Goal: Complete application form

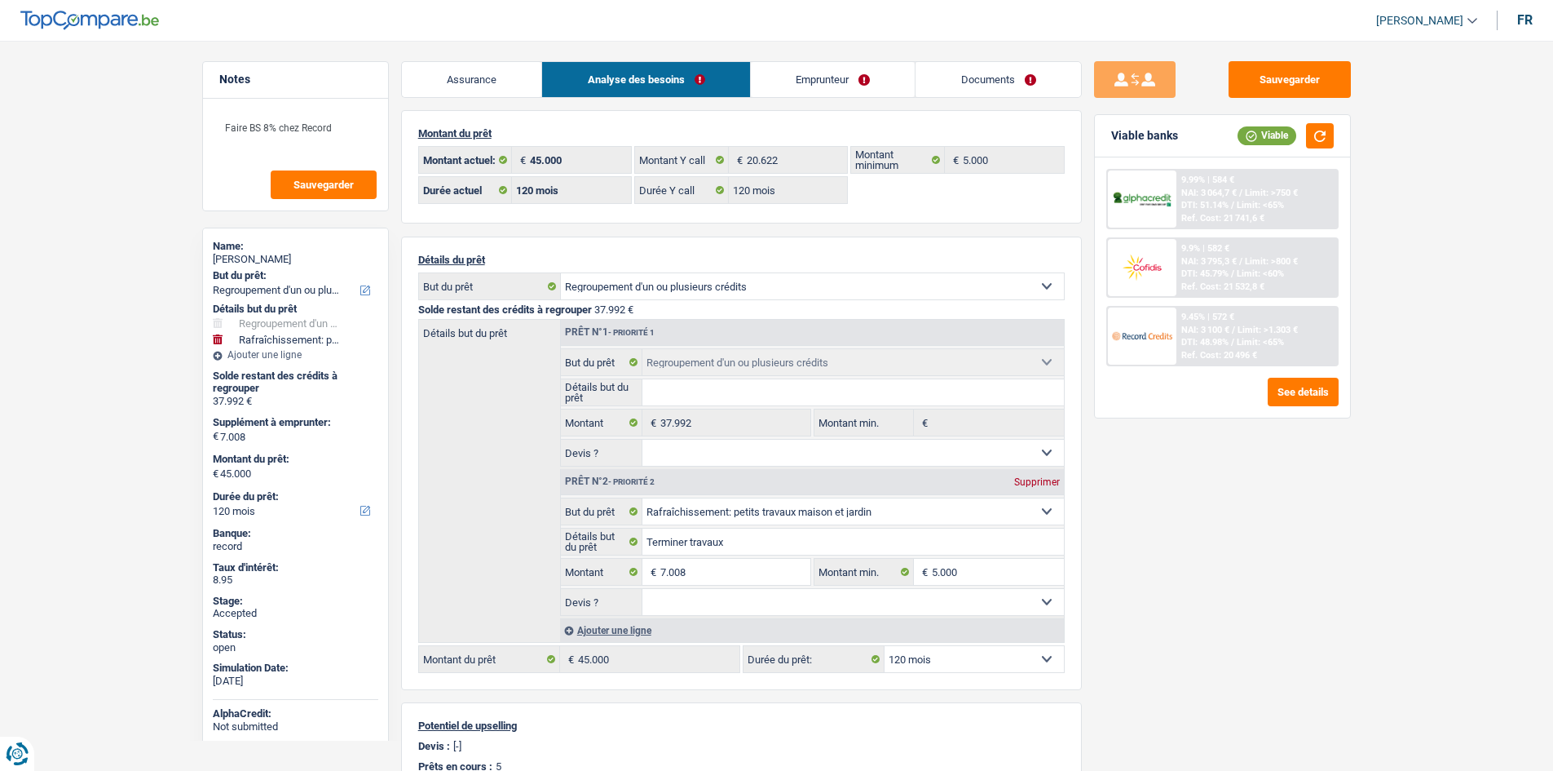
select select "refinancing"
select select "houseOrGarden"
select select "120"
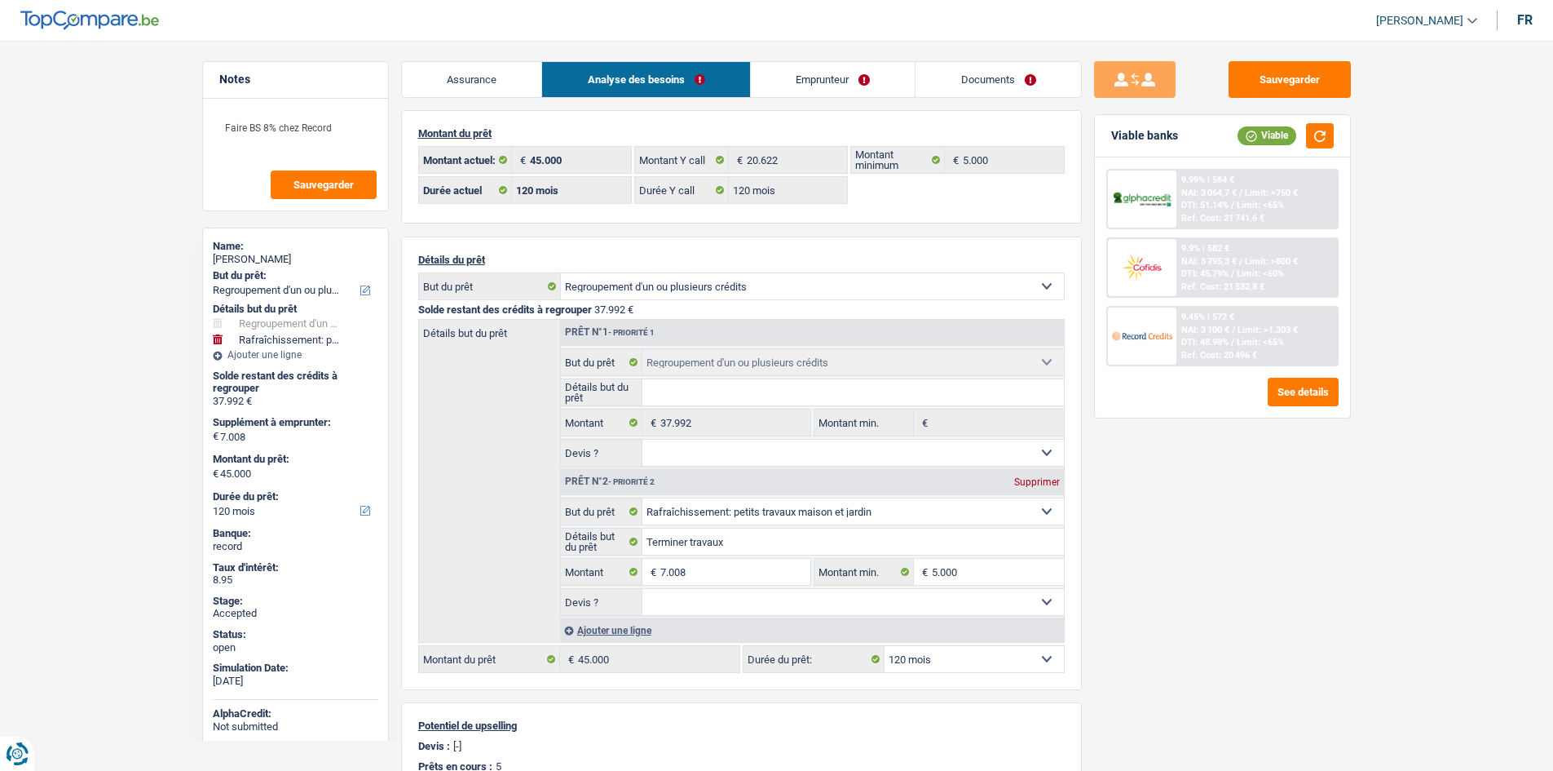
select select "120"
select select "refinancing"
select select "houseOrGarden"
select select "120"
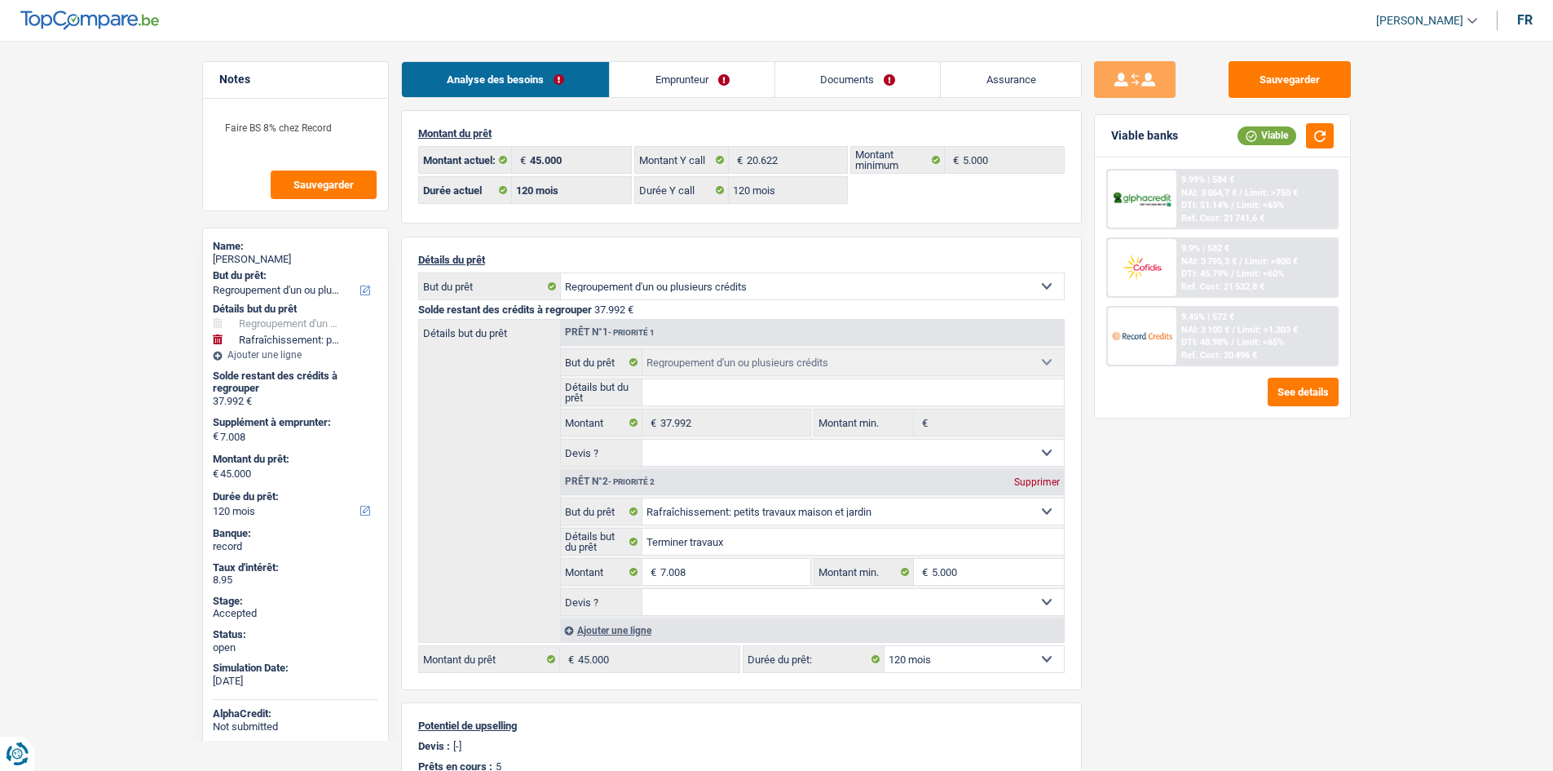
click at [969, 83] on link "Assurance" at bounding box center [1011, 79] width 140 height 35
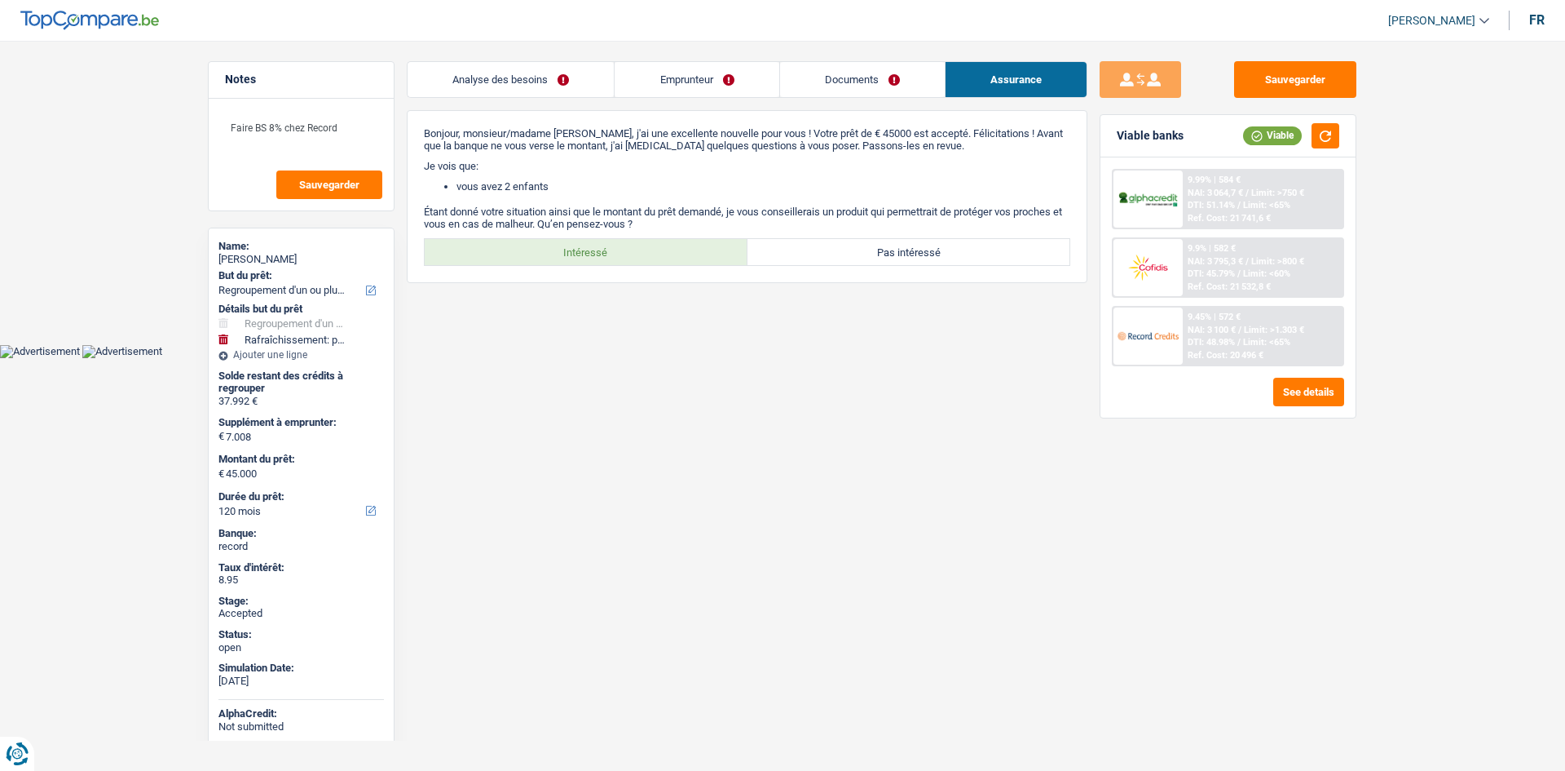
click at [873, 73] on link "Documents" at bounding box center [862, 79] width 165 height 35
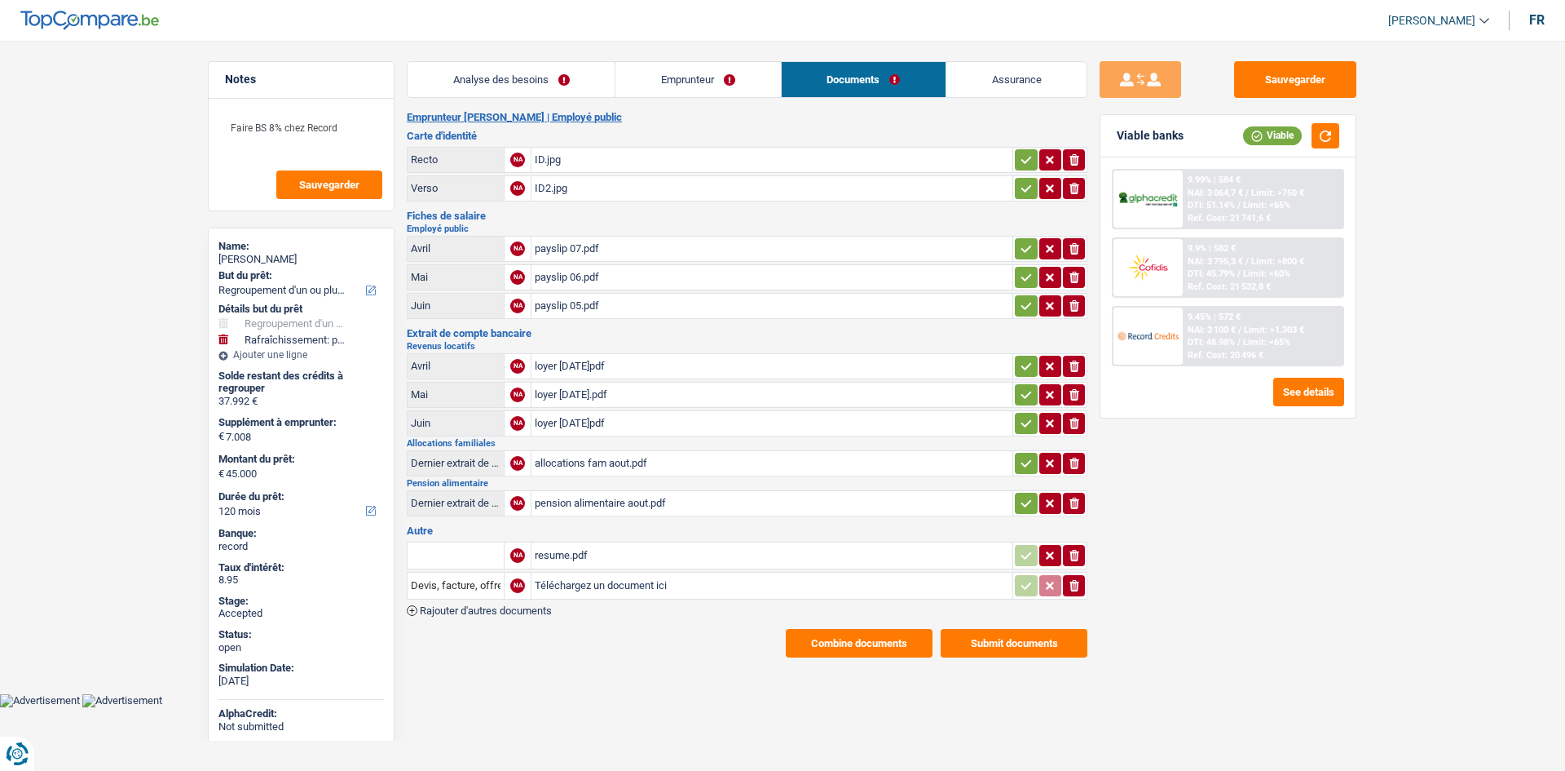
click at [614, 160] on div "ID.jpg" at bounding box center [772, 160] width 475 height 24
click at [702, 318] on td "payslip 05.pdf" at bounding box center [772, 306] width 482 height 26
click at [670, 244] on div "payslip 07.pdf" at bounding box center [772, 248] width 475 height 24
click at [647, 366] on div "loyer 1 aout.pdf" at bounding box center [772, 366] width 475 height 24
click at [700, 549] on div "resume.pdf" at bounding box center [772, 555] width 475 height 24
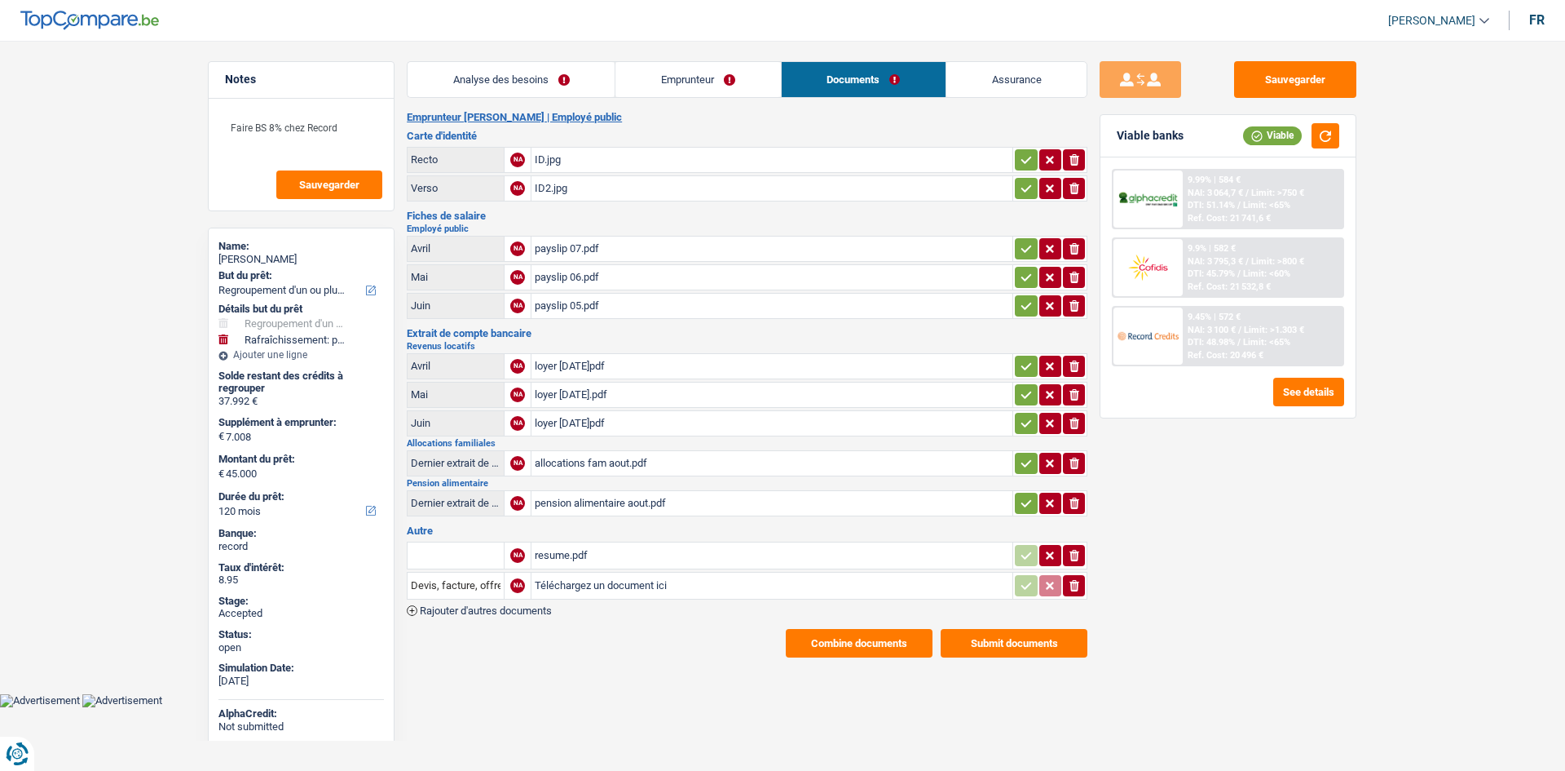
click at [746, 80] on link "Emprunteur" at bounding box center [698, 79] width 165 height 35
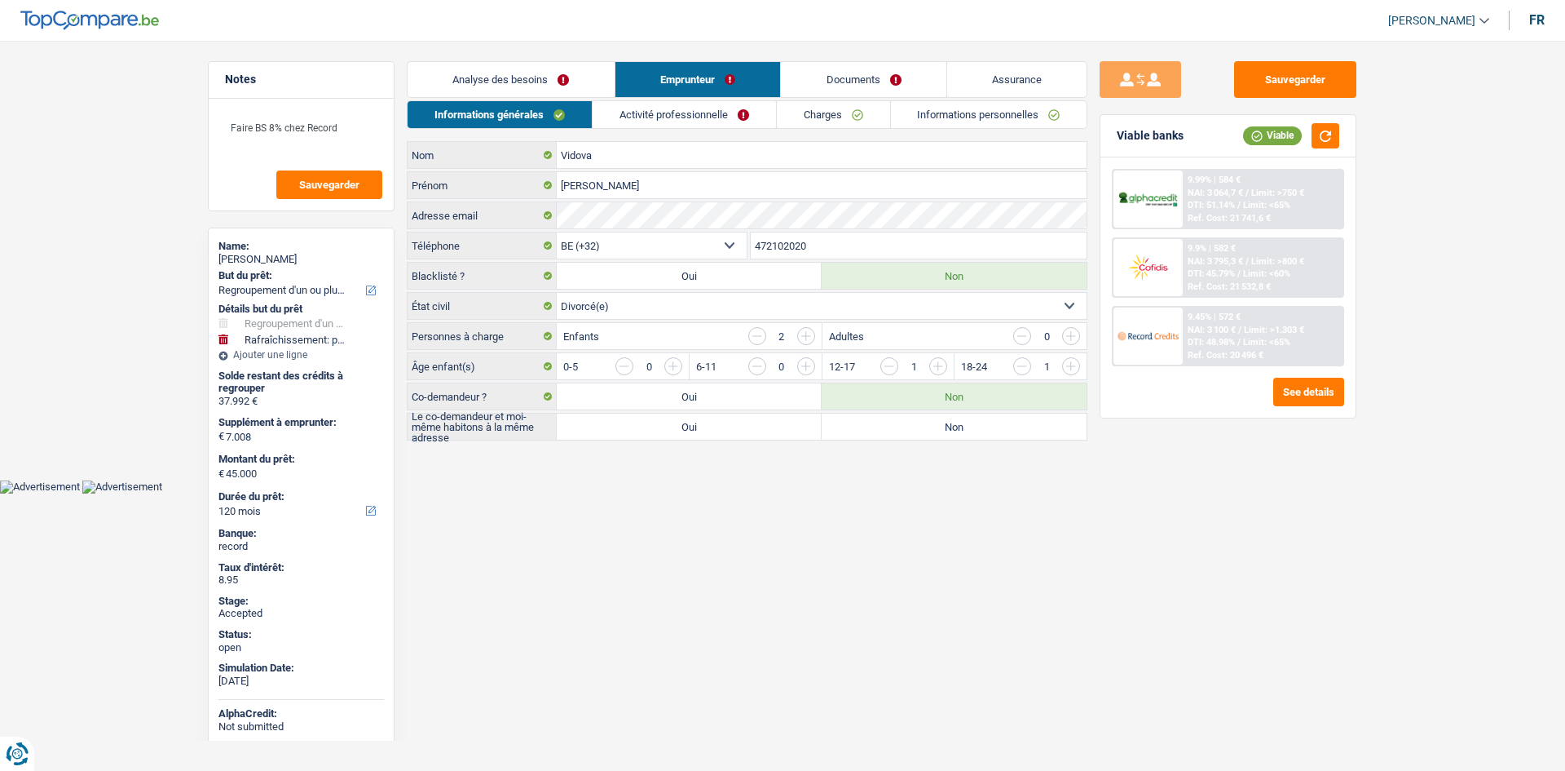
click at [877, 107] on link "Charges" at bounding box center [833, 114] width 113 height 27
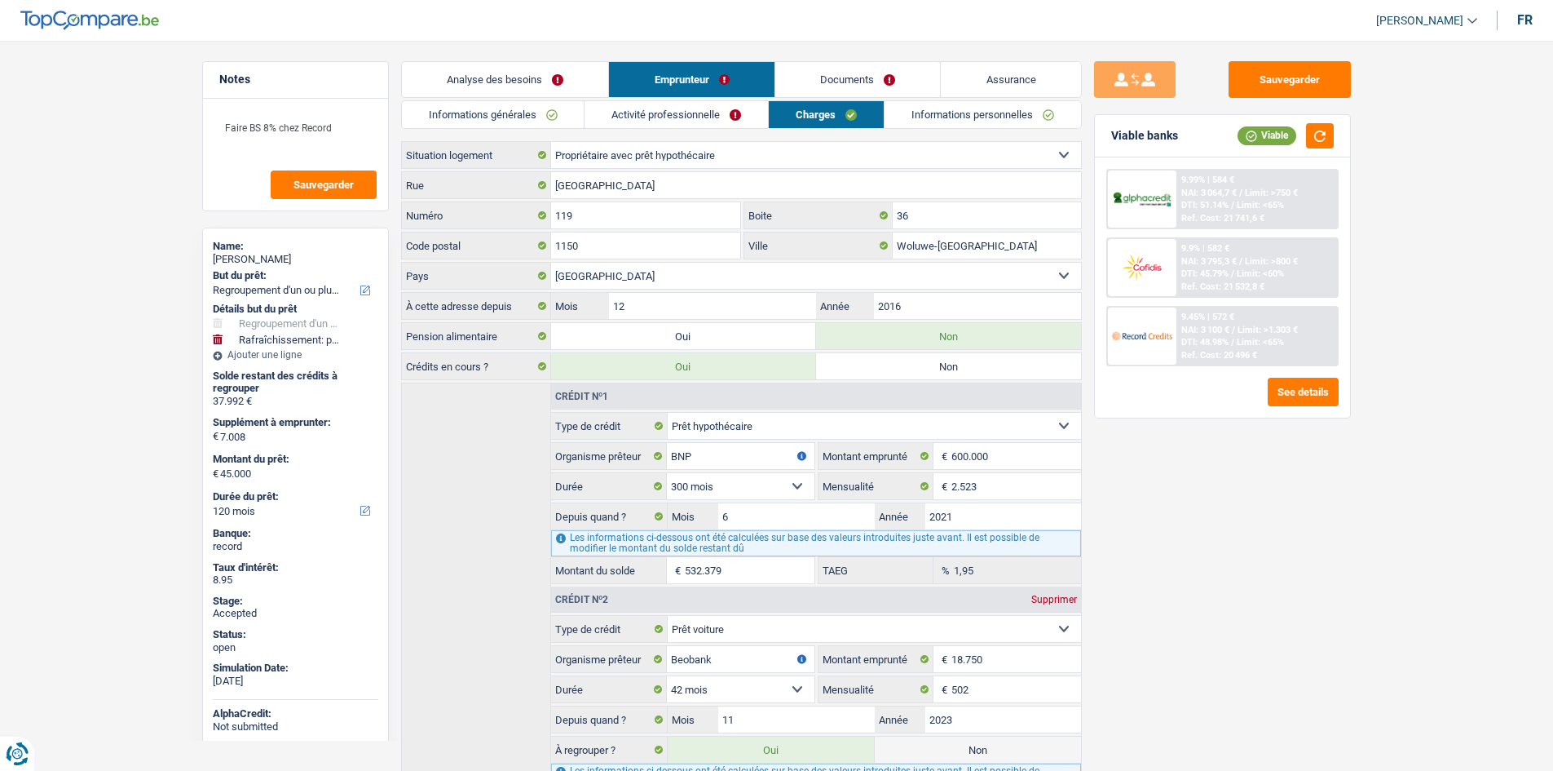
click at [273, 260] on div "Henrieta Vidova" at bounding box center [296, 259] width 166 height 13
copy div "Henrieta Vidova"
click at [723, 117] on link "Activité professionnelle" at bounding box center [676, 114] width 183 height 27
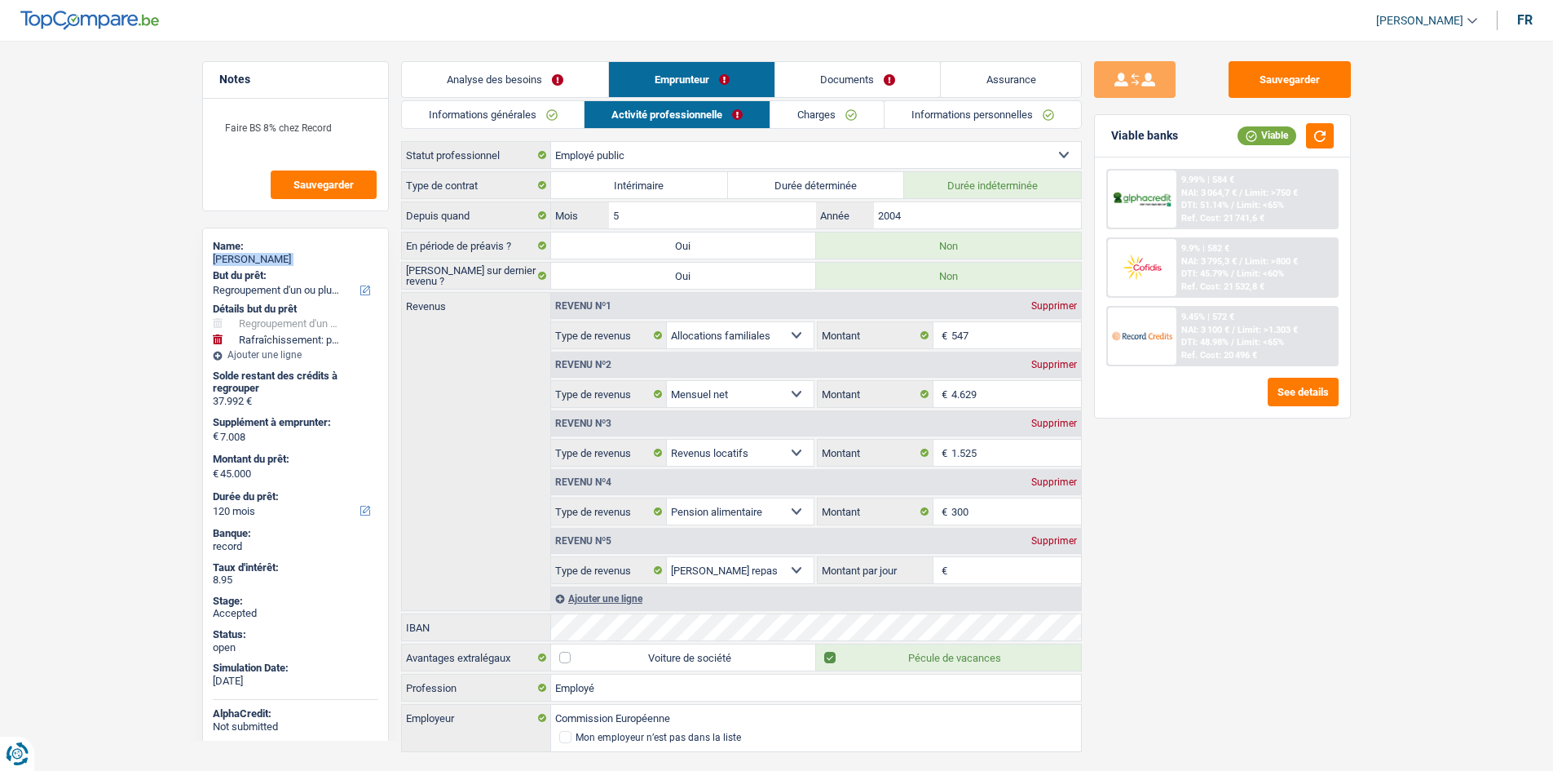
click at [869, 105] on link "Charges" at bounding box center [827, 114] width 113 height 27
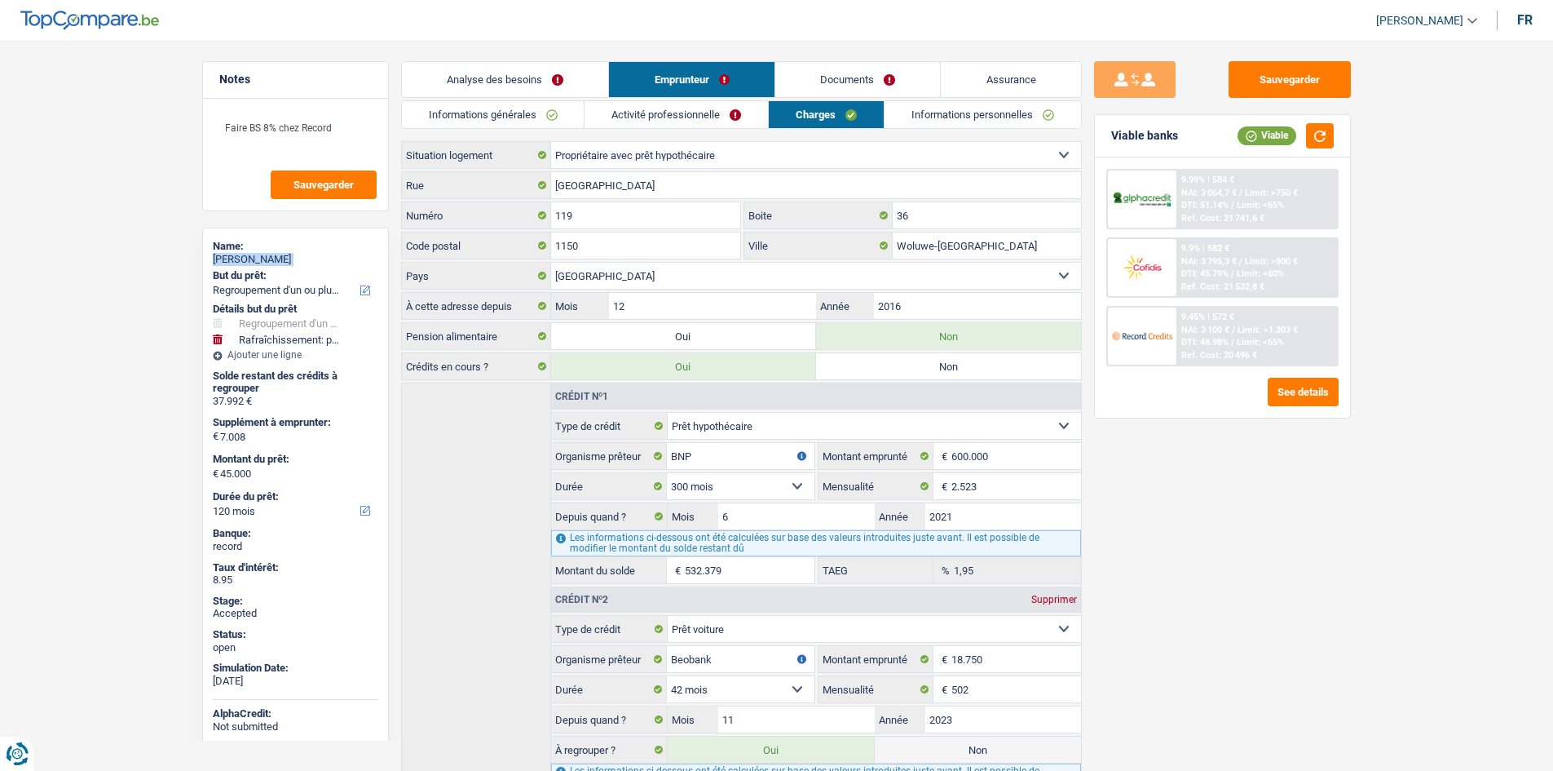
click at [546, 116] on link "Informations générales" at bounding box center [493, 114] width 183 height 27
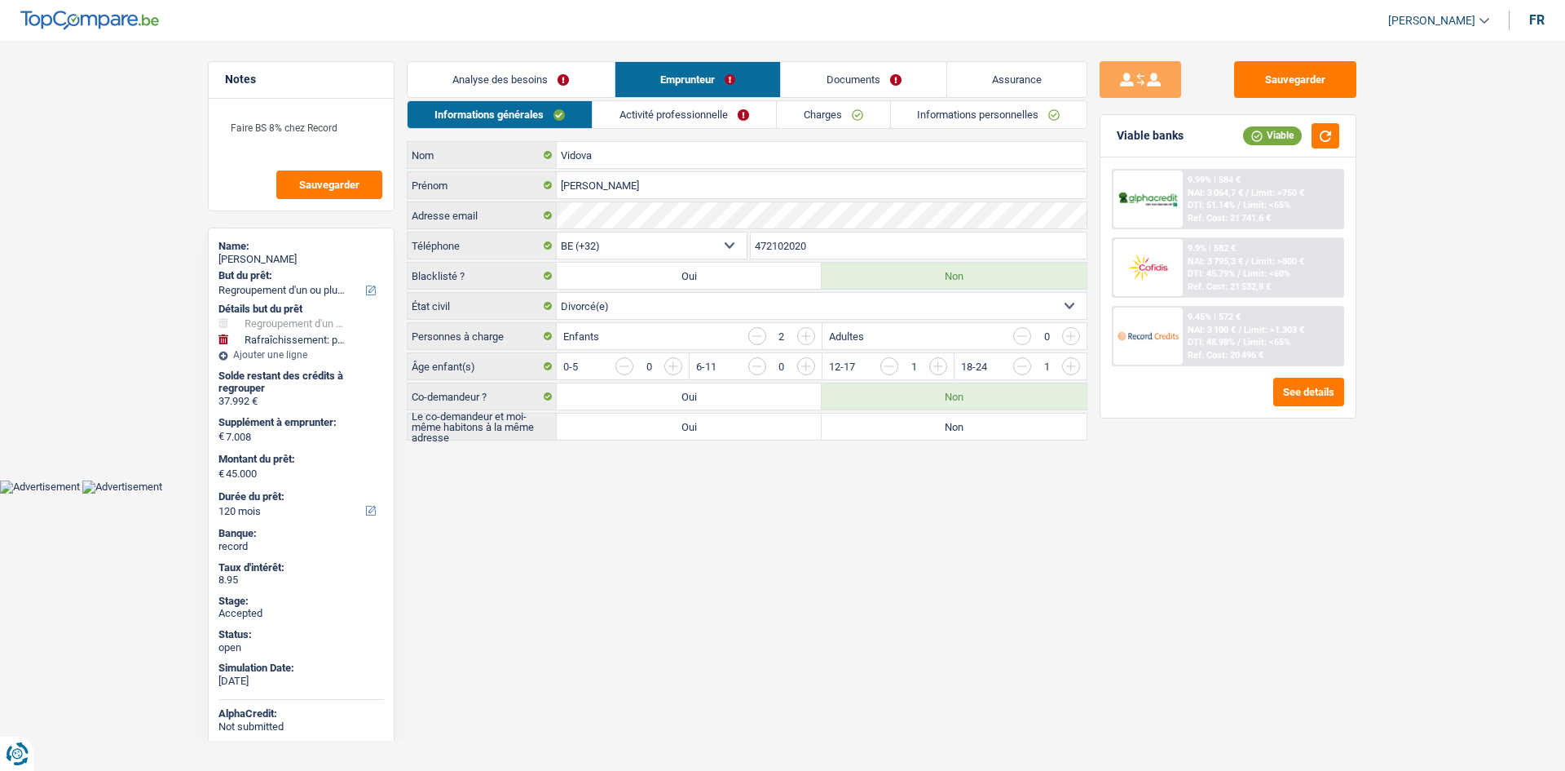
click at [784, 248] on input "472102020" at bounding box center [919, 245] width 337 height 26
click at [368, 133] on textarea "Faire BS 8% chez Record" at bounding box center [301, 134] width 162 height 49
type textarea "Faire BS 8% chez Record 24 12"
click at [749, 122] on link "Activité professionnelle" at bounding box center [684, 114] width 183 height 27
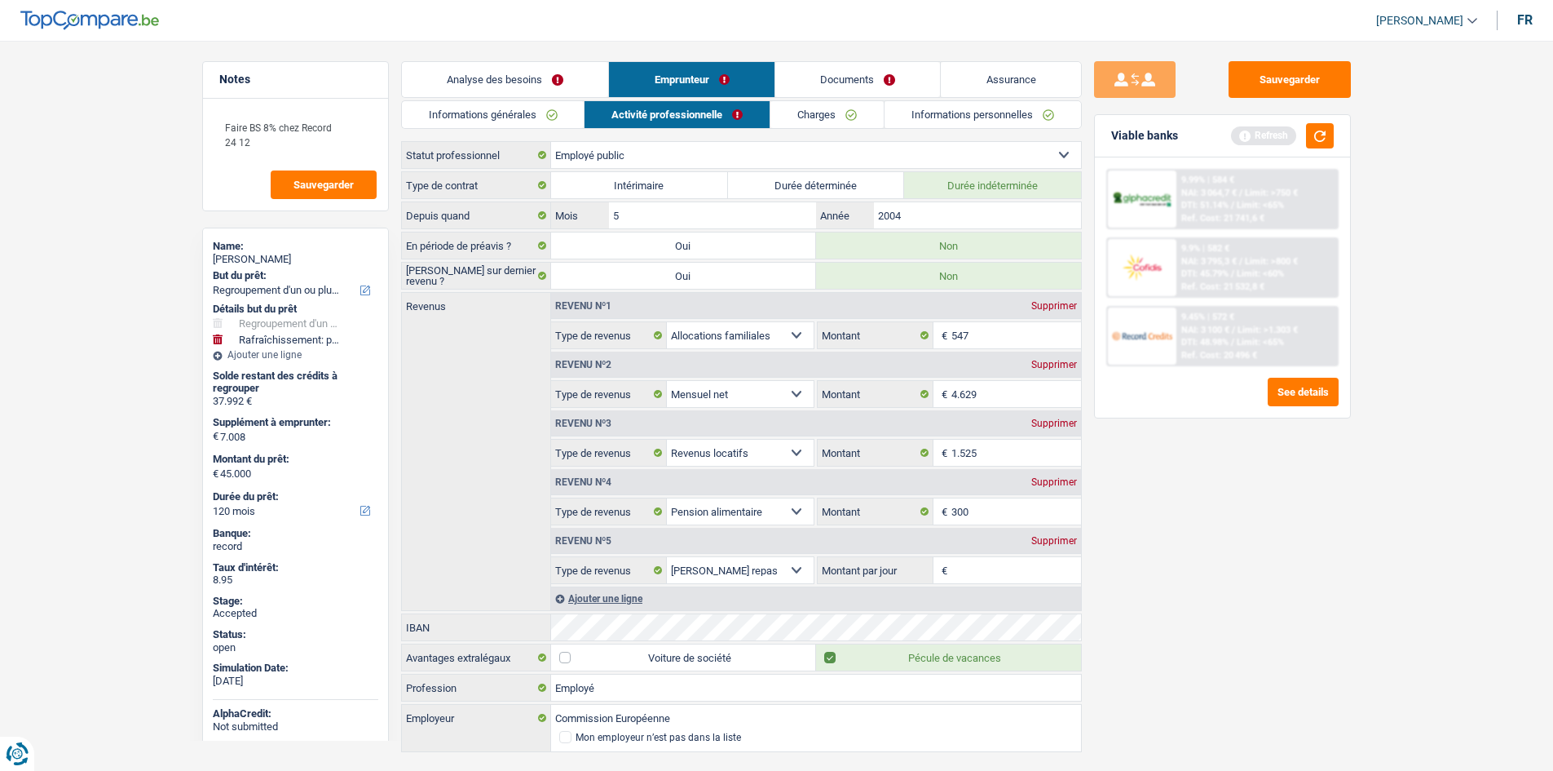
click at [1150, 512] on div "Sauvegarder Viable banks Refresh 9.99% | 584 € NAI: 3 064,7 € / Limit: >750 € D…" at bounding box center [1222, 400] width 281 height 679
click at [1146, 508] on div "Sauvegarder Viable banks Refresh 9.99% | 584 € NAI: 3 064,7 € / Limit: >750 € D…" at bounding box center [1222, 400] width 281 height 679
click at [1167, 500] on div "Sauvegarder Viable banks Refresh 9.99% | 584 € NAI: 3 064,7 € / Limit: >750 € D…" at bounding box center [1222, 400] width 281 height 679
click at [1323, 139] on button "button" at bounding box center [1320, 135] width 28 height 25
click at [824, 116] on link "Charges" at bounding box center [827, 114] width 113 height 27
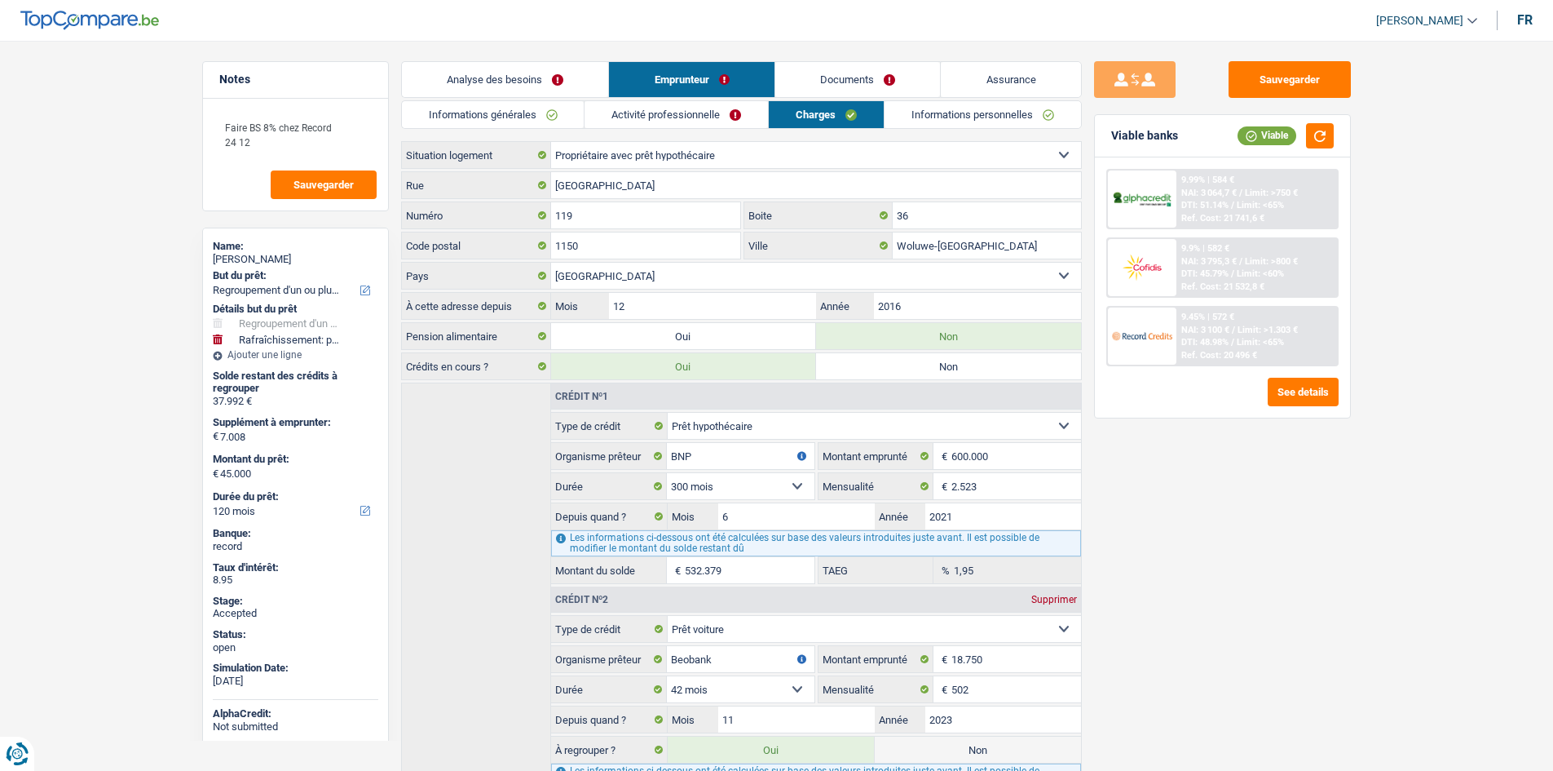
click at [991, 122] on link "Informations personnelles" at bounding box center [983, 114] width 196 height 27
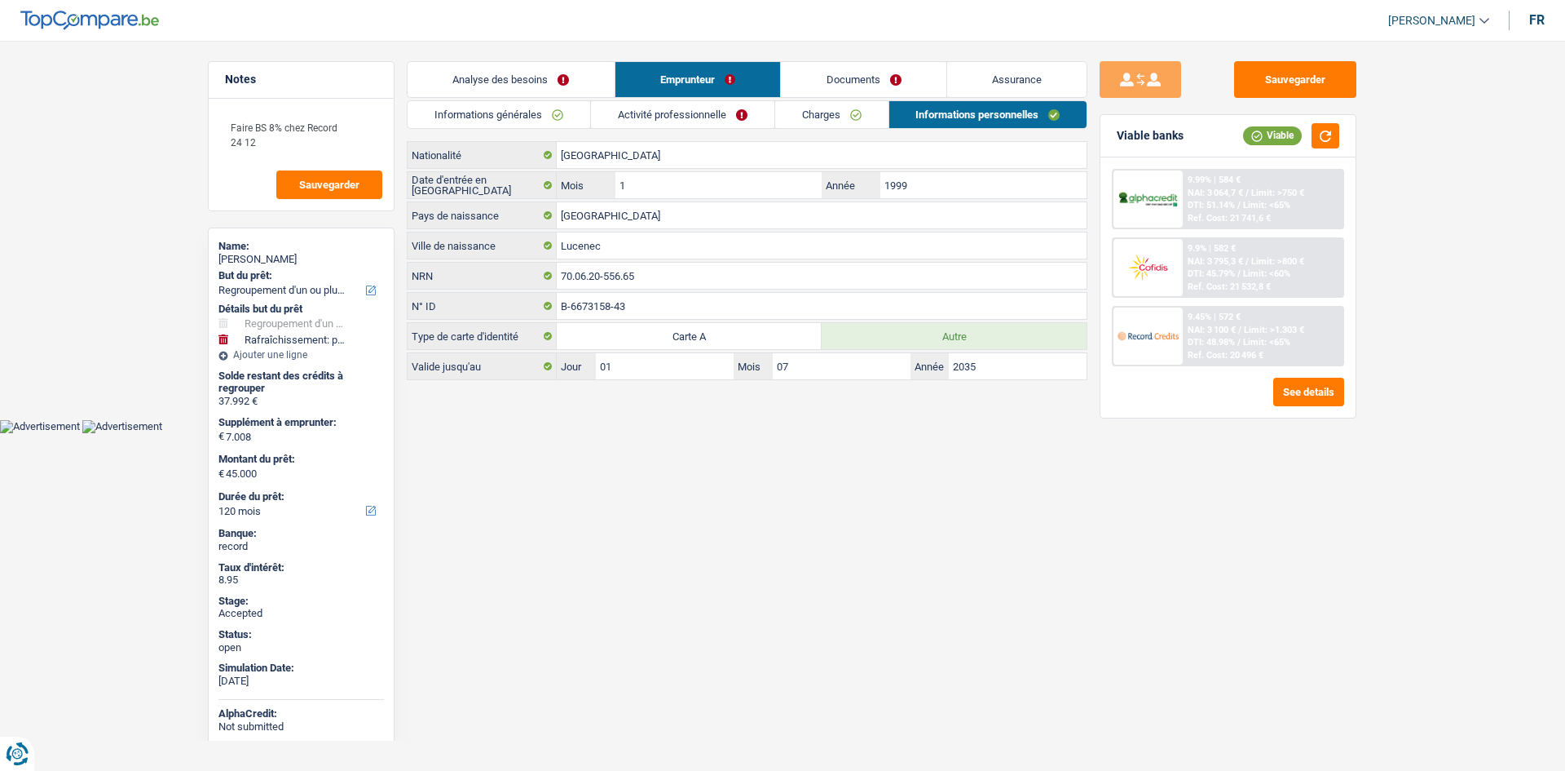
click at [557, 71] on link "Analyse des besoins" at bounding box center [511, 79] width 207 height 35
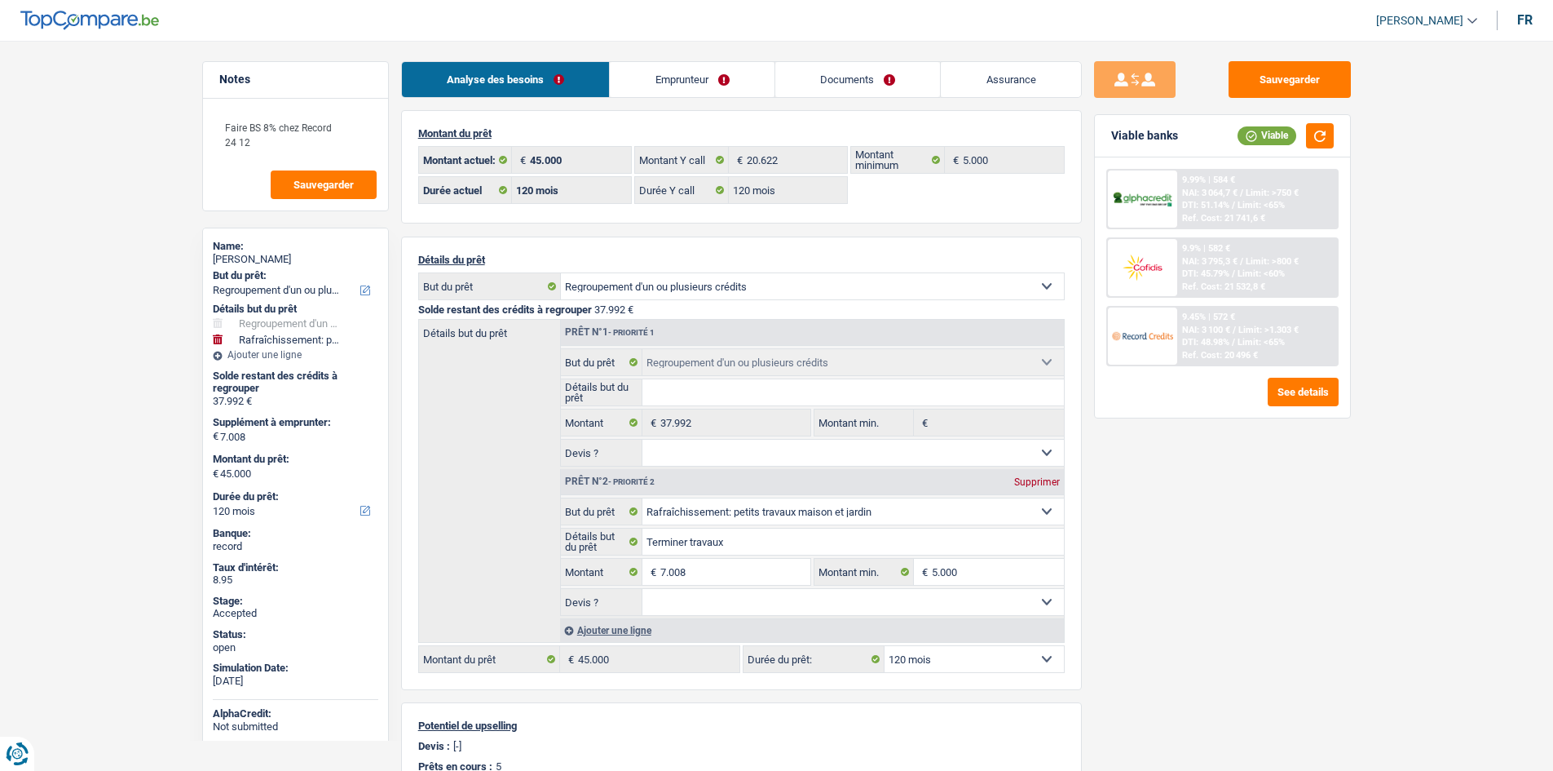
click at [1063, 72] on link "Assurance" at bounding box center [1011, 79] width 140 height 35
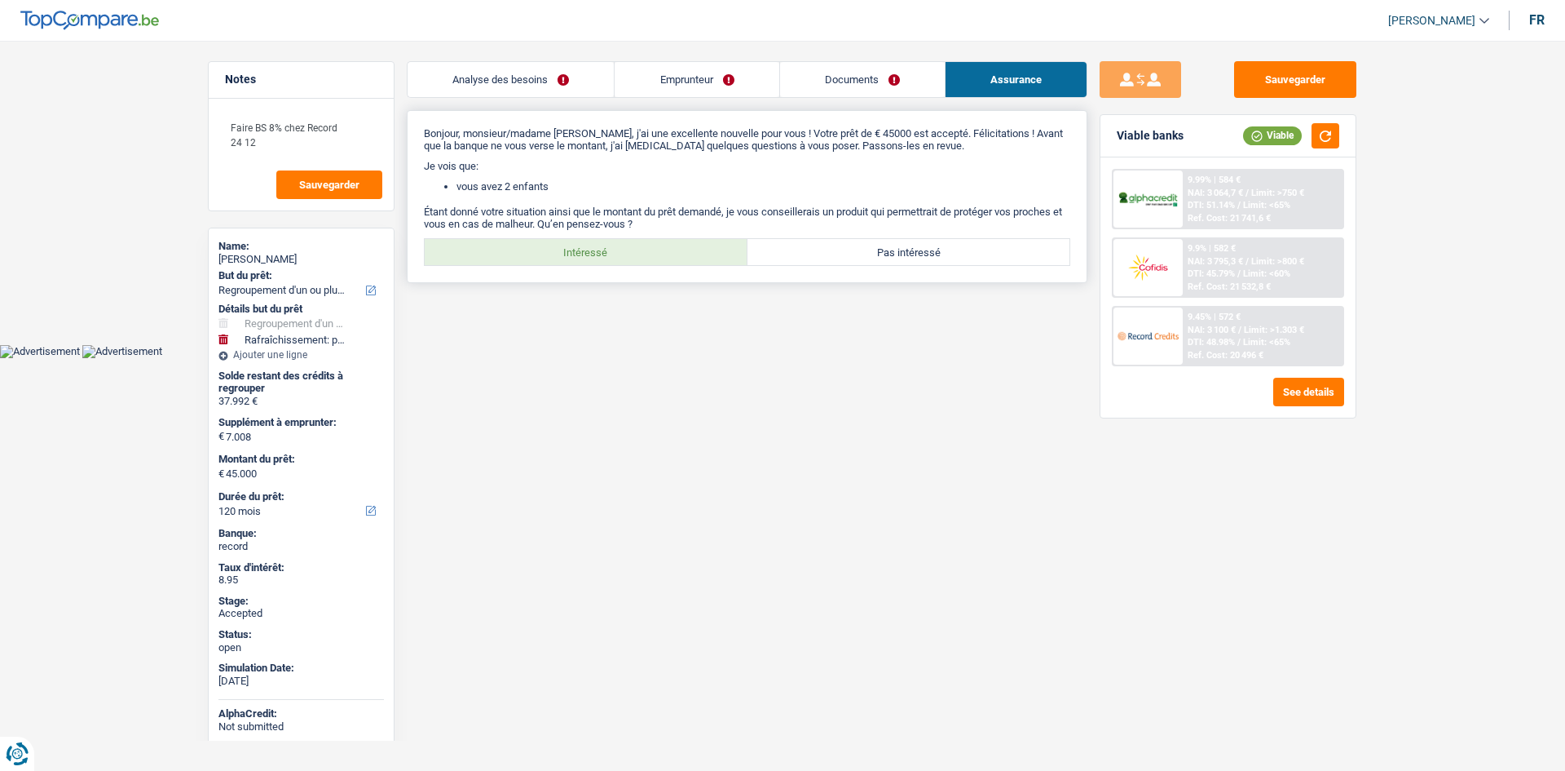
click at [630, 260] on label "Intéressé" at bounding box center [586, 252] width 323 height 26
click at [630, 260] on input "Intéressé" at bounding box center [586, 252] width 323 height 26
radio input "true"
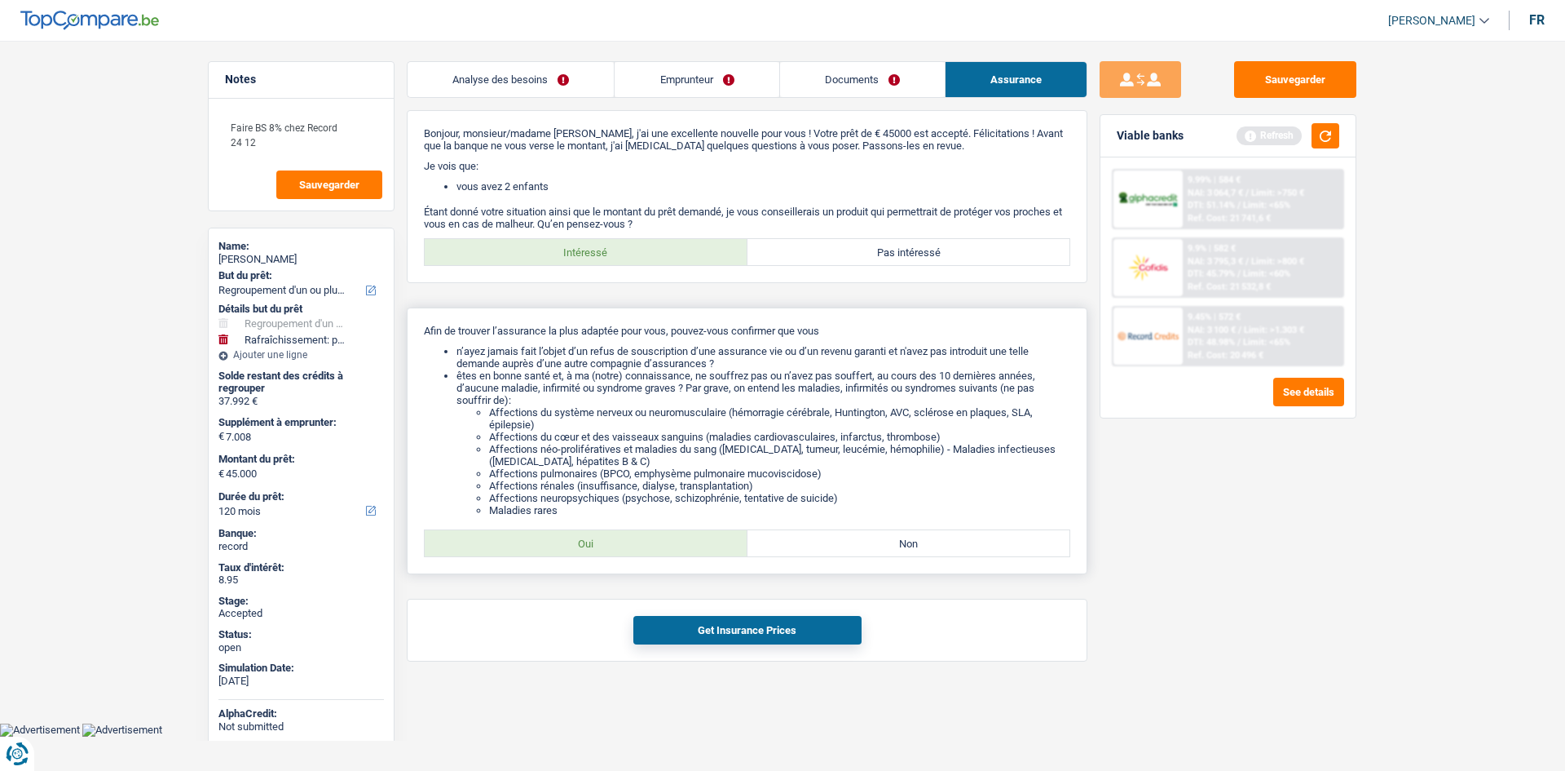
click at [660, 554] on label "Oui" at bounding box center [586, 543] width 323 height 26
click at [660, 554] on input "Oui" at bounding box center [586, 543] width 323 height 26
radio input "true"
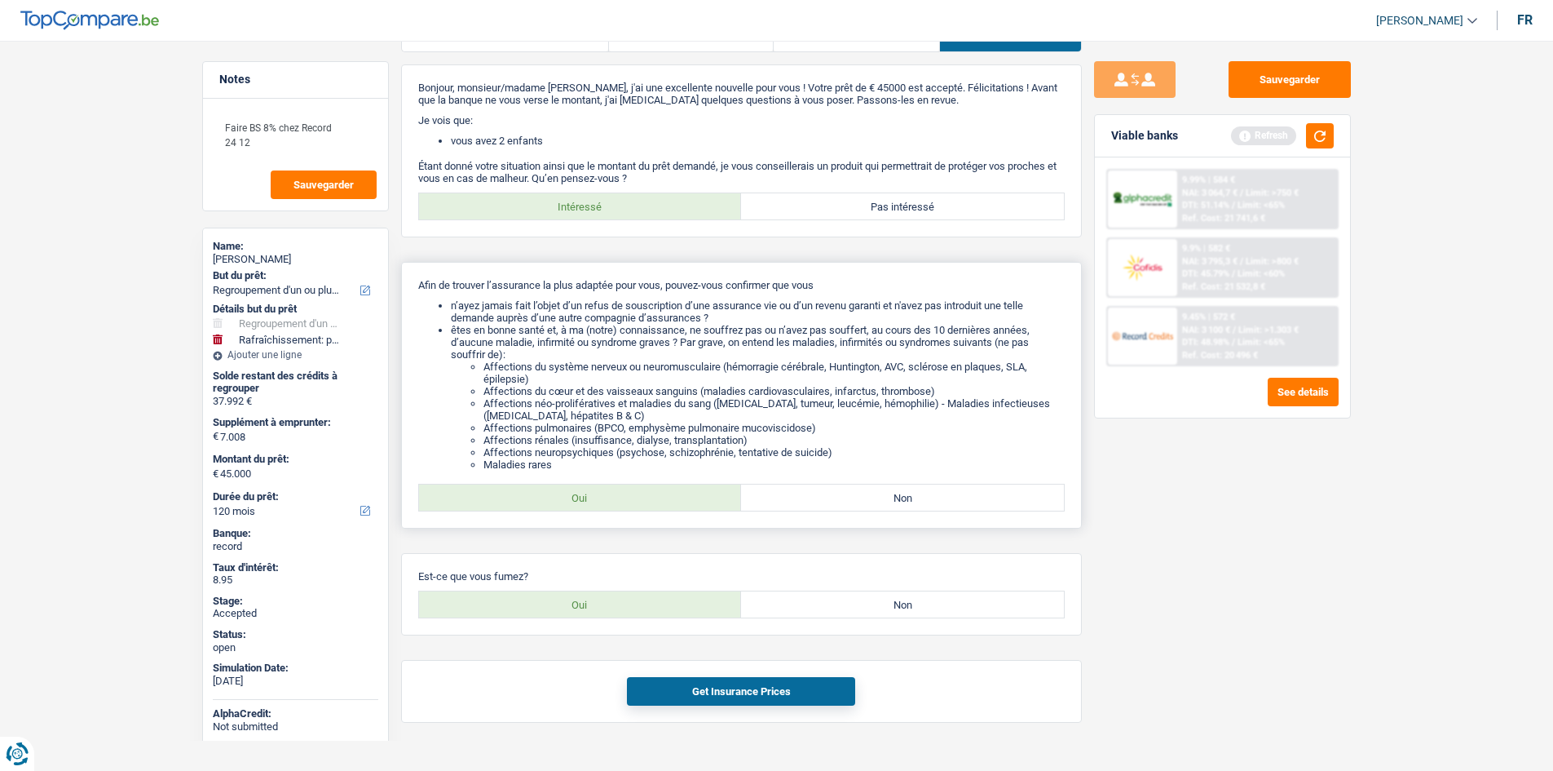
scroll to position [71, 0]
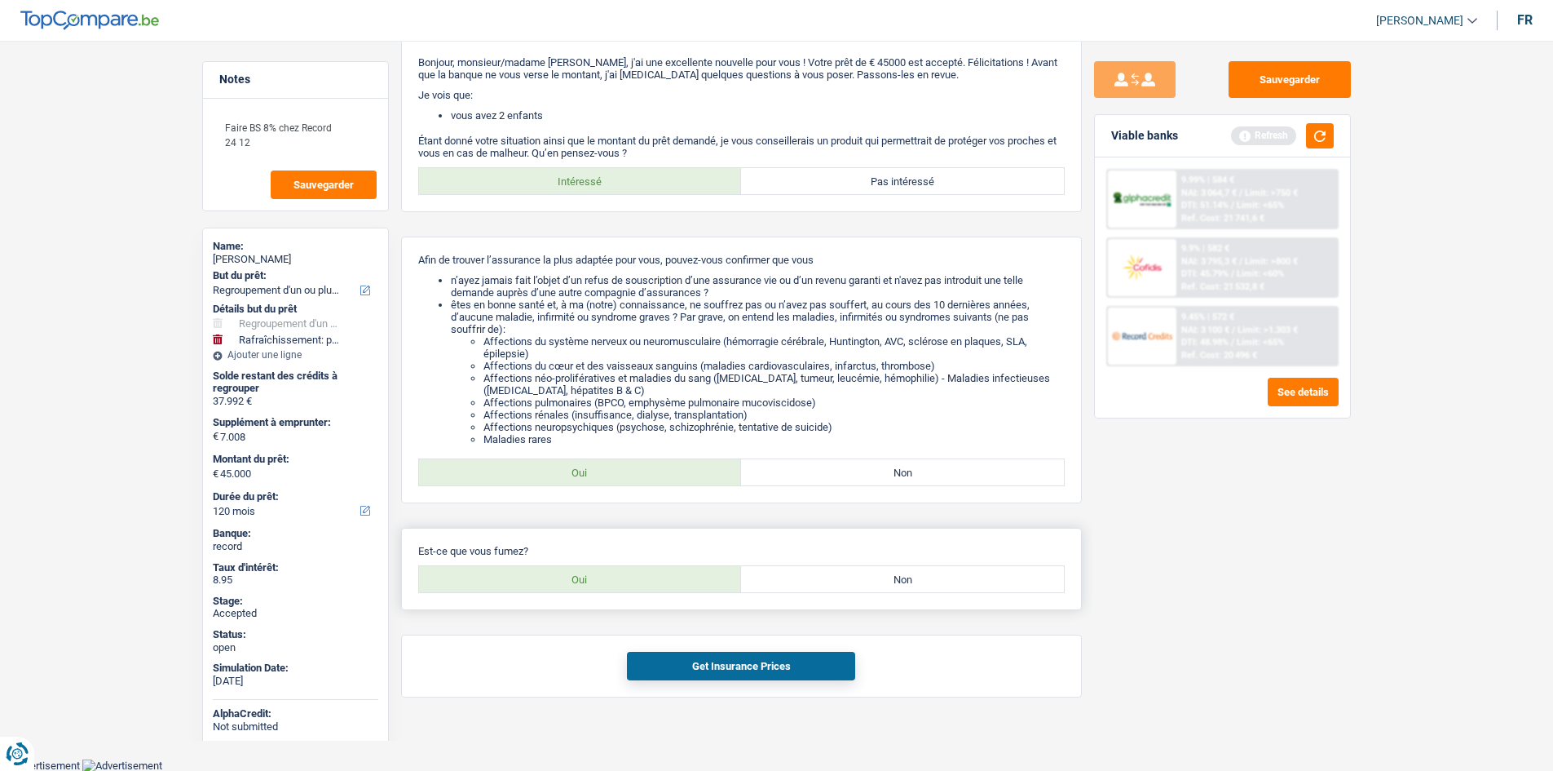
click at [881, 575] on label "Non" at bounding box center [902, 579] width 323 height 26
click at [881, 575] on input "Non" at bounding box center [902, 579] width 323 height 26
radio input "true"
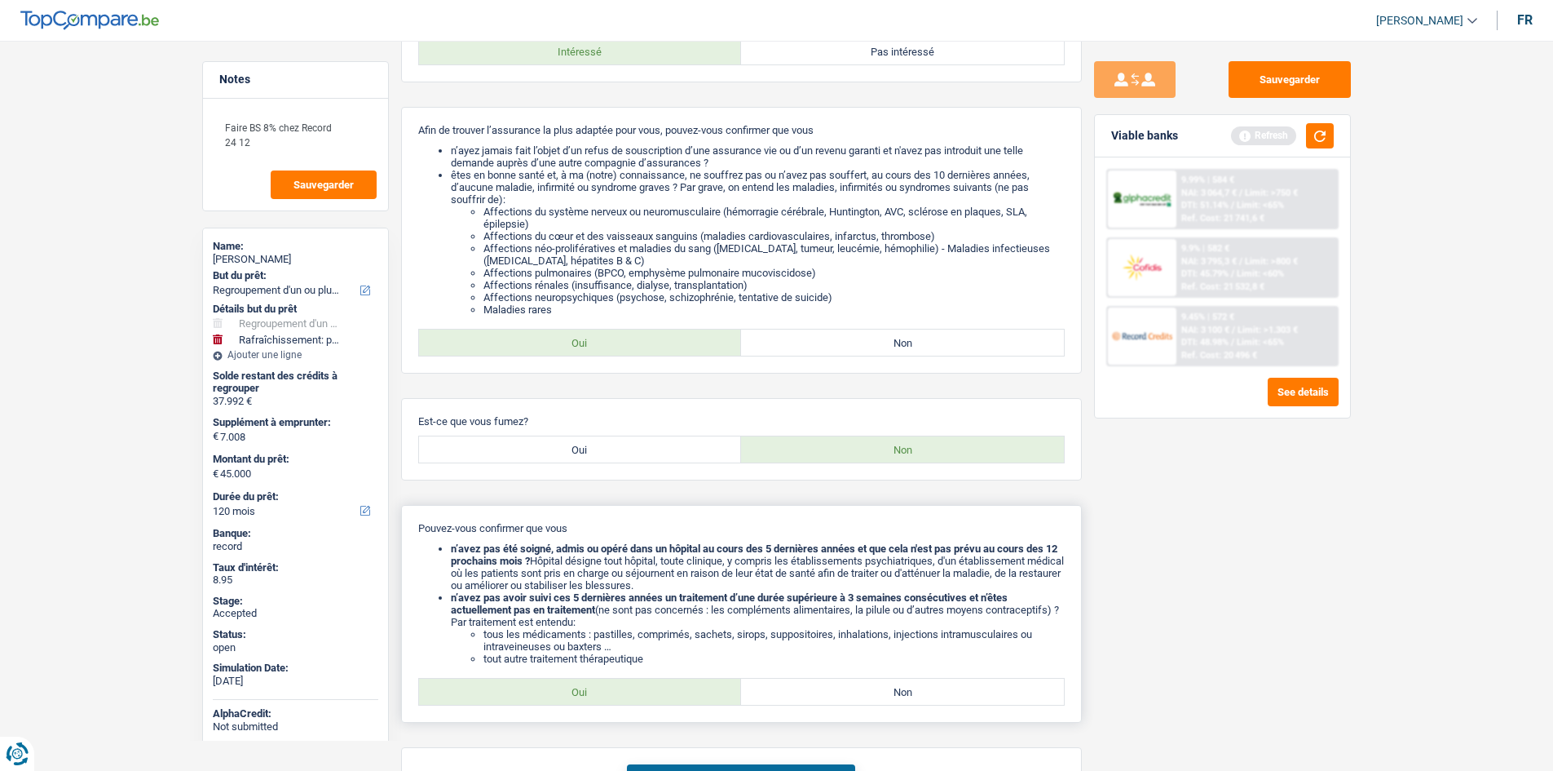
scroll to position [313, 0]
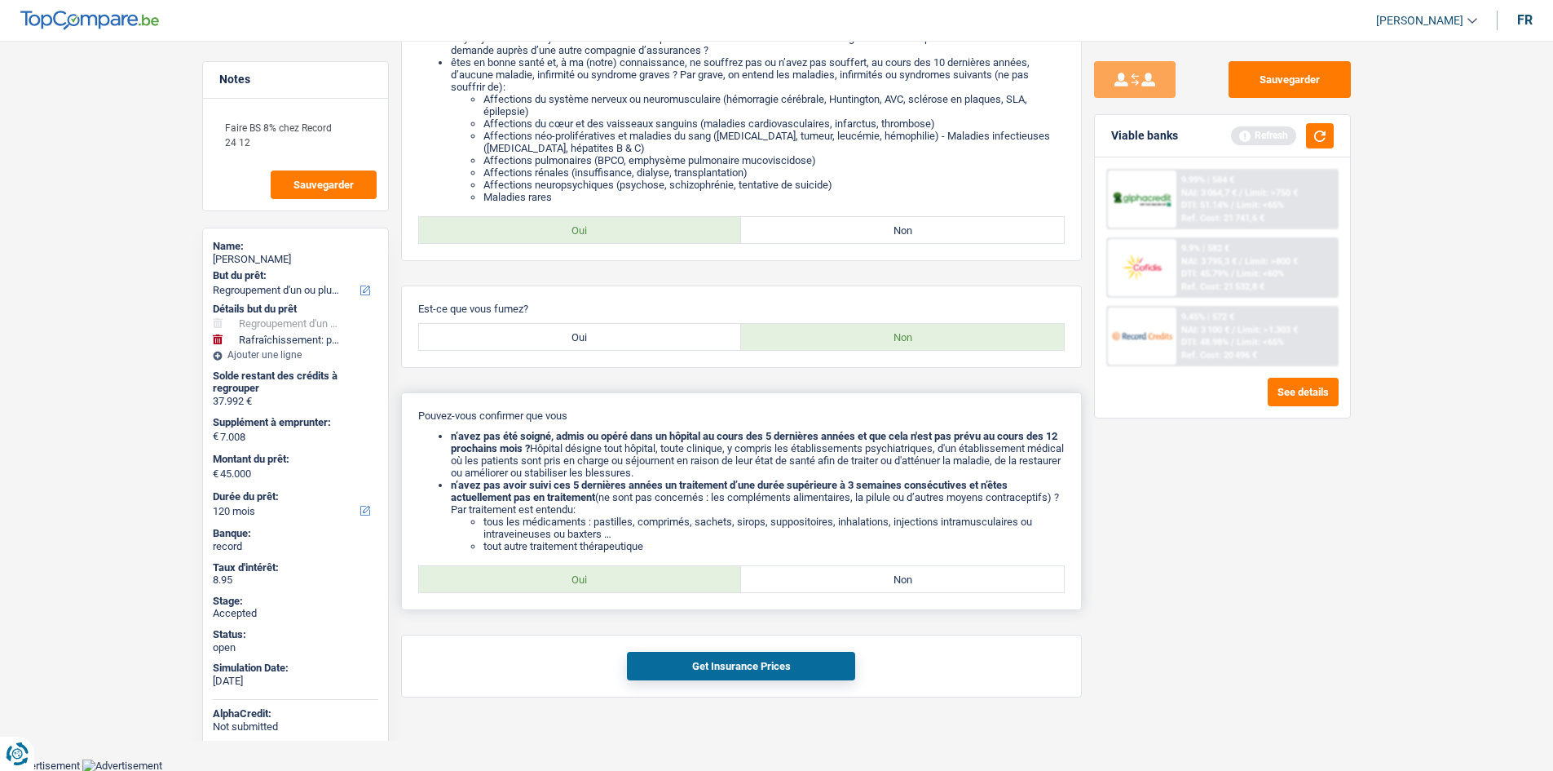
click at [654, 567] on label "Oui" at bounding box center [580, 579] width 323 height 26
click at [654, 567] on input "Oui" at bounding box center [580, 579] width 323 height 26
radio input "true"
click at [795, 675] on button "Get Insurance Prices" at bounding box center [741, 665] width 228 height 29
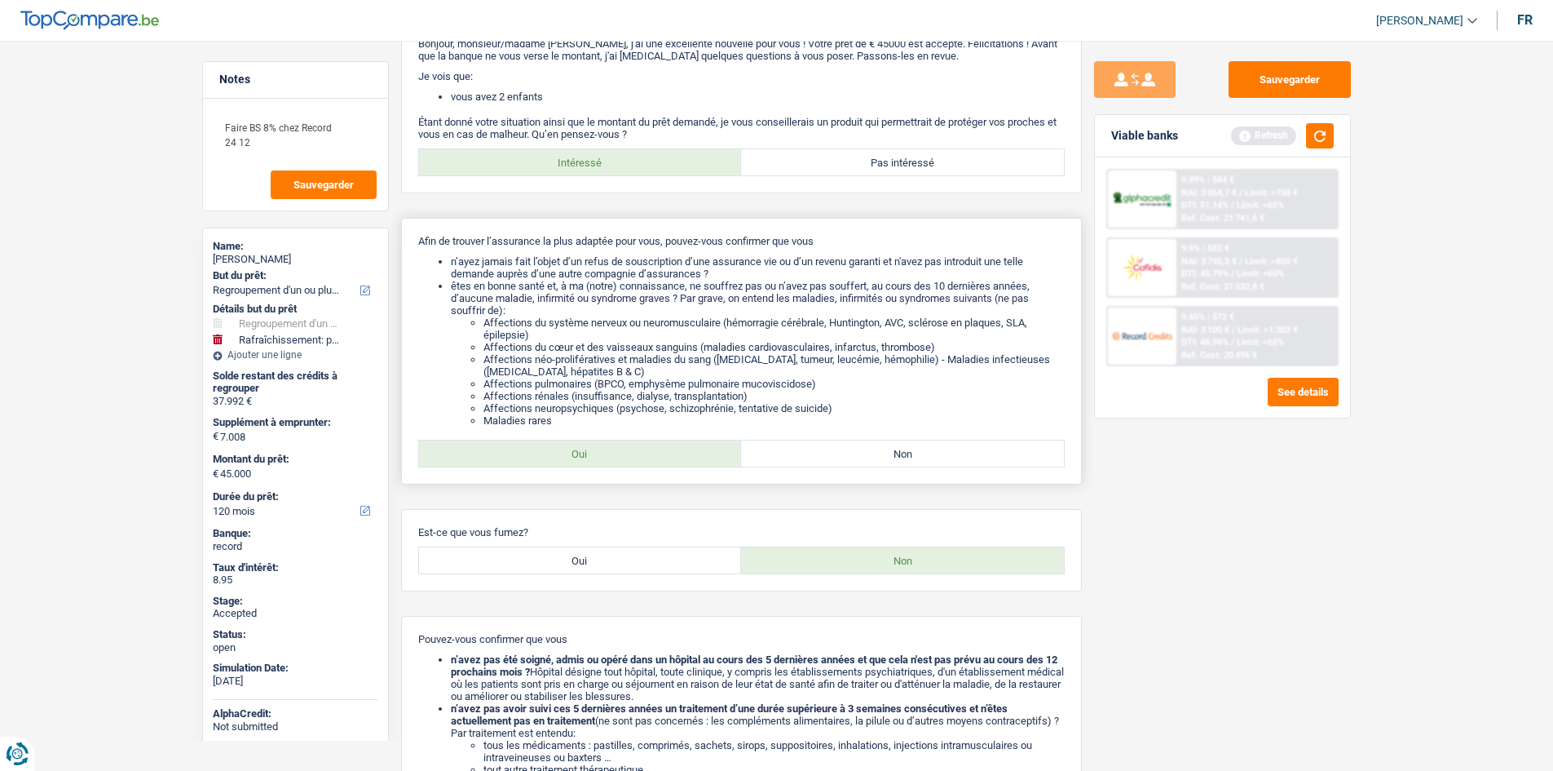
scroll to position [0, 0]
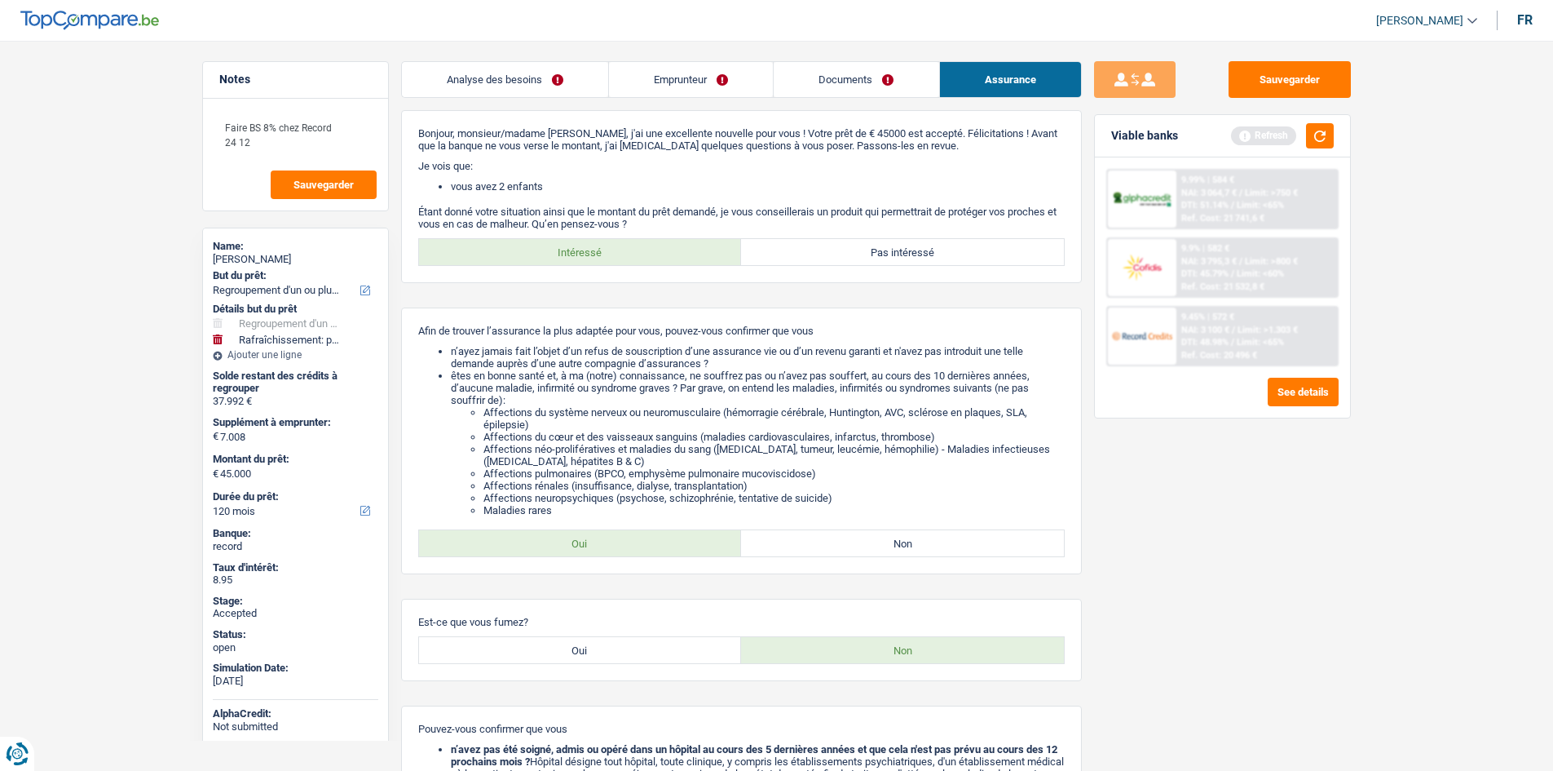
click at [761, 88] on link "Emprunteur" at bounding box center [691, 79] width 164 height 35
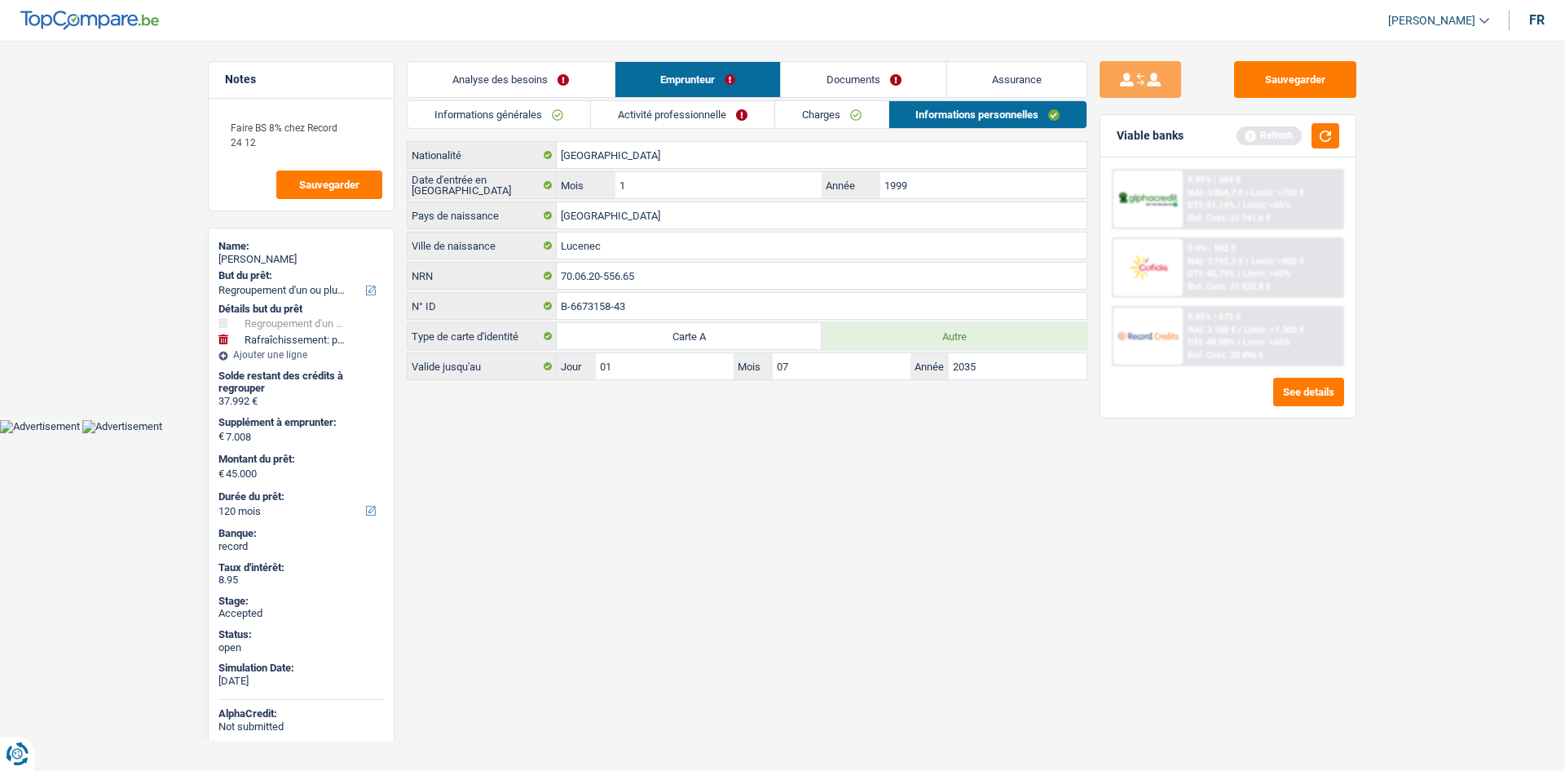
click at [848, 112] on link "Charges" at bounding box center [831, 114] width 113 height 27
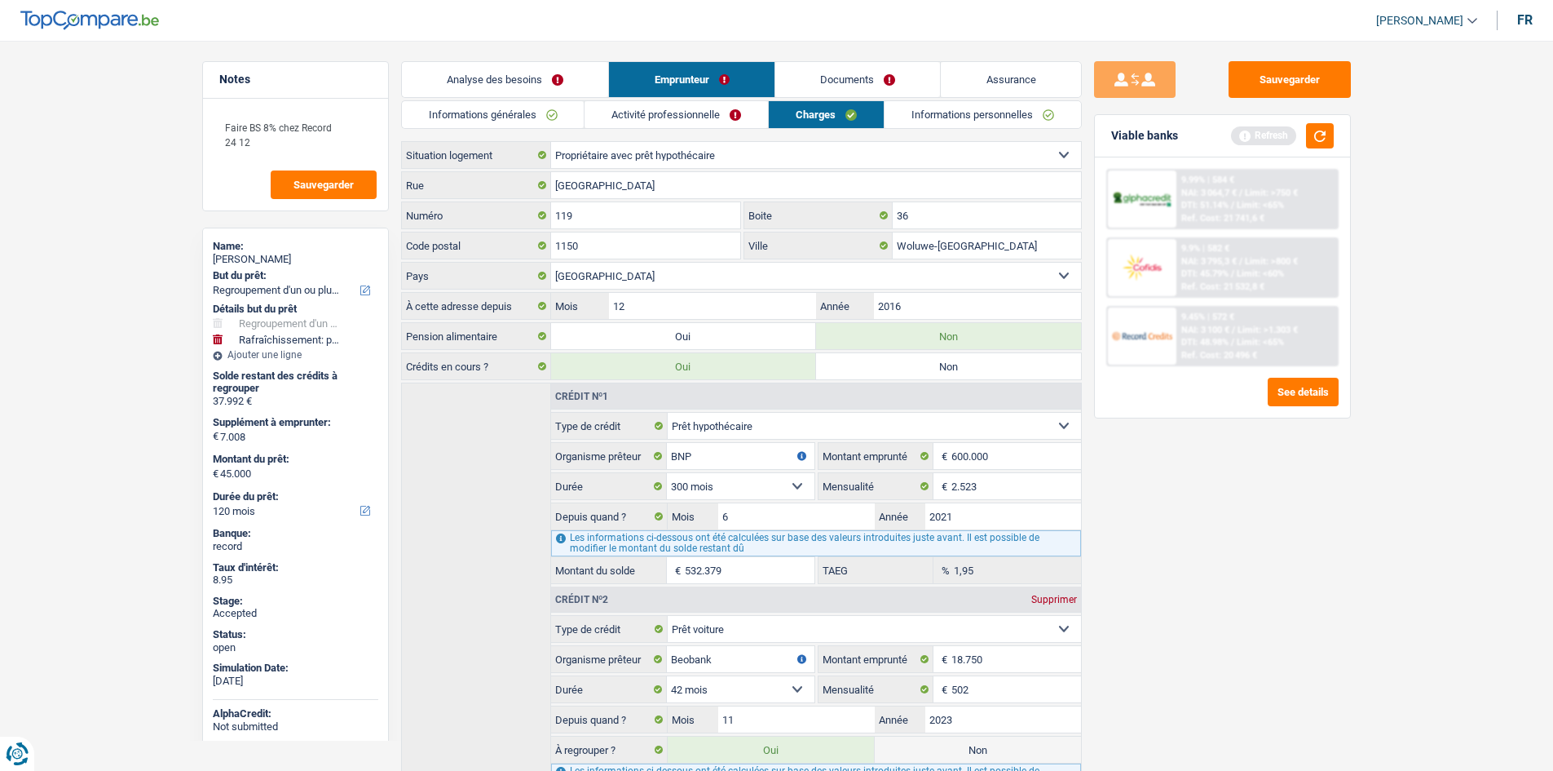
click at [450, 73] on link "Analyse des besoins" at bounding box center [505, 79] width 207 height 35
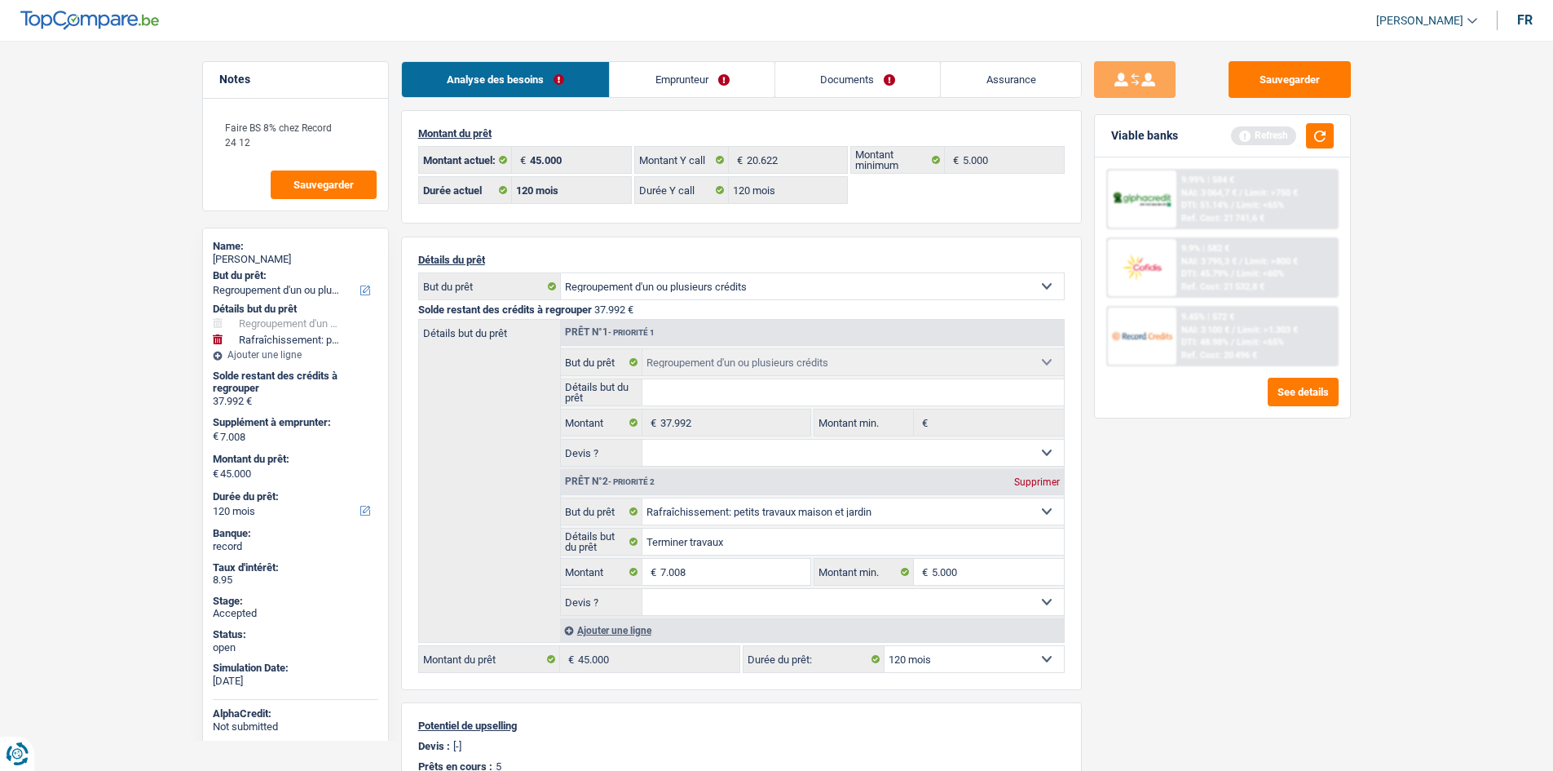
click at [1267, 541] on div "Sauvegarder Viable banks Refresh 9.99% | 584 € NAI: 3 064,7 € / Limit: >750 € D…" at bounding box center [1222, 400] width 281 height 679
click at [1322, 134] on button "button" at bounding box center [1320, 135] width 28 height 25
click at [921, 80] on link "Documents" at bounding box center [858, 79] width 166 height 35
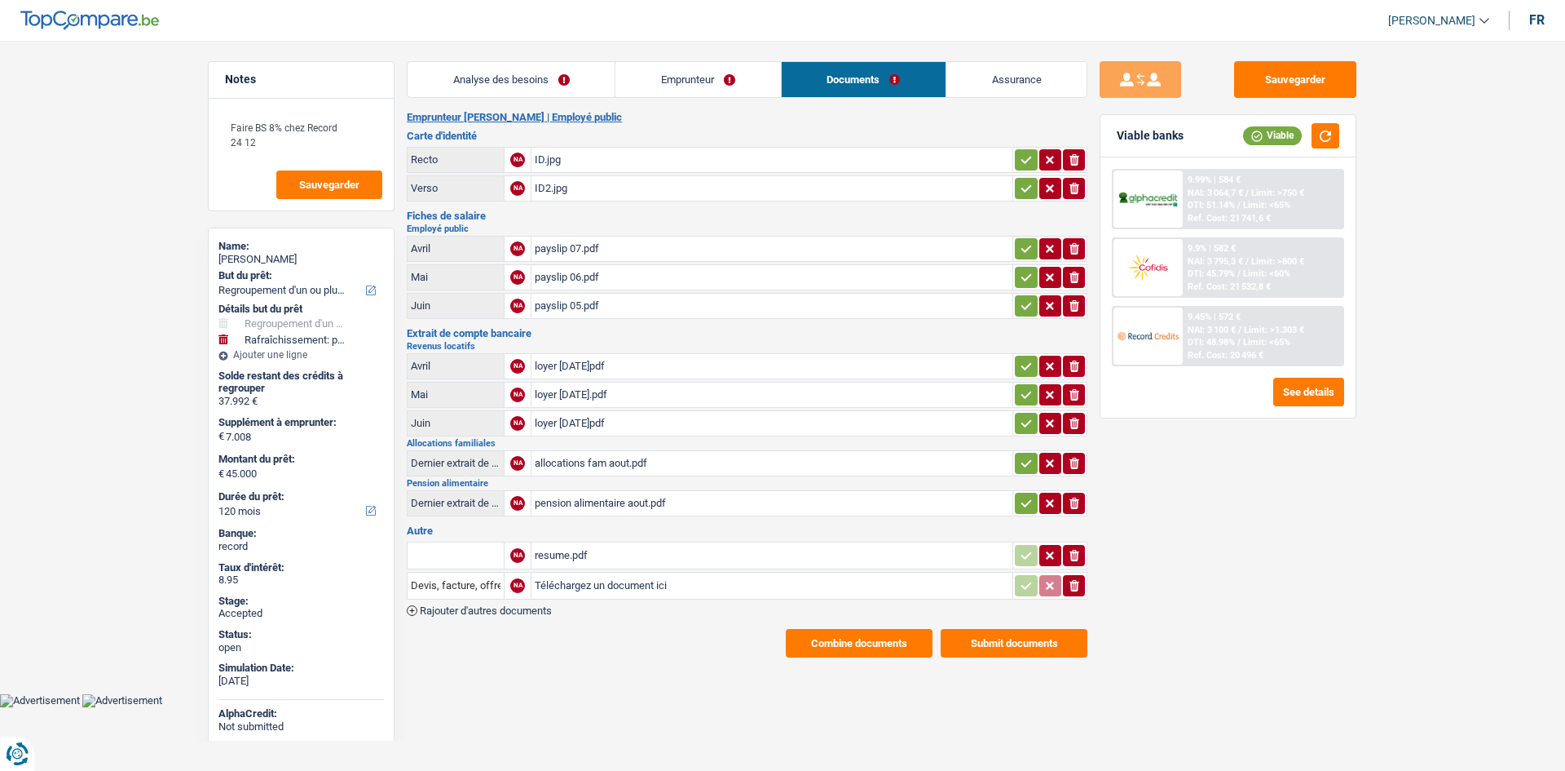
click at [642, 426] on div "loyer 3 aout.pdf" at bounding box center [772, 423] width 475 height 24
click at [749, 89] on link "Emprunteur" at bounding box center [698, 79] width 165 height 35
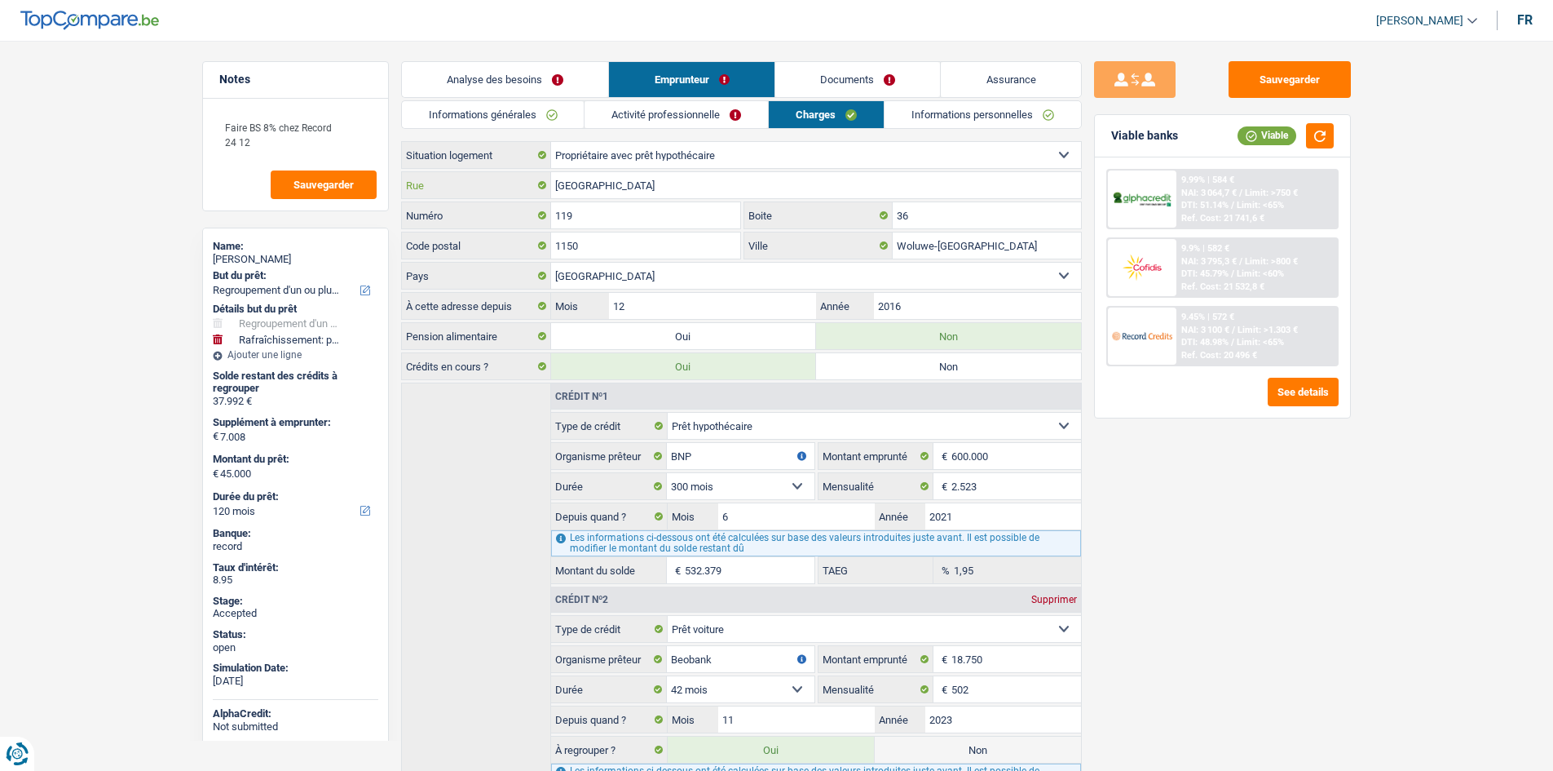
click at [810, 179] on input "Avenue des Eperviers" at bounding box center [816, 185] width 530 height 26
click at [667, 219] on input "119" at bounding box center [646, 215] width 190 height 26
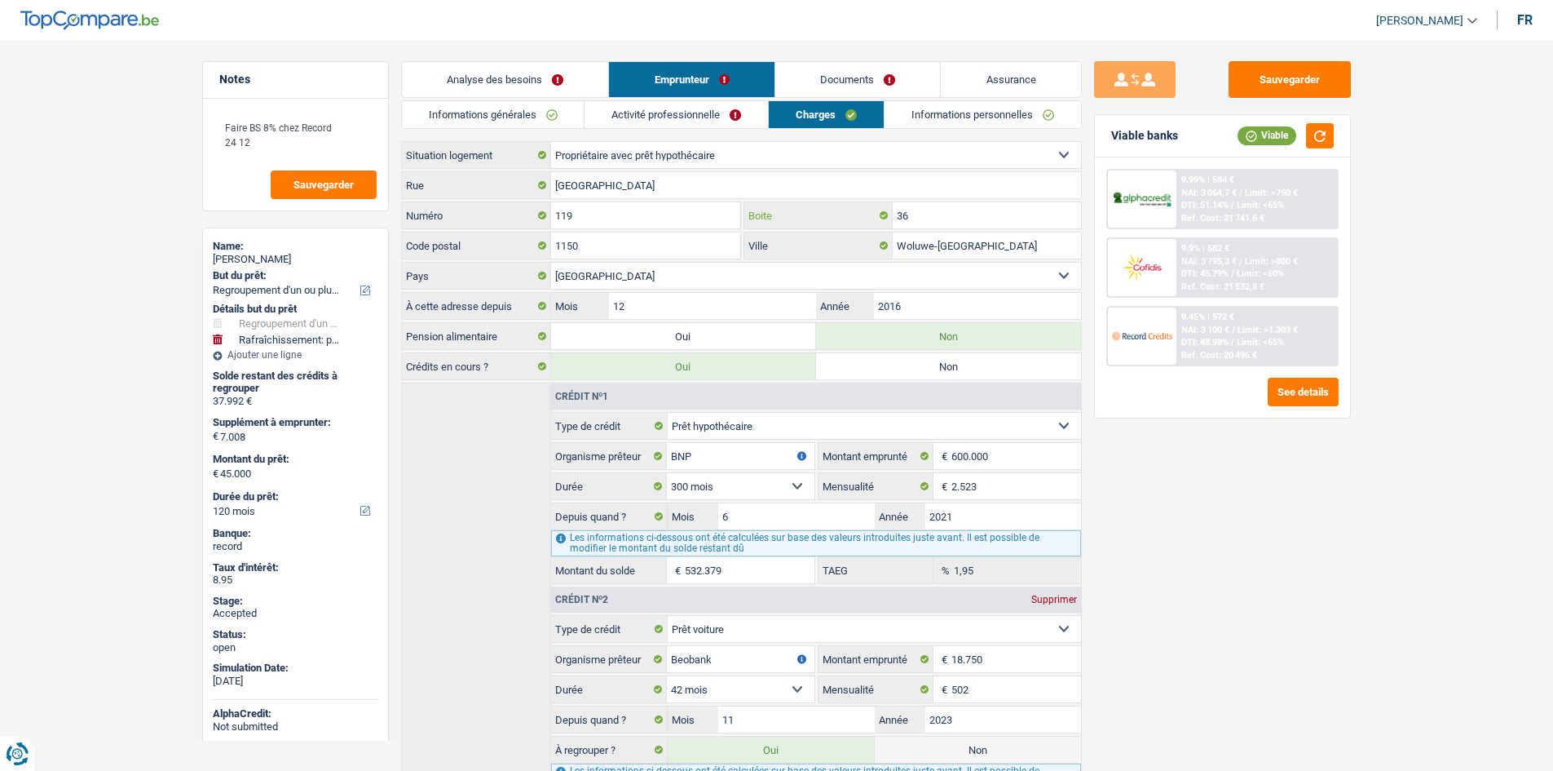
click at [951, 219] on input "36" at bounding box center [987, 215] width 188 height 26
click at [967, 244] on input "Woluwe-Saint-Pierre" at bounding box center [987, 245] width 188 height 26
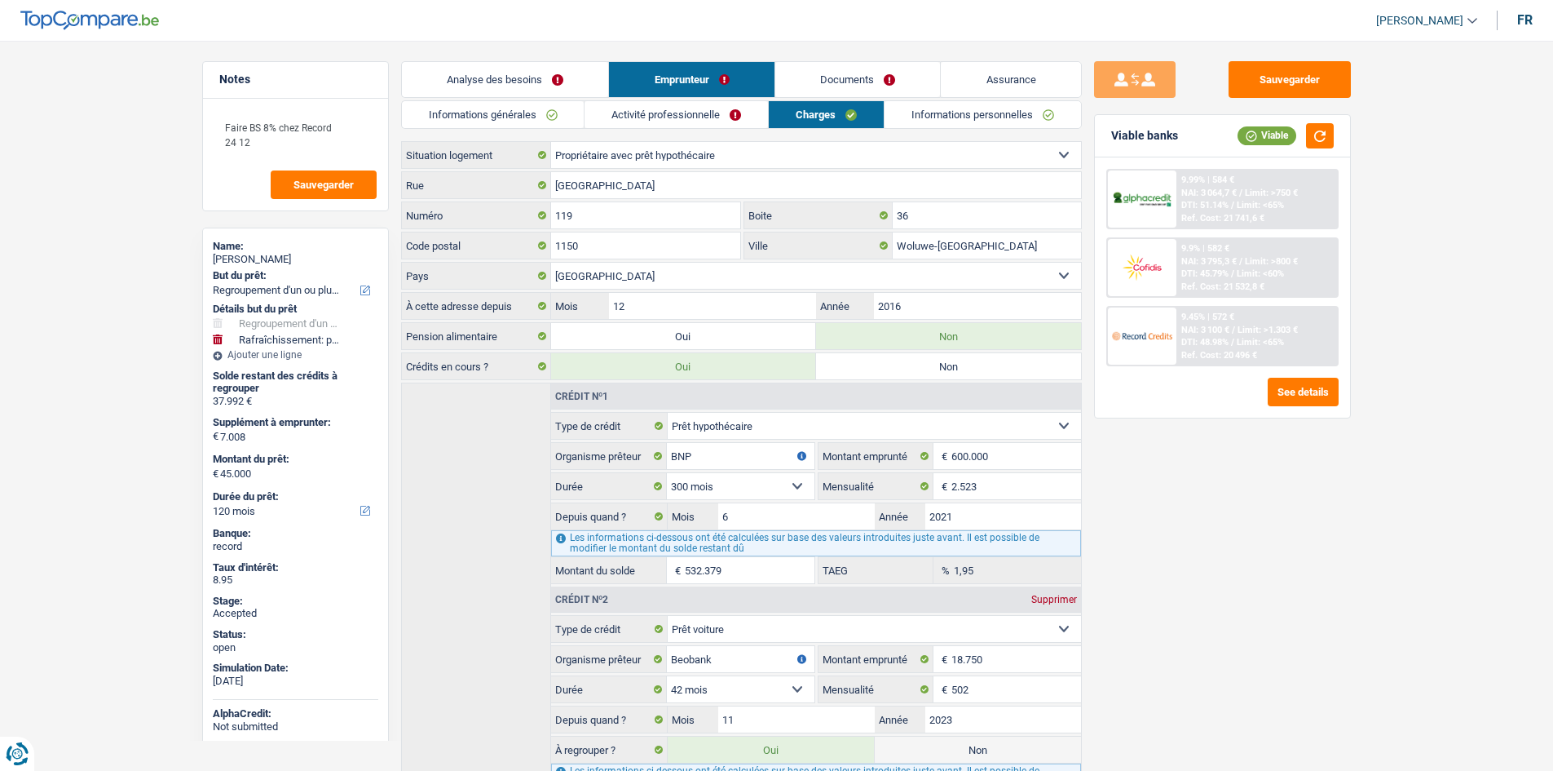
click at [982, 114] on link "Informations personnelles" at bounding box center [983, 114] width 196 height 27
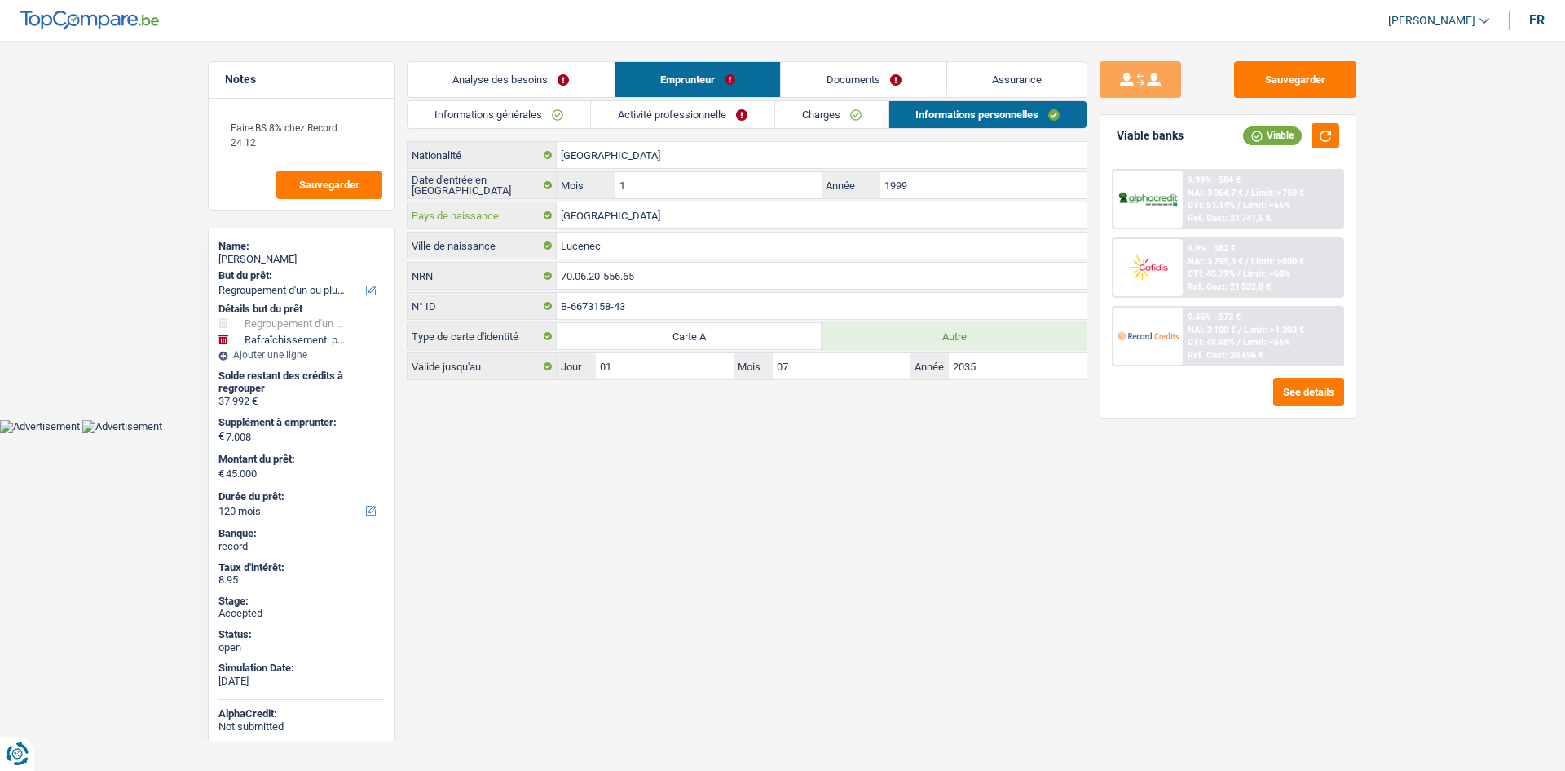
click at [709, 218] on input "Slovaquie" at bounding box center [822, 215] width 530 height 26
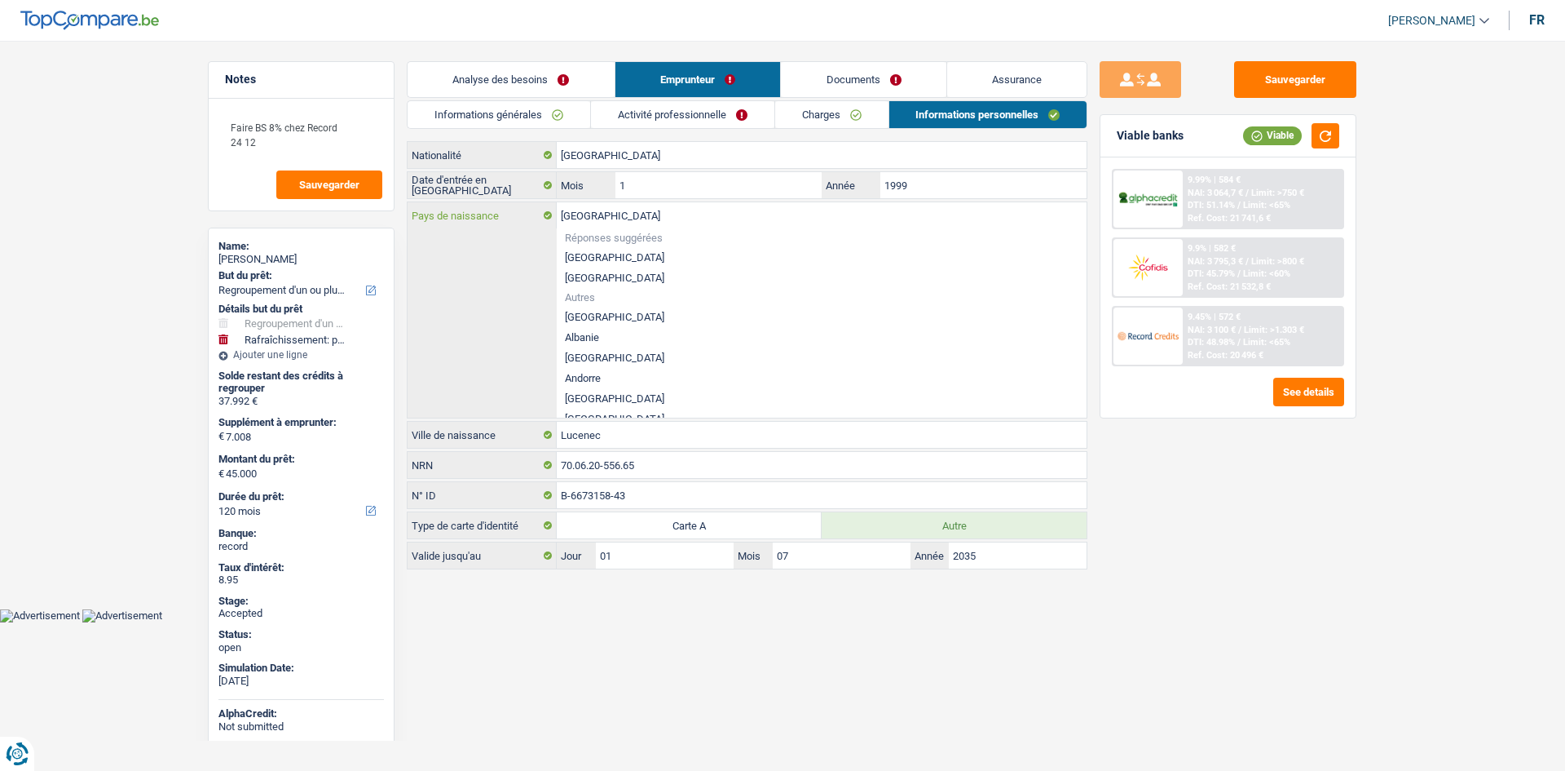
click at [709, 218] on input "Slovaquie" at bounding box center [822, 215] width 530 height 26
click at [666, 433] on input "Lucenec" at bounding box center [822, 435] width 530 height 26
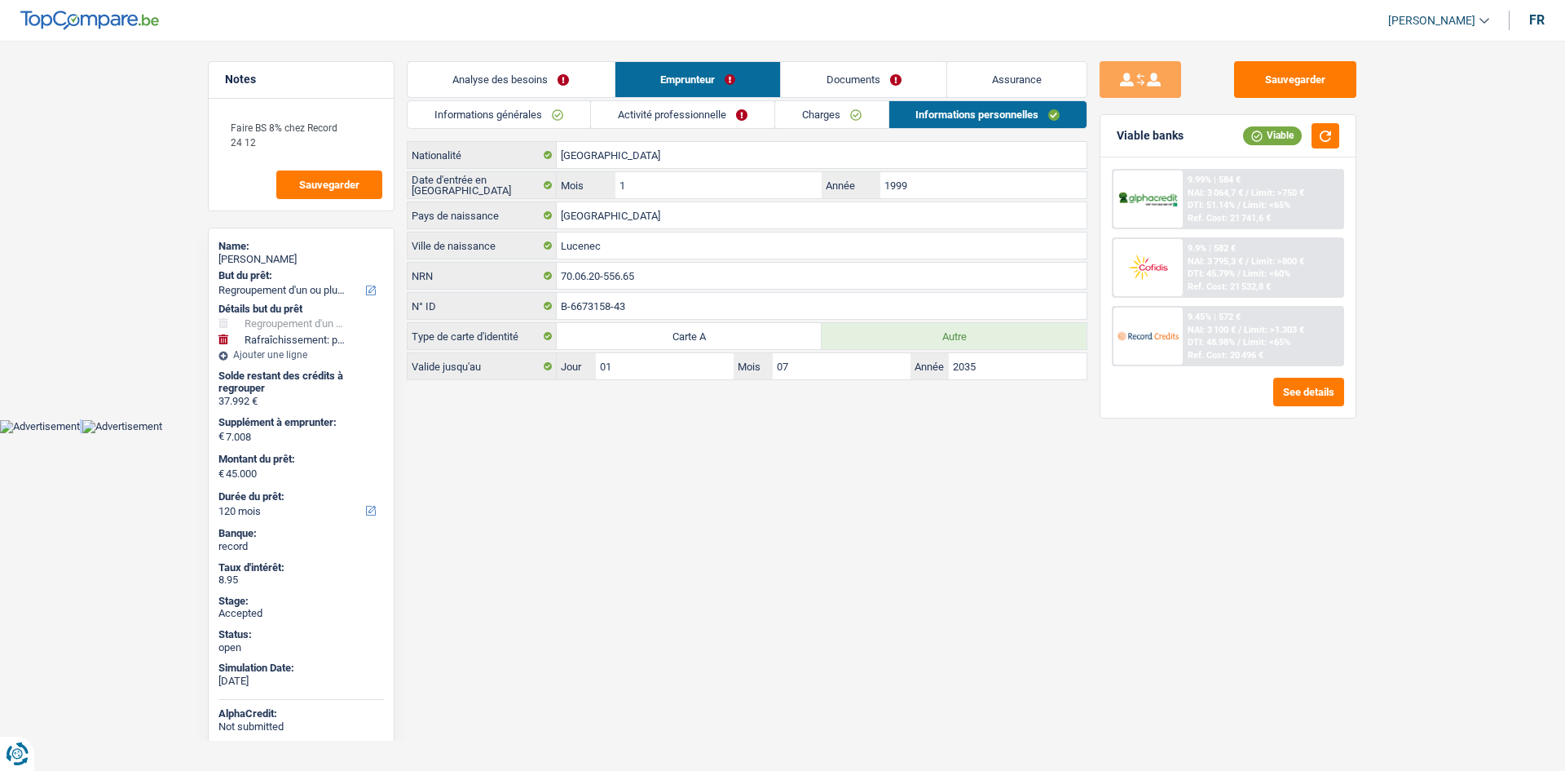
click at [666, 433] on html "Vous avez le contrôle de vos données Nous utilisons des cookies, tout comme nos…" at bounding box center [782, 216] width 1565 height 433
click at [654, 245] on input "Lucenec" at bounding box center [822, 245] width 530 height 26
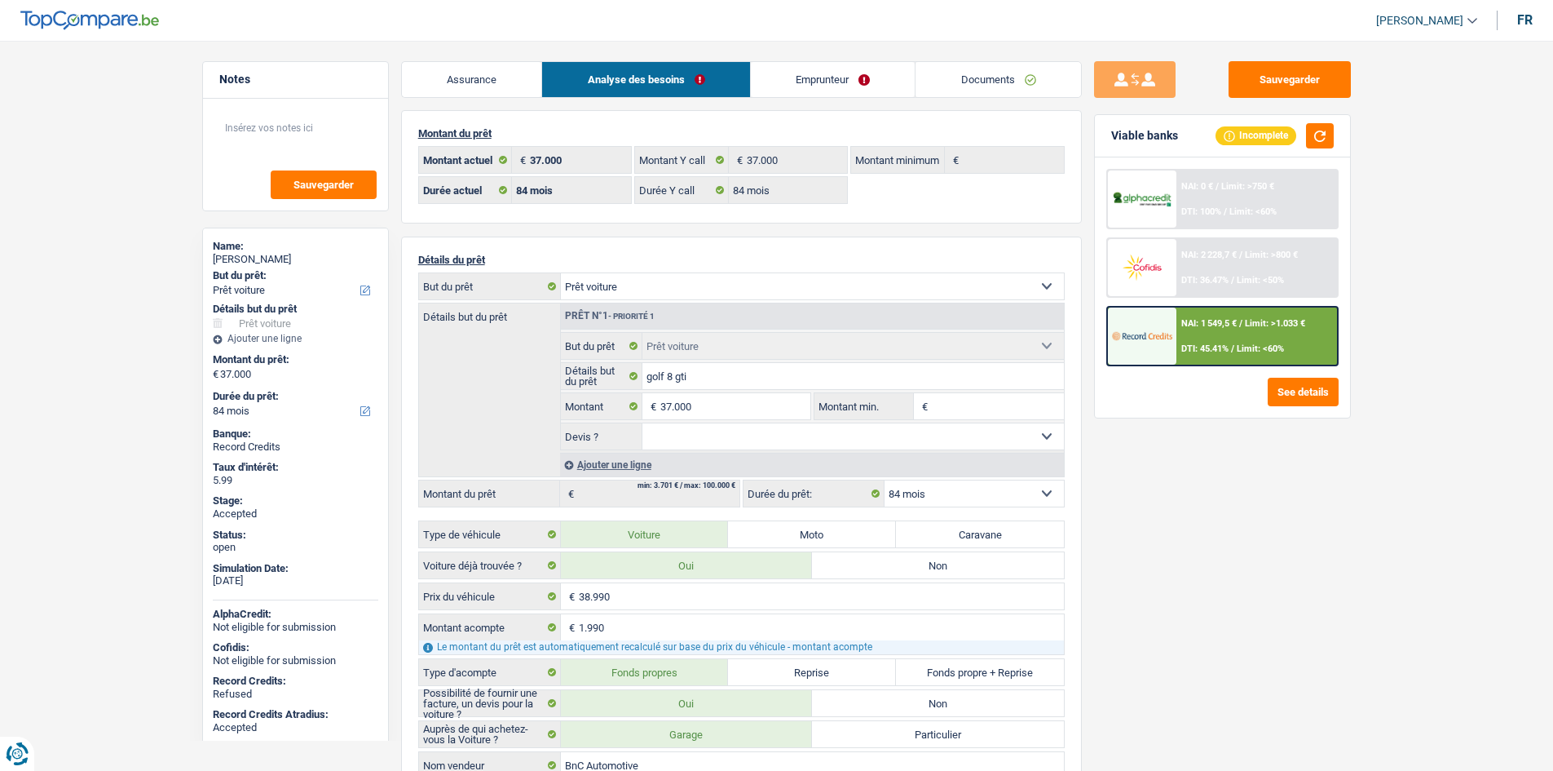
select select "car"
select select "84"
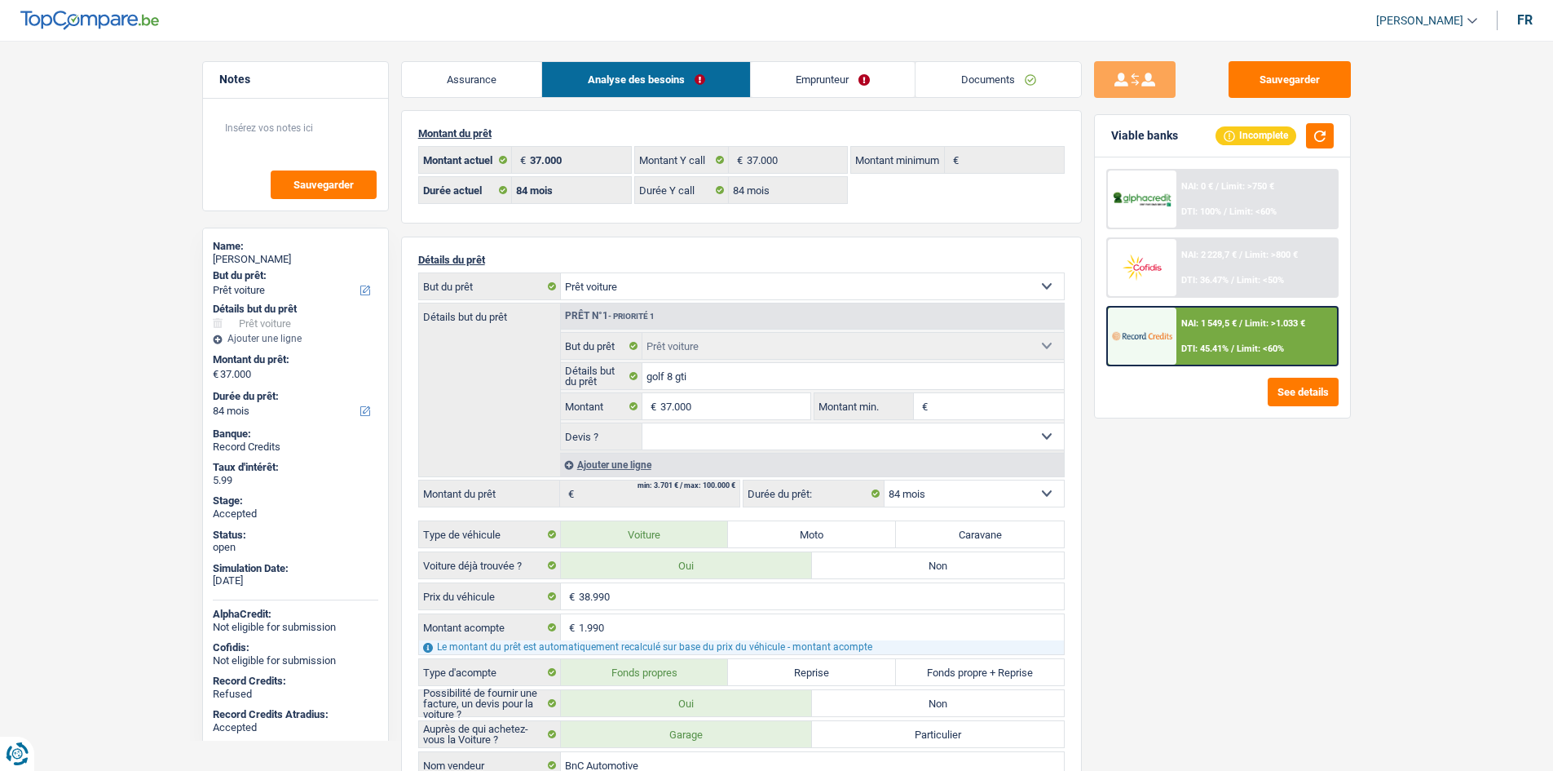
select select "car"
select select "84"
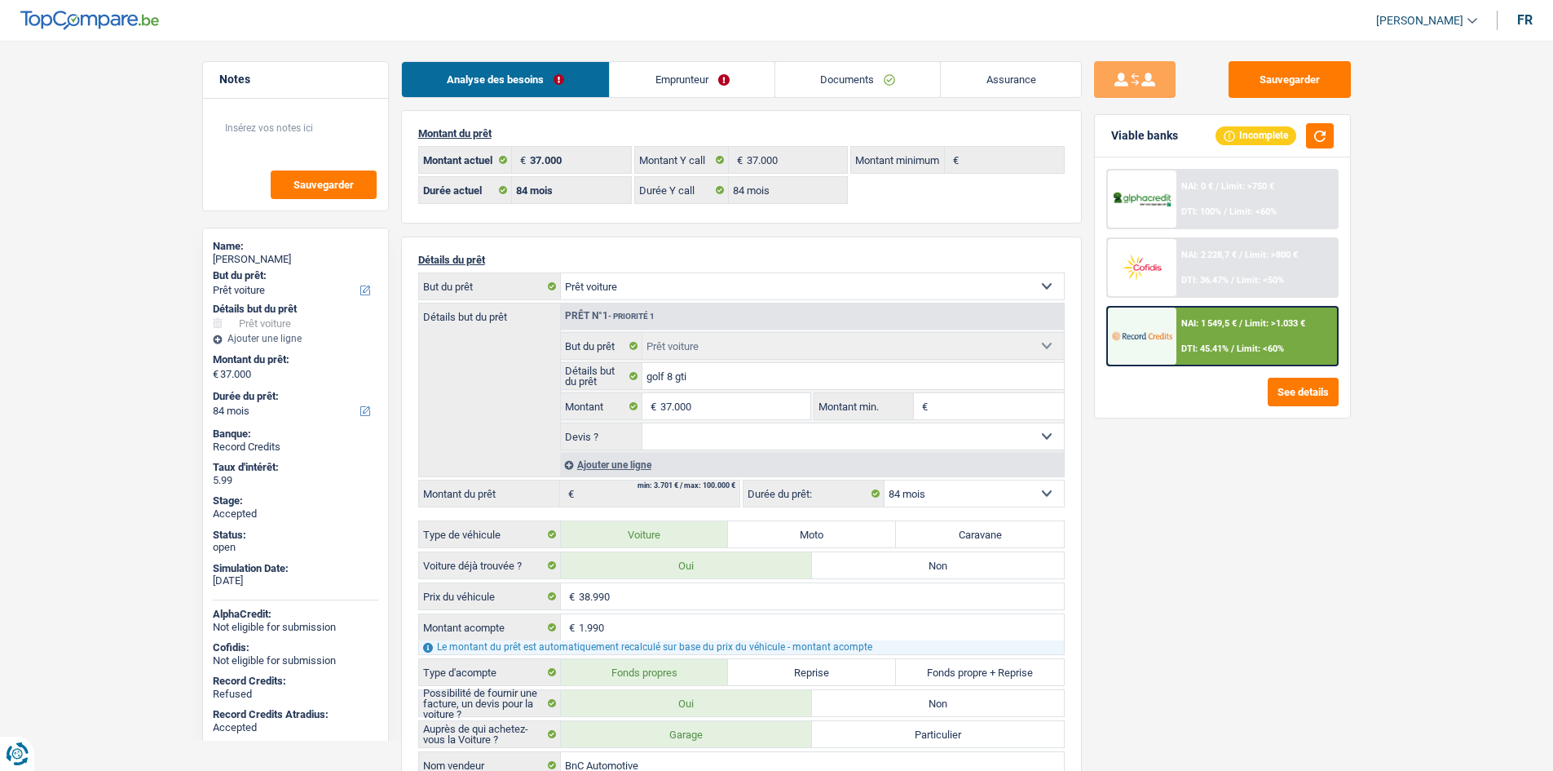
click at [1400, 530] on main "Notes Sauvegarder Name: Aymane Hadi Talhi But du prêt: Confort maison: meubles,…" at bounding box center [776, 749] width 1553 height 1451
click at [894, 91] on link "Documents" at bounding box center [858, 79] width 166 height 35
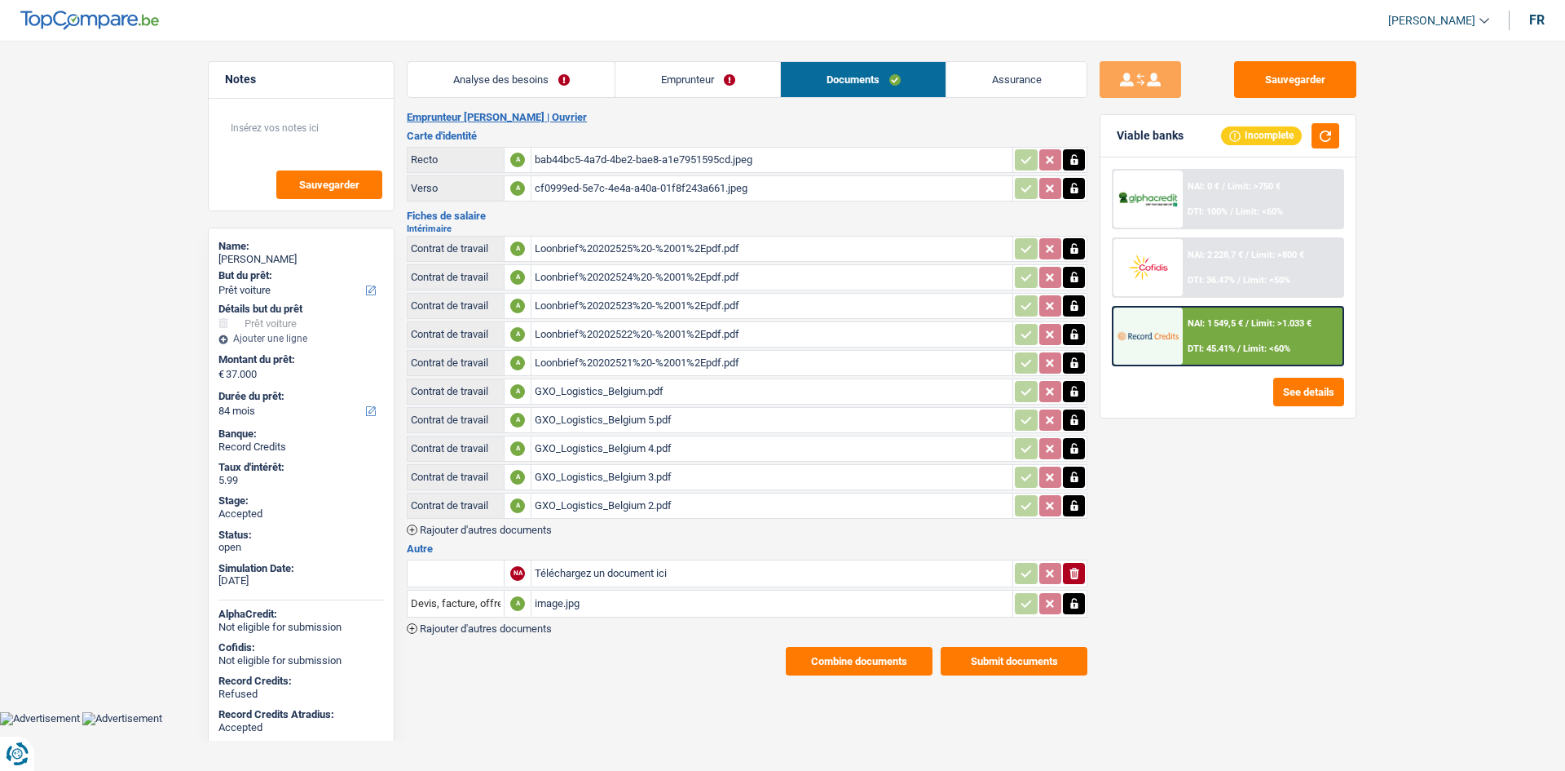
click at [666, 598] on div "image.jpg" at bounding box center [772, 603] width 475 height 24
click at [542, 67] on link "Analyse des besoins" at bounding box center [511, 79] width 207 height 35
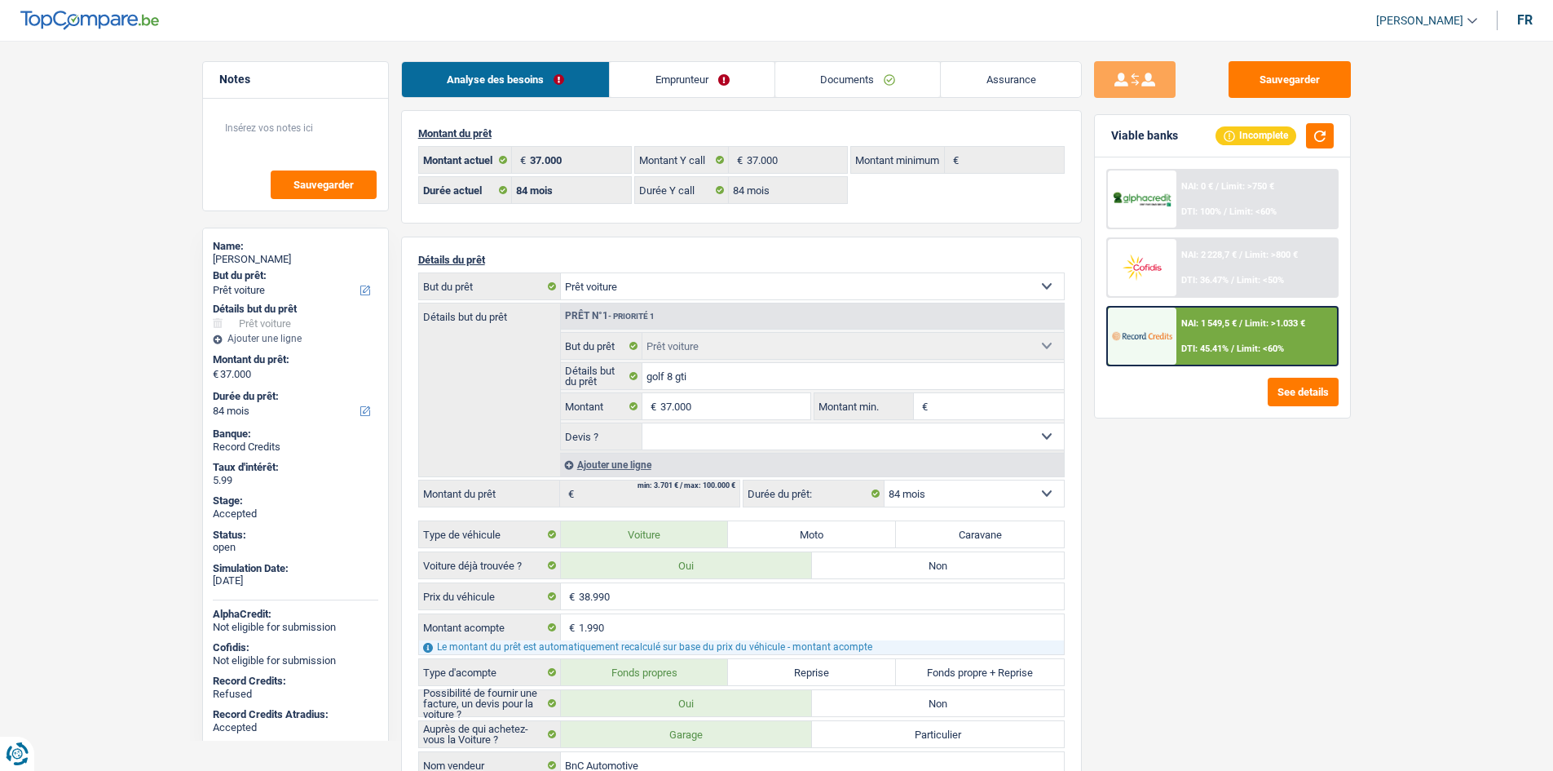
click at [1267, 333] on div "NAI: 1 549,5 € / Limit: >1.033 € DTI: 45.41% / Limit: <60%" at bounding box center [1257, 335] width 161 height 57
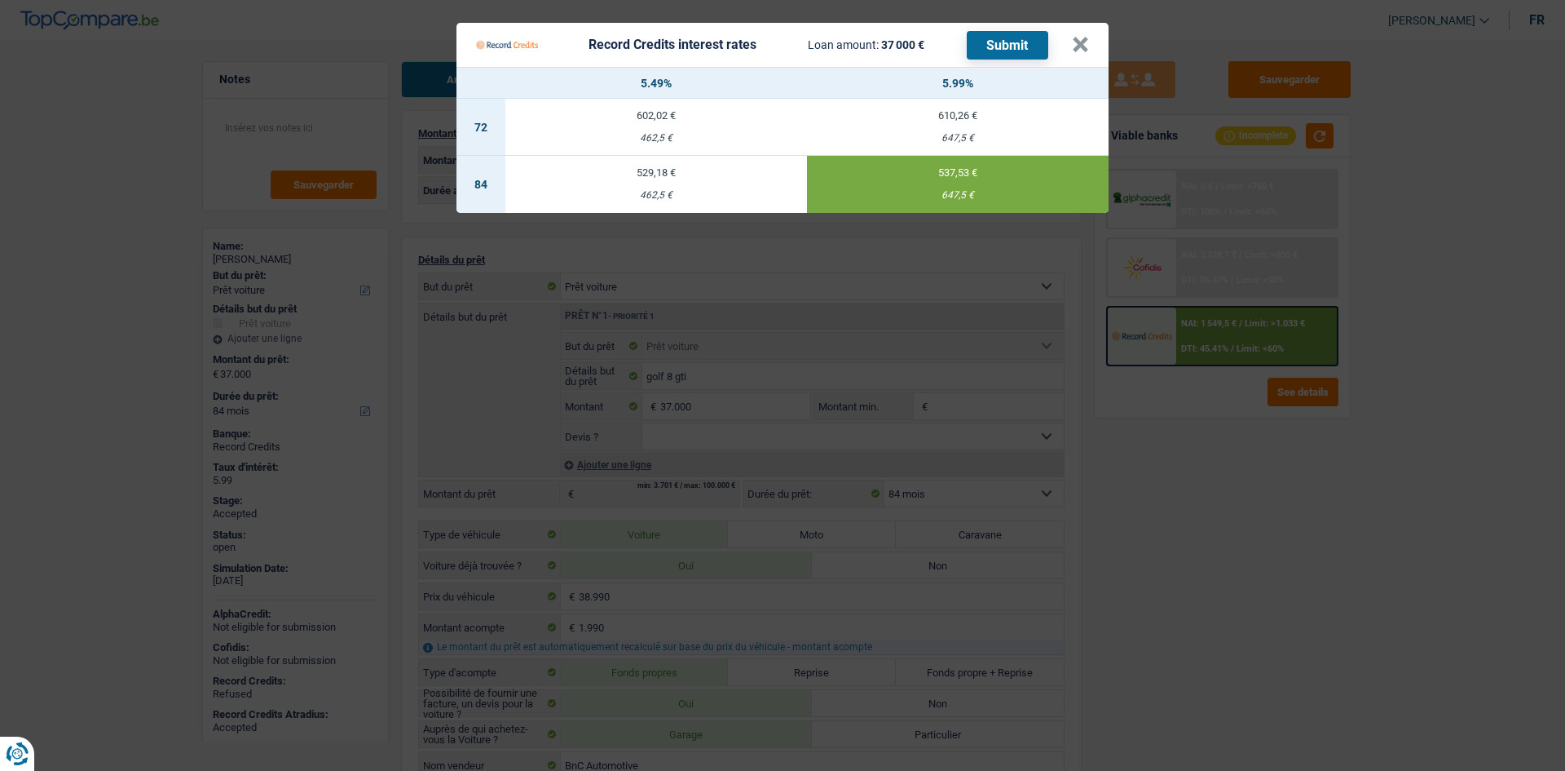
click at [1217, 506] on Credits "Record Credits interest rates Loan amount: 37 000 € Submit × 5.49% 5.99% 72 602…" at bounding box center [782, 385] width 1565 height 771
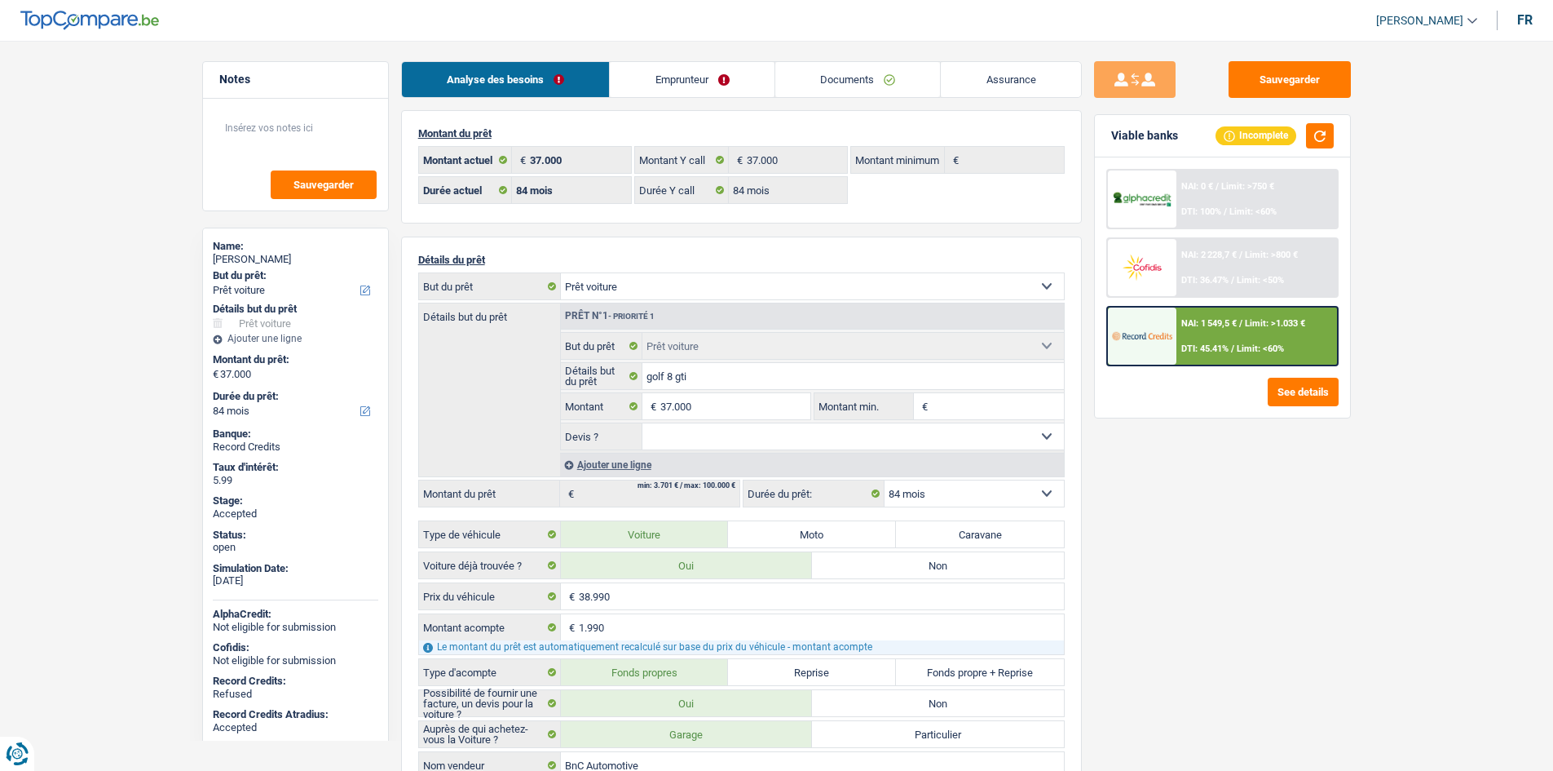
click at [1221, 345] on span "DTI: 45.41%" at bounding box center [1204, 348] width 47 height 11
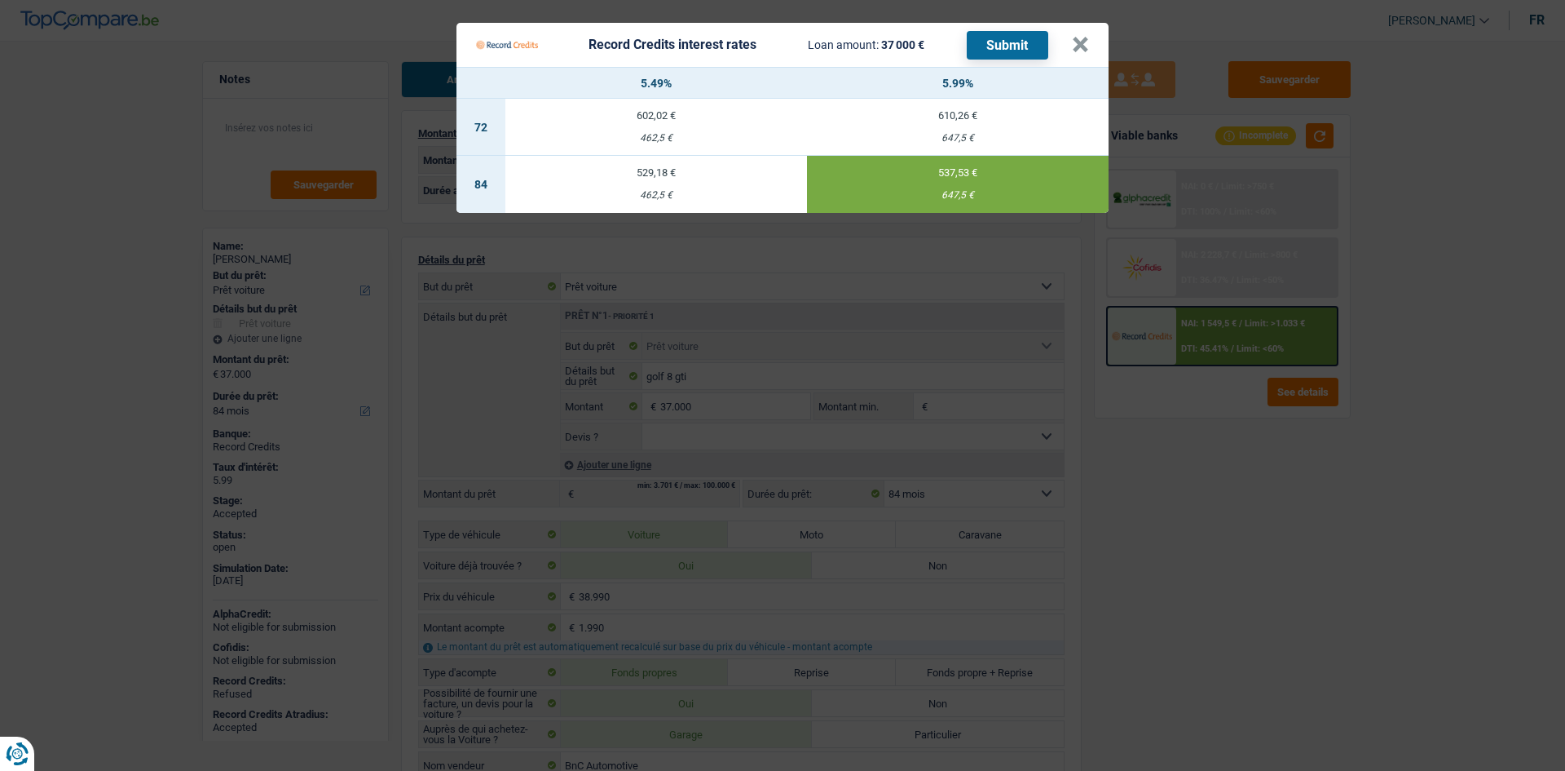
click at [145, 144] on Credits "Record Credits interest rates Loan amount: 37 000 € Submit × 5.49% 5.99% 72 602…" at bounding box center [782, 385] width 1565 height 771
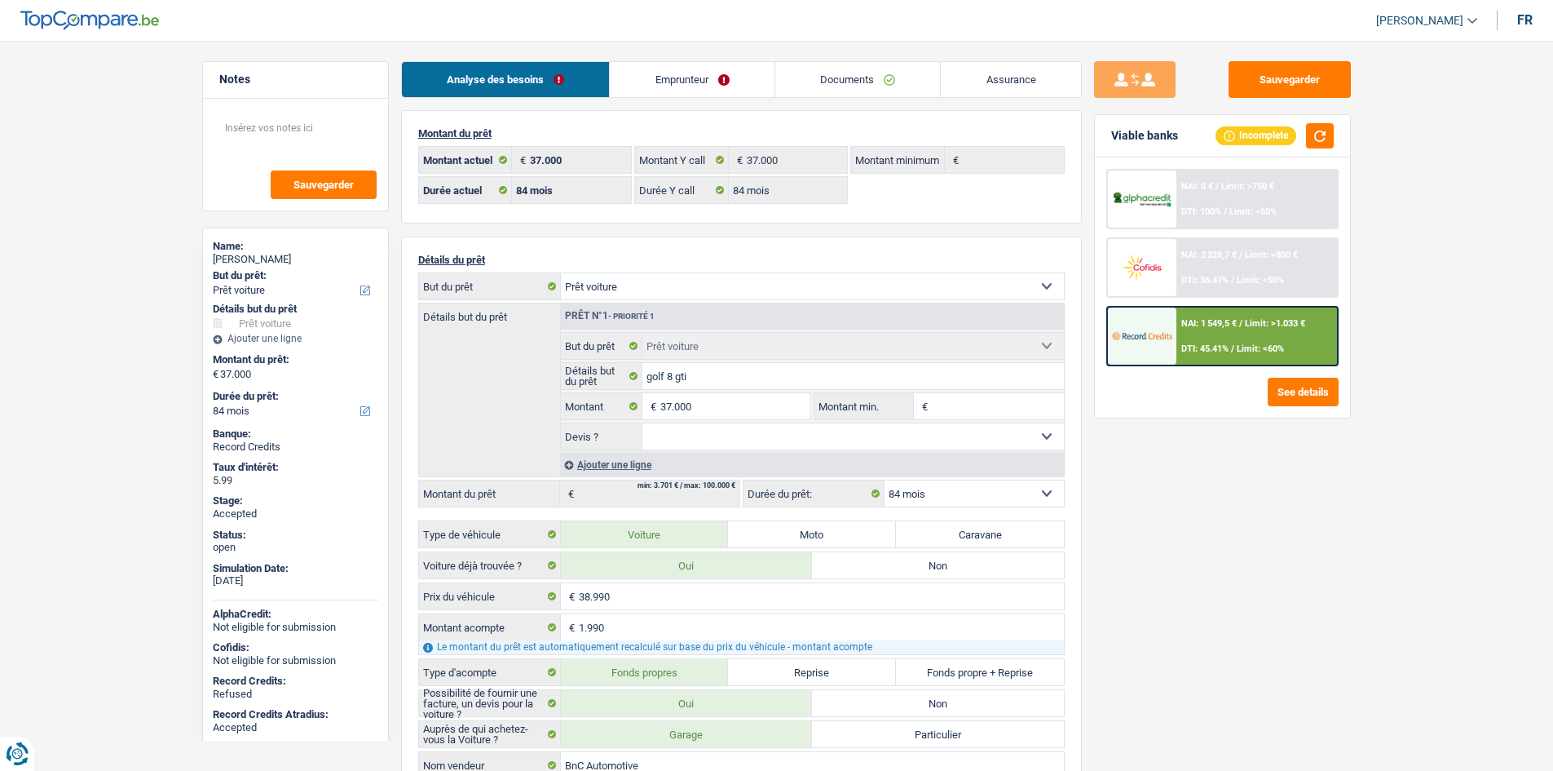
click at [692, 87] on link "Emprunteur" at bounding box center [692, 79] width 165 height 35
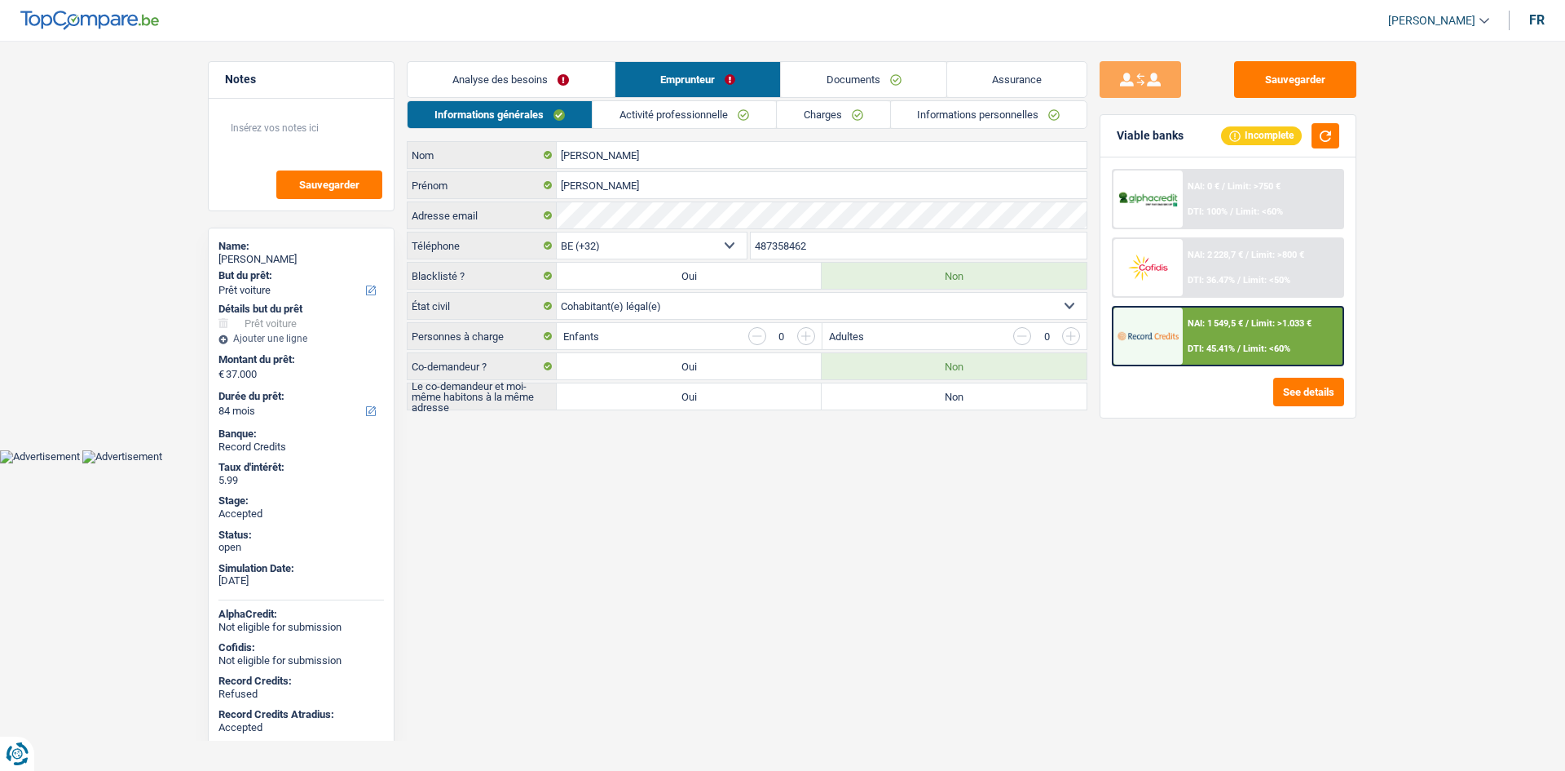
click at [676, 109] on link "Activité professionnelle" at bounding box center [684, 114] width 183 height 27
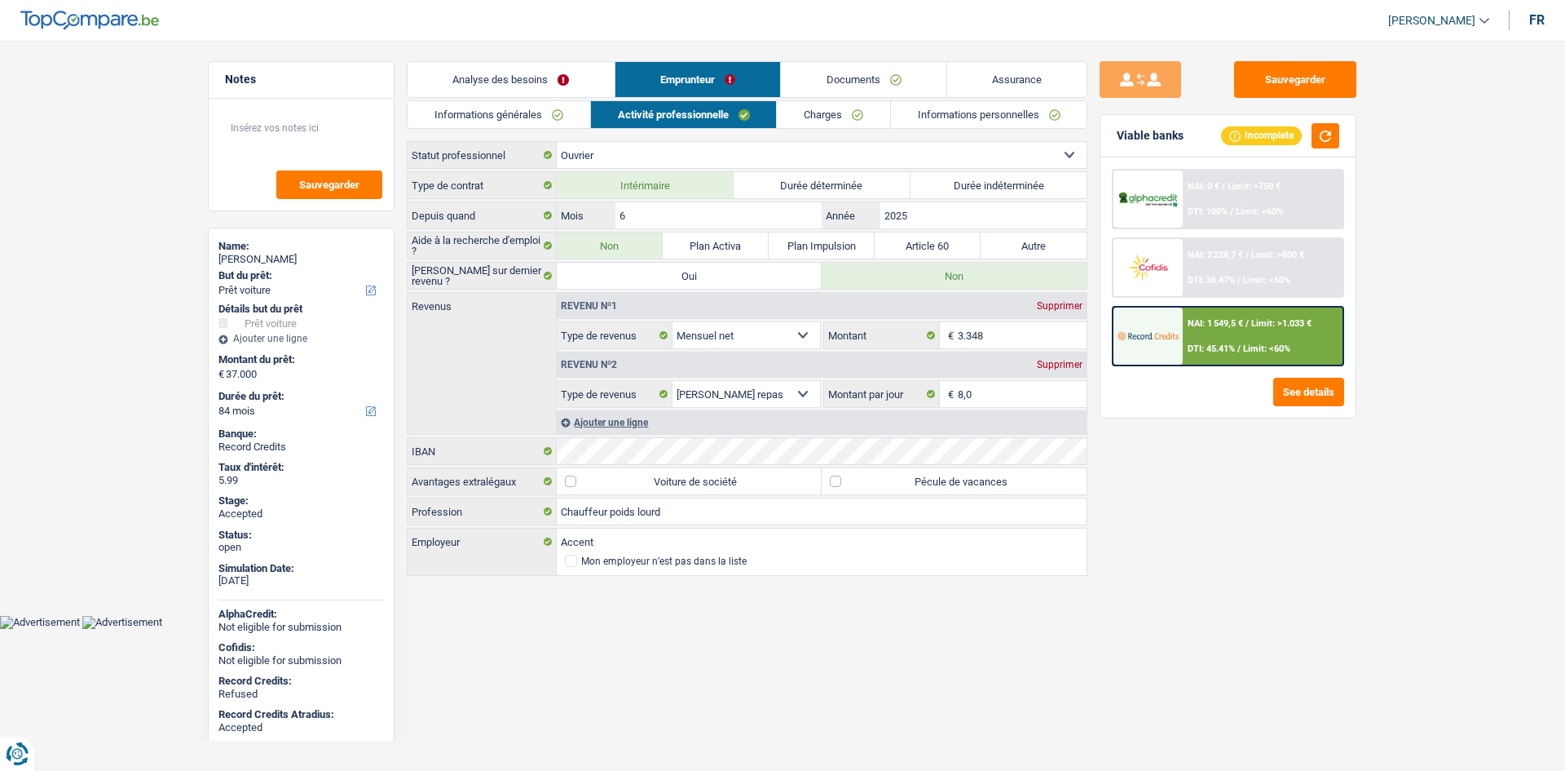
click at [1268, 547] on div "Sauvegarder Viable banks Incomplete NAI: 0 € / Limit: >750 € DTI: 100% / Limit:…" at bounding box center [1228, 400] width 281 height 679
click at [73, 370] on main "Notes Sauvegarder Name: Aymane Hadi Talhi But du prêt: Confort maison: meubles,…" at bounding box center [782, 319] width 1565 height 590
click at [1242, 513] on div "Sauvegarder Viable banks Incomplete NAI: 0 € / Limit: >750 € DTI: 100% / Limit:…" at bounding box center [1228, 400] width 281 height 679
click at [1215, 345] on span "DTI: 45.41%" at bounding box center [1211, 348] width 47 height 11
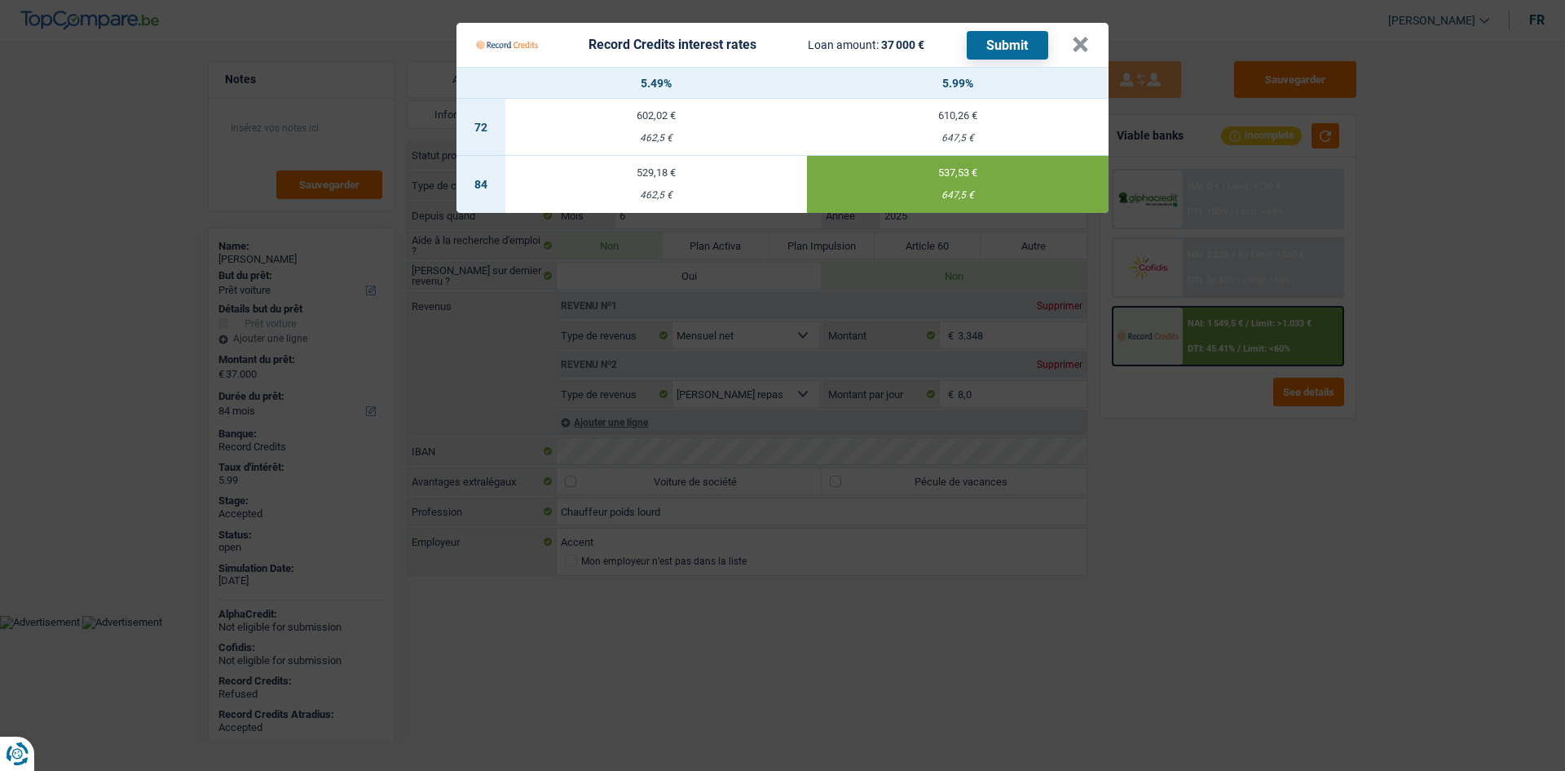
click at [1227, 530] on Credits "Record Credits interest rates Loan amount: 37 000 € Submit × 5.49% 5.99% 72 602…" at bounding box center [782, 385] width 1565 height 771
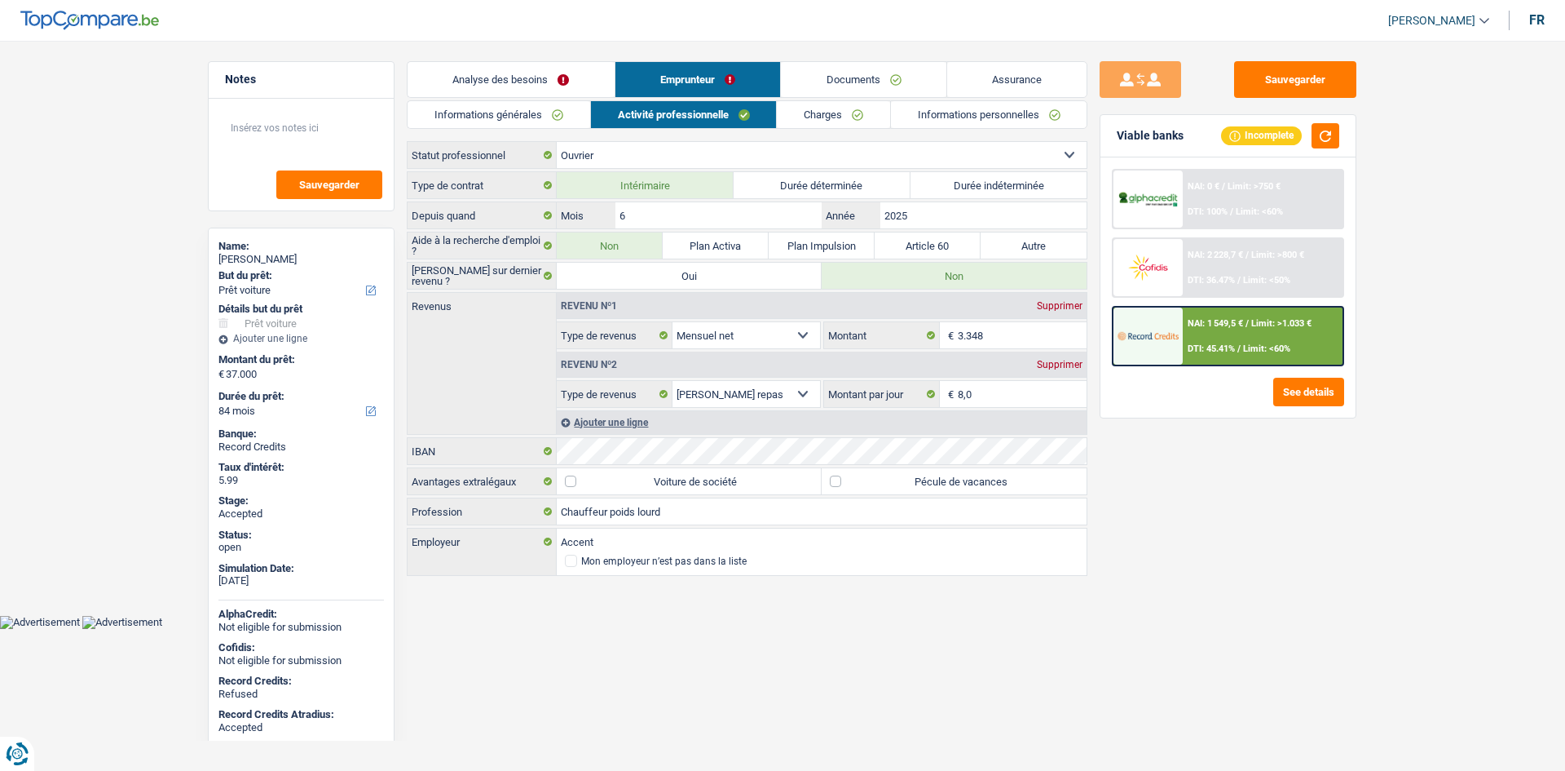
click at [835, 114] on link "Charges" at bounding box center [833, 114] width 113 height 27
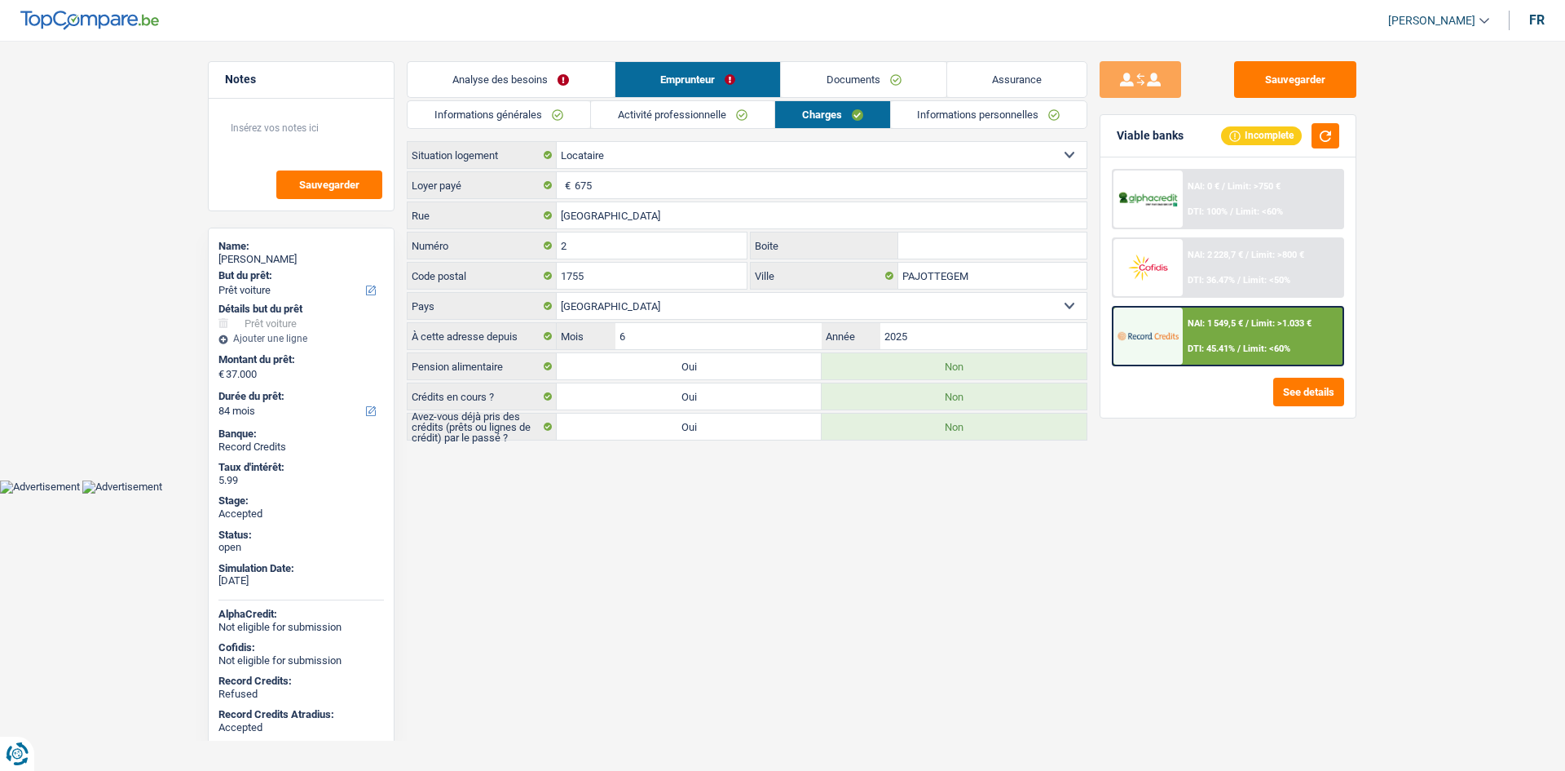
click at [962, 120] on link "Informations personnelles" at bounding box center [989, 114] width 196 height 27
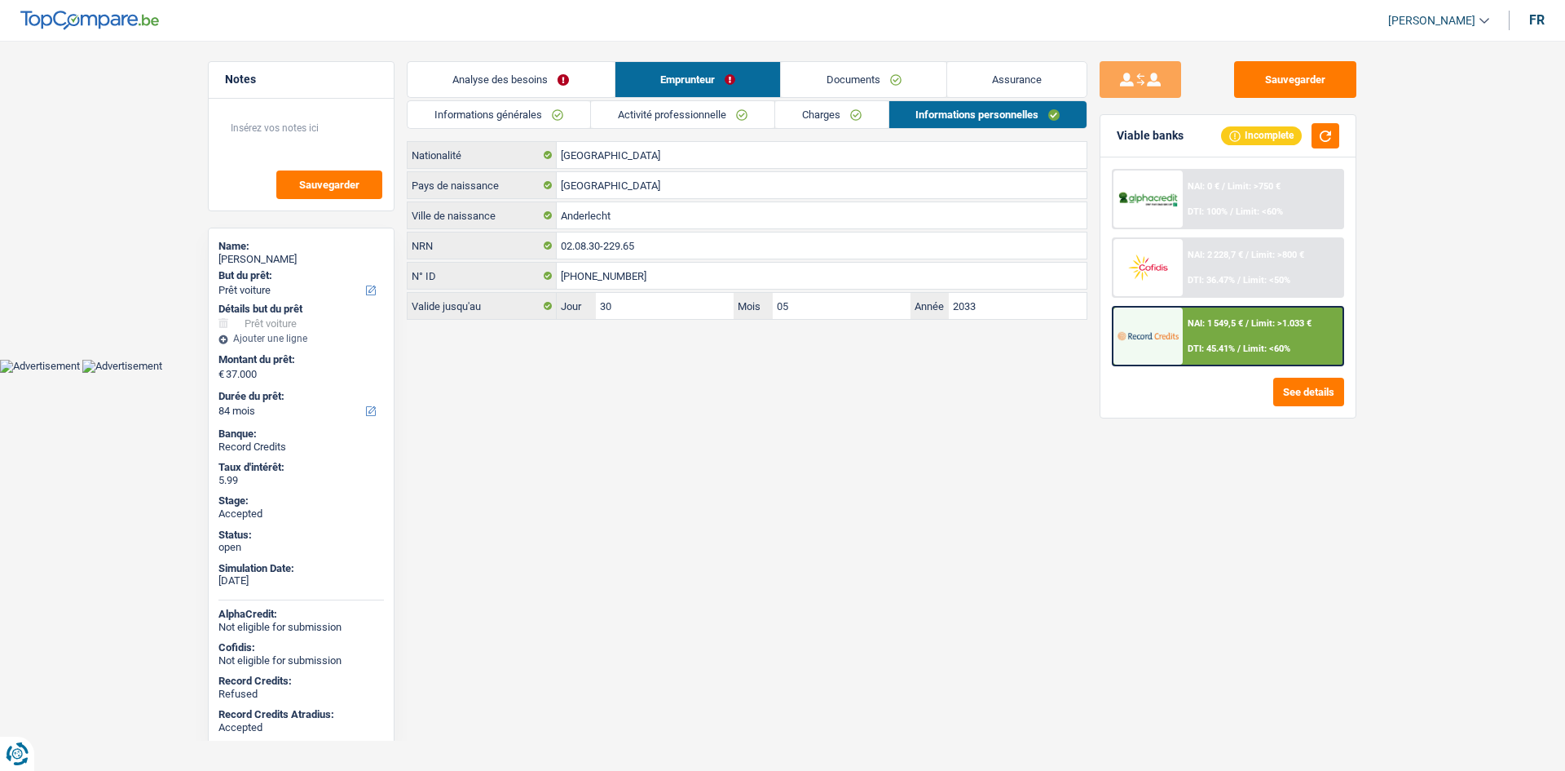
click at [562, 117] on link "Informations générales" at bounding box center [499, 114] width 183 height 27
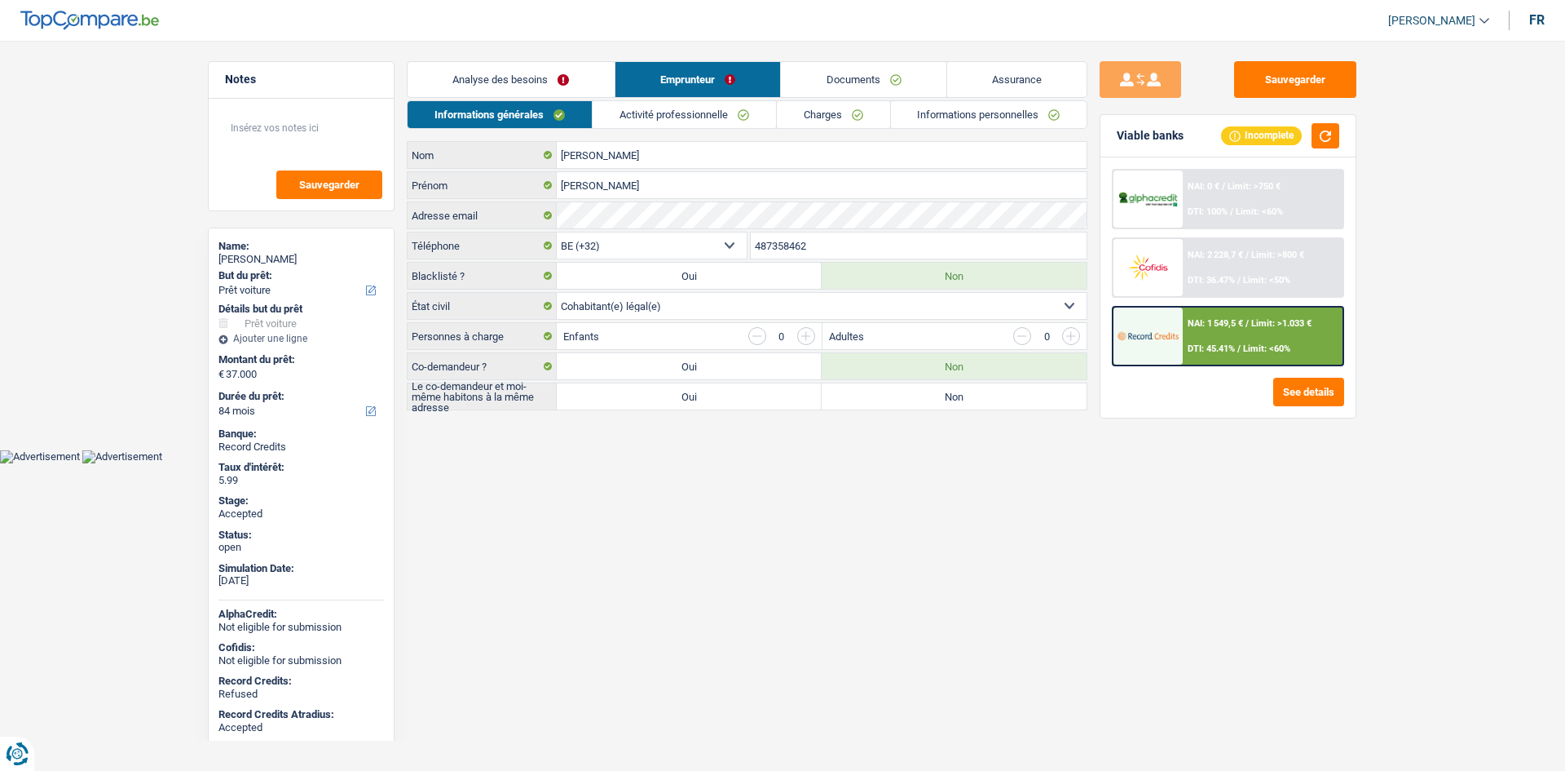
click at [1411, 214] on main "Notes Sauvegarder Name: Aymane Hadi Talhi But du prêt: Confort maison: meubles,…" at bounding box center [782, 236] width 1565 height 425
click at [919, 403] on label "Non" at bounding box center [954, 396] width 265 height 26
click at [919, 403] on input "Non" at bounding box center [954, 396] width 265 height 26
radio input "true"
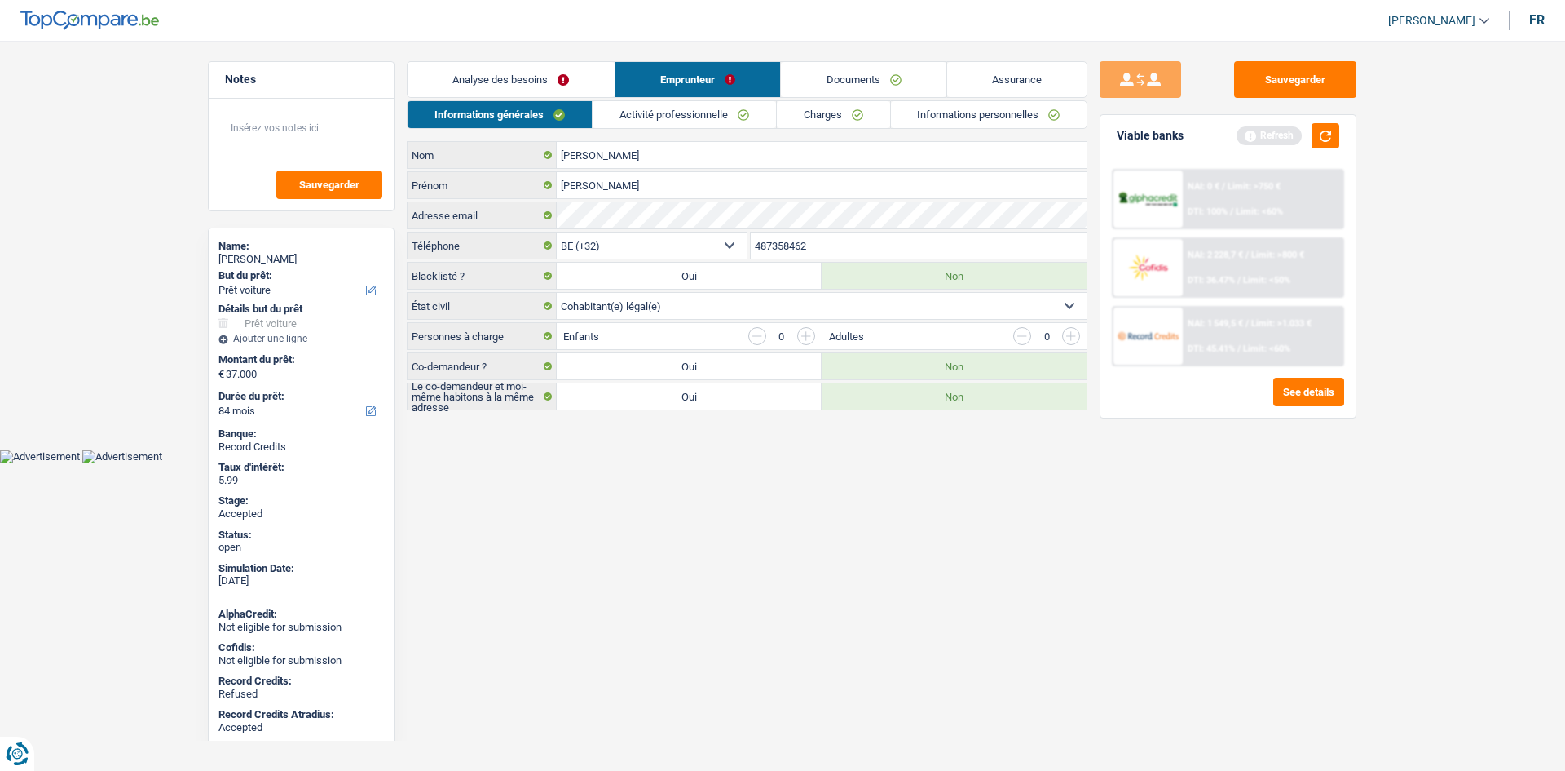
click at [1462, 389] on main "Notes Sauvegarder Name: Aymane Hadi Talhi But du prêt: Confort maison: meubles,…" at bounding box center [782, 236] width 1565 height 425
click at [1320, 125] on div "Viable banks Refresh" at bounding box center [1228, 136] width 255 height 42
click at [1328, 141] on button "button" at bounding box center [1326, 135] width 28 height 25
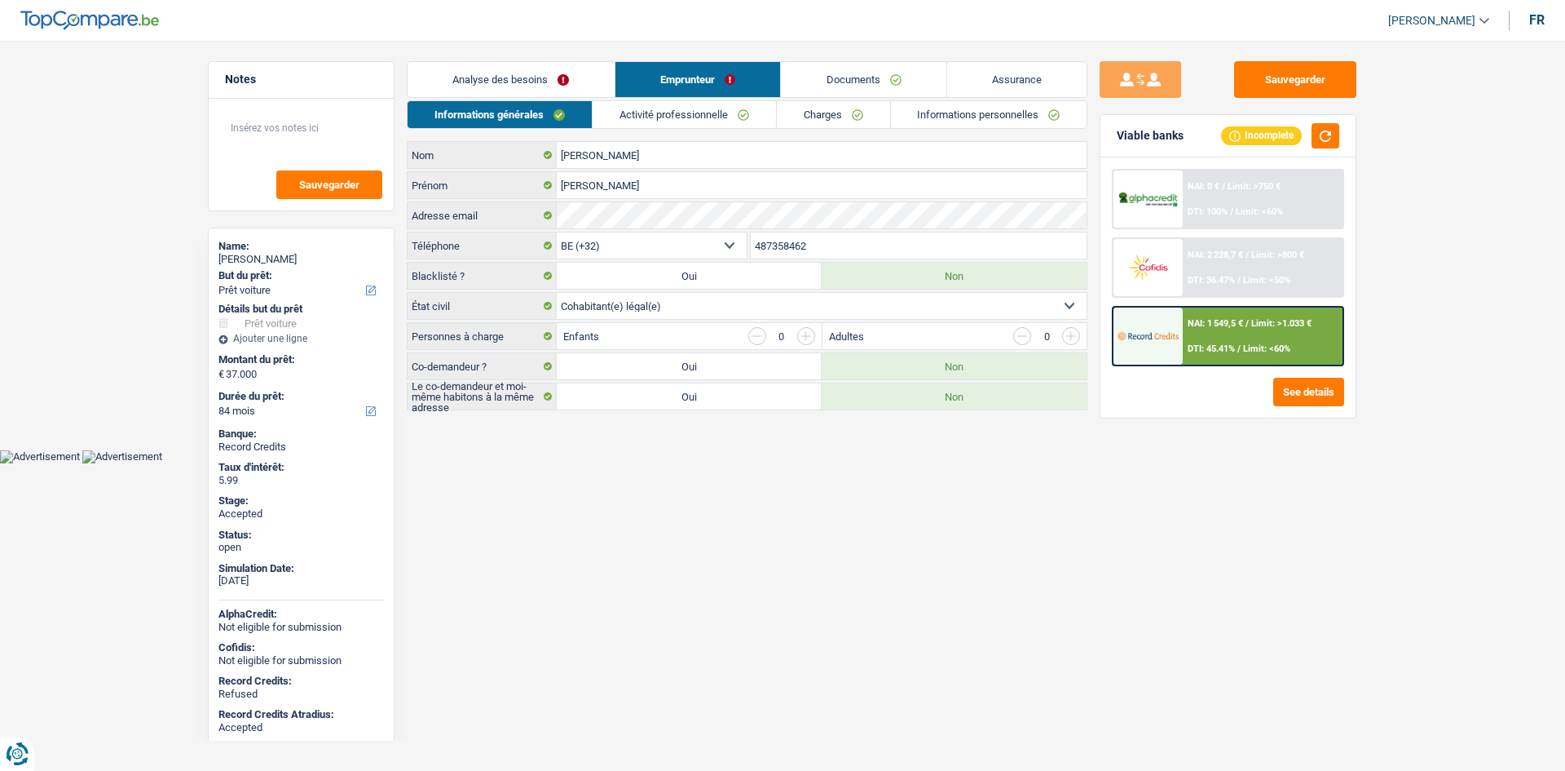
click at [831, 117] on link "Charges" at bounding box center [833, 114] width 113 height 27
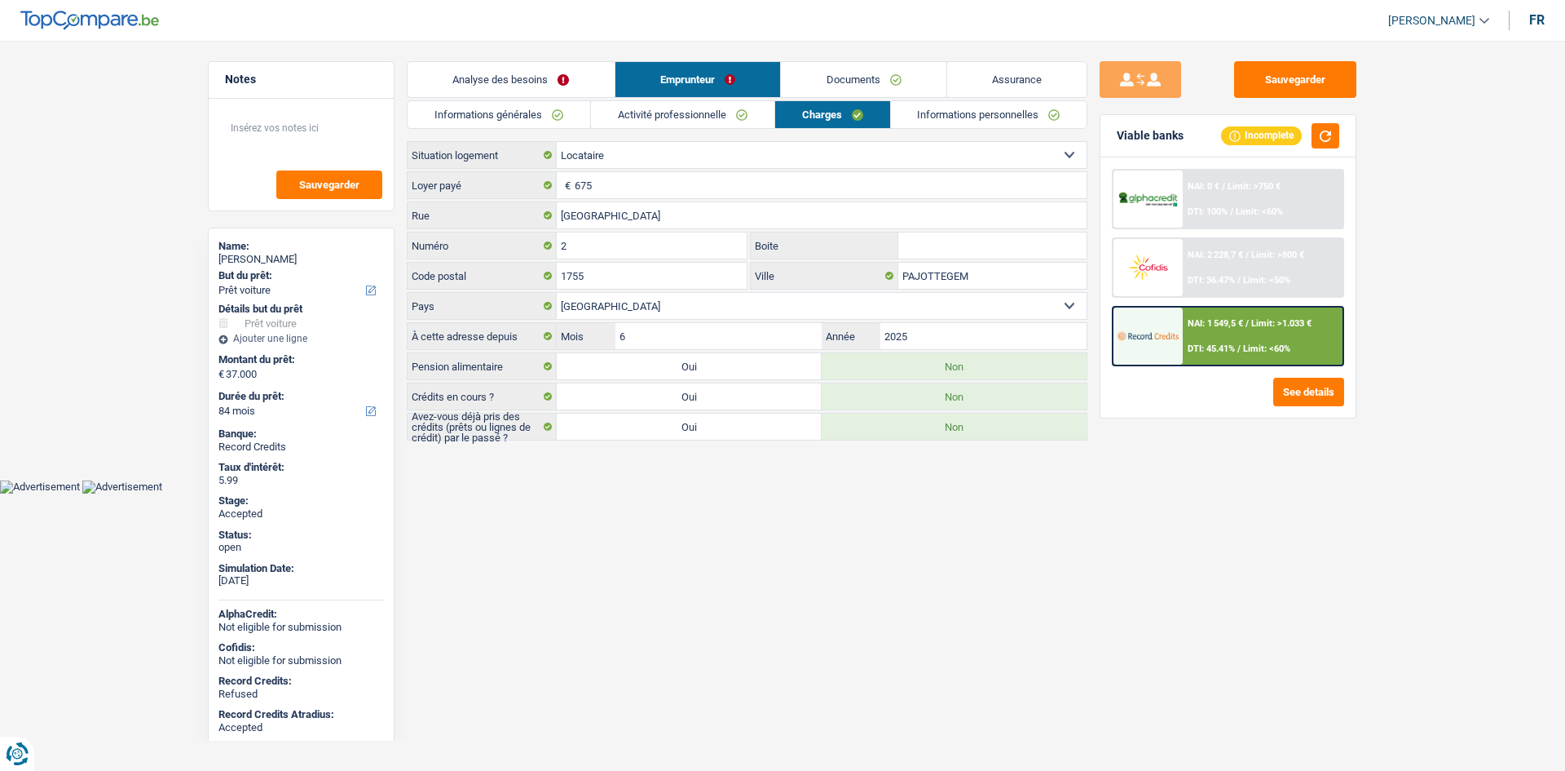
click at [1397, 493] on html "Vous avez le contrôle de vos données Nous utilisons des cookies, tout comme nos…" at bounding box center [782, 246] width 1565 height 493
click at [1393, 493] on html "Vous avez le contrôle de vos données Nous utilisons des cookies, tout comme nos…" at bounding box center [782, 246] width 1565 height 493
click at [1331, 72] on button "Sauvegarder" at bounding box center [1295, 79] width 122 height 37
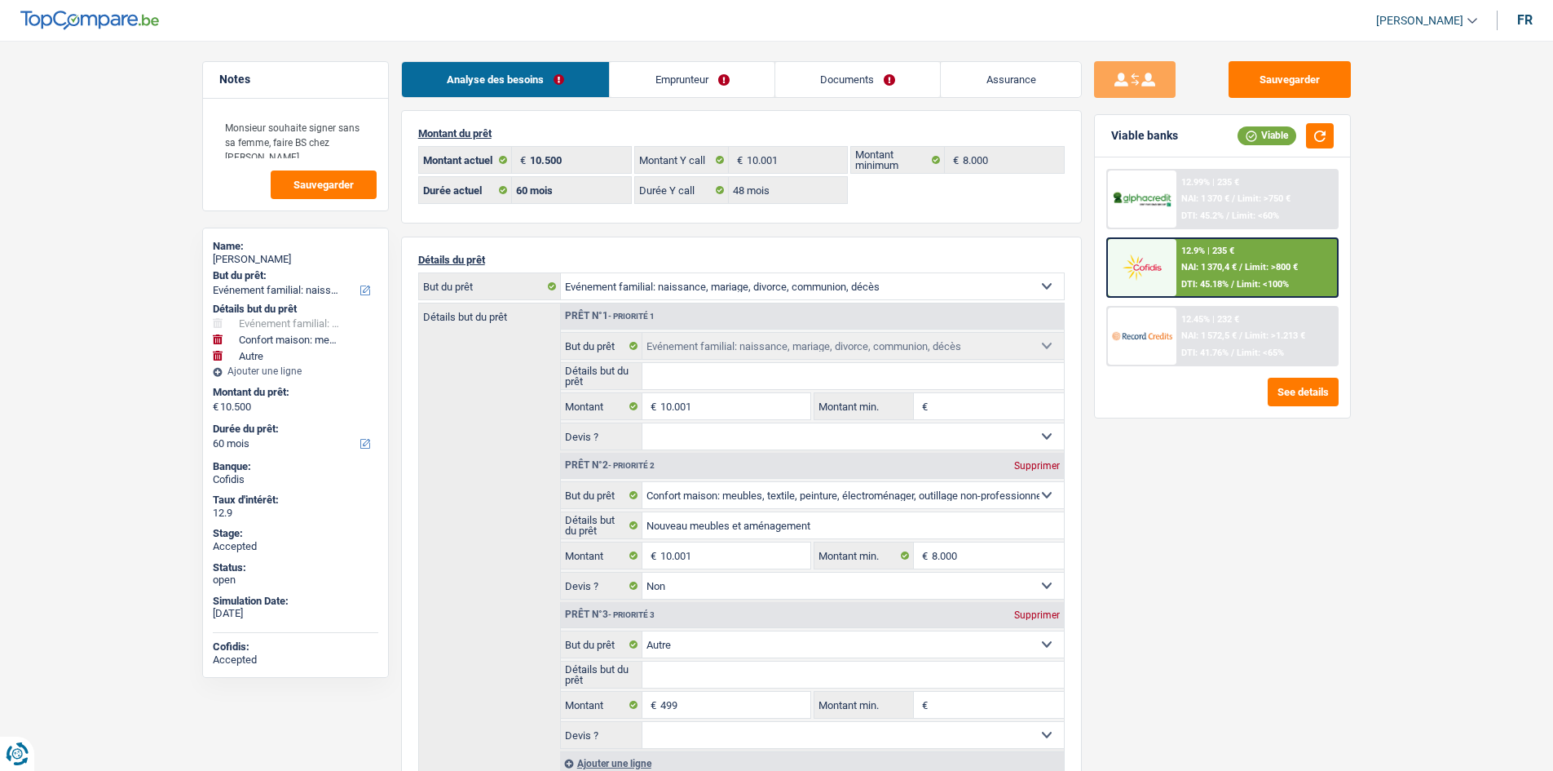
select select "familyEvent"
select select "household"
select select "other"
select select "60"
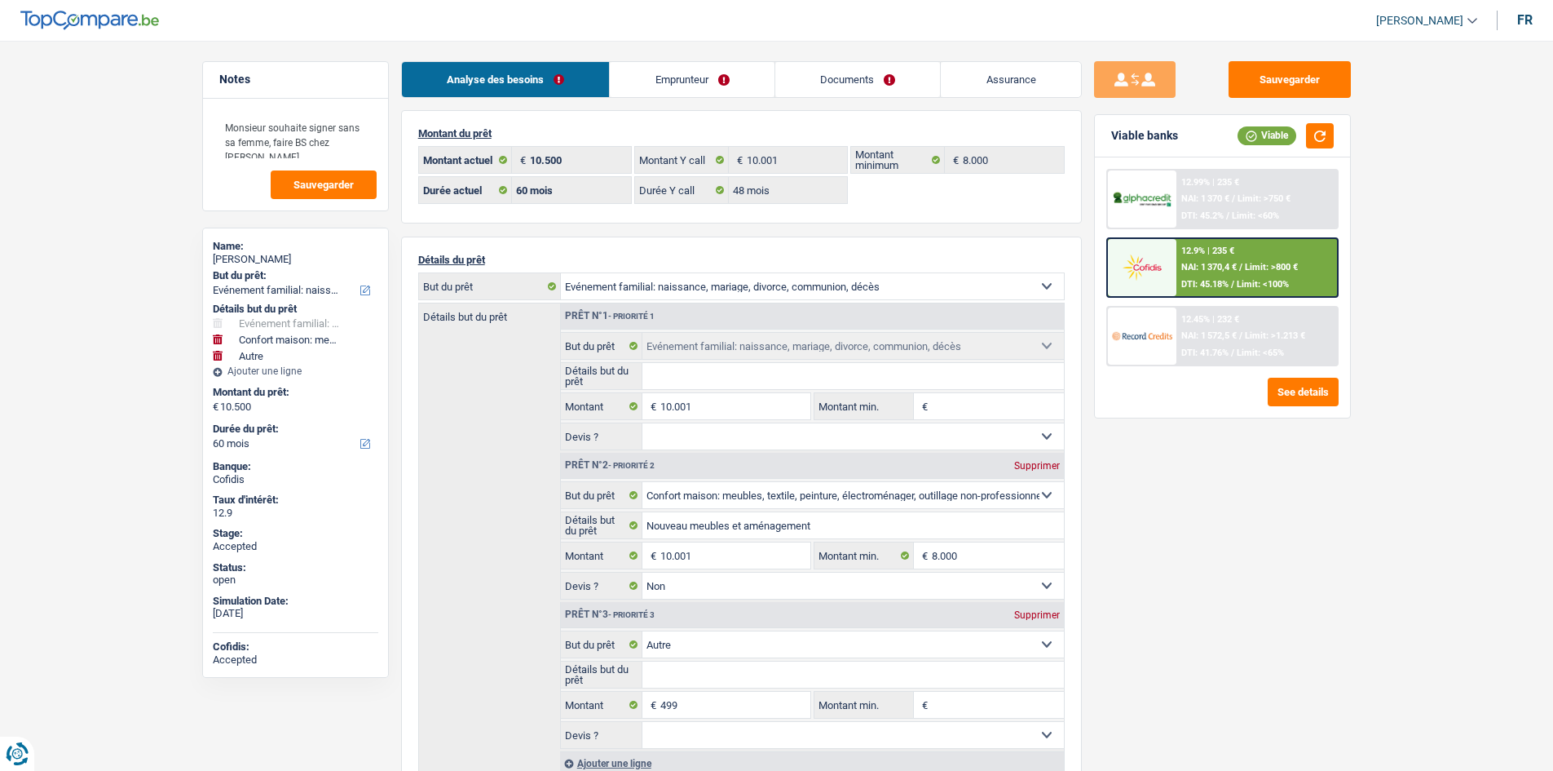
select select "60"
select select "48"
select select "familyEvent"
select select "household"
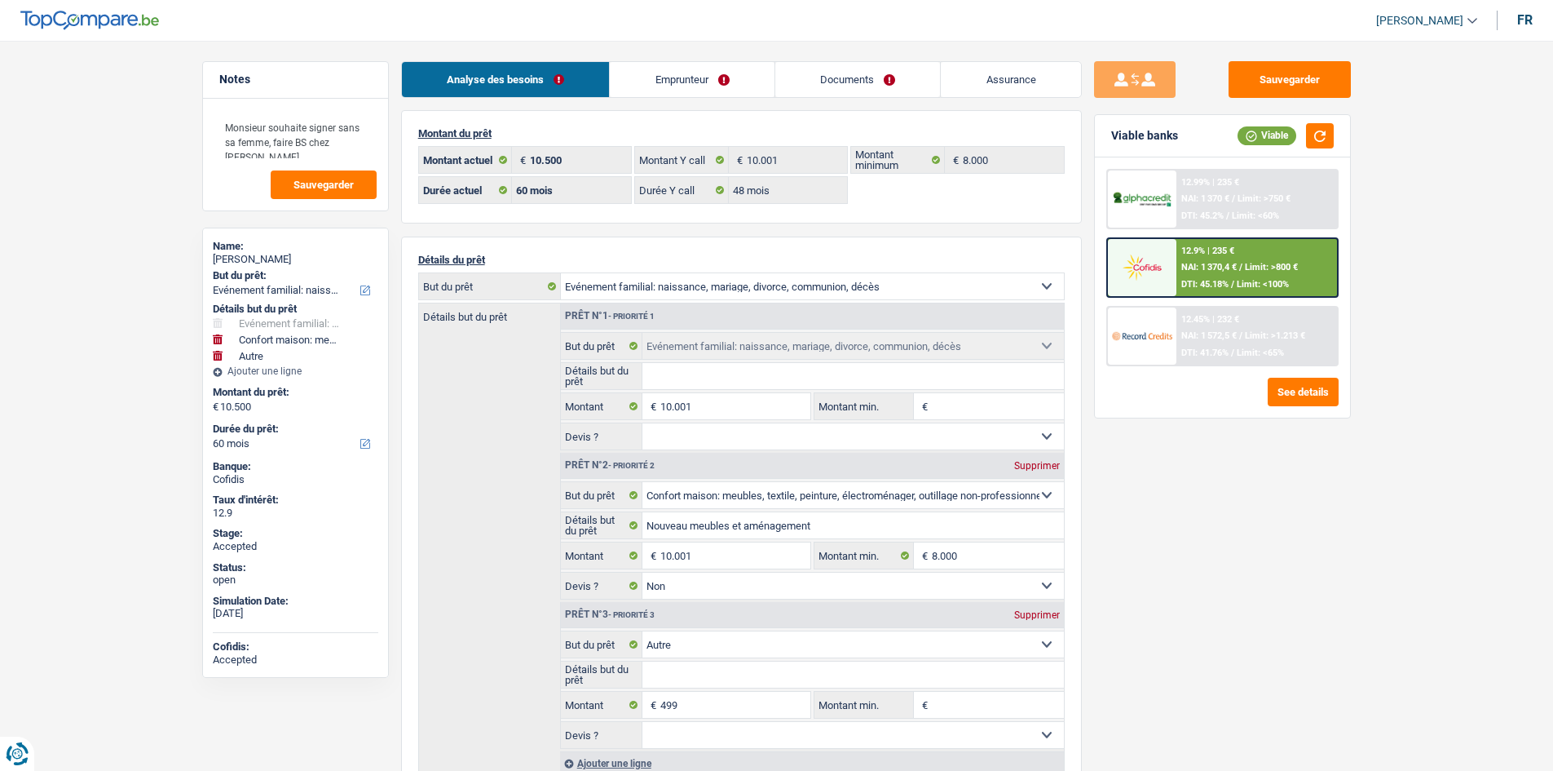
select select "false"
select select "other"
select select "60"
click at [664, 67] on link "Emprunteur" at bounding box center [692, 79] width 165 height 35
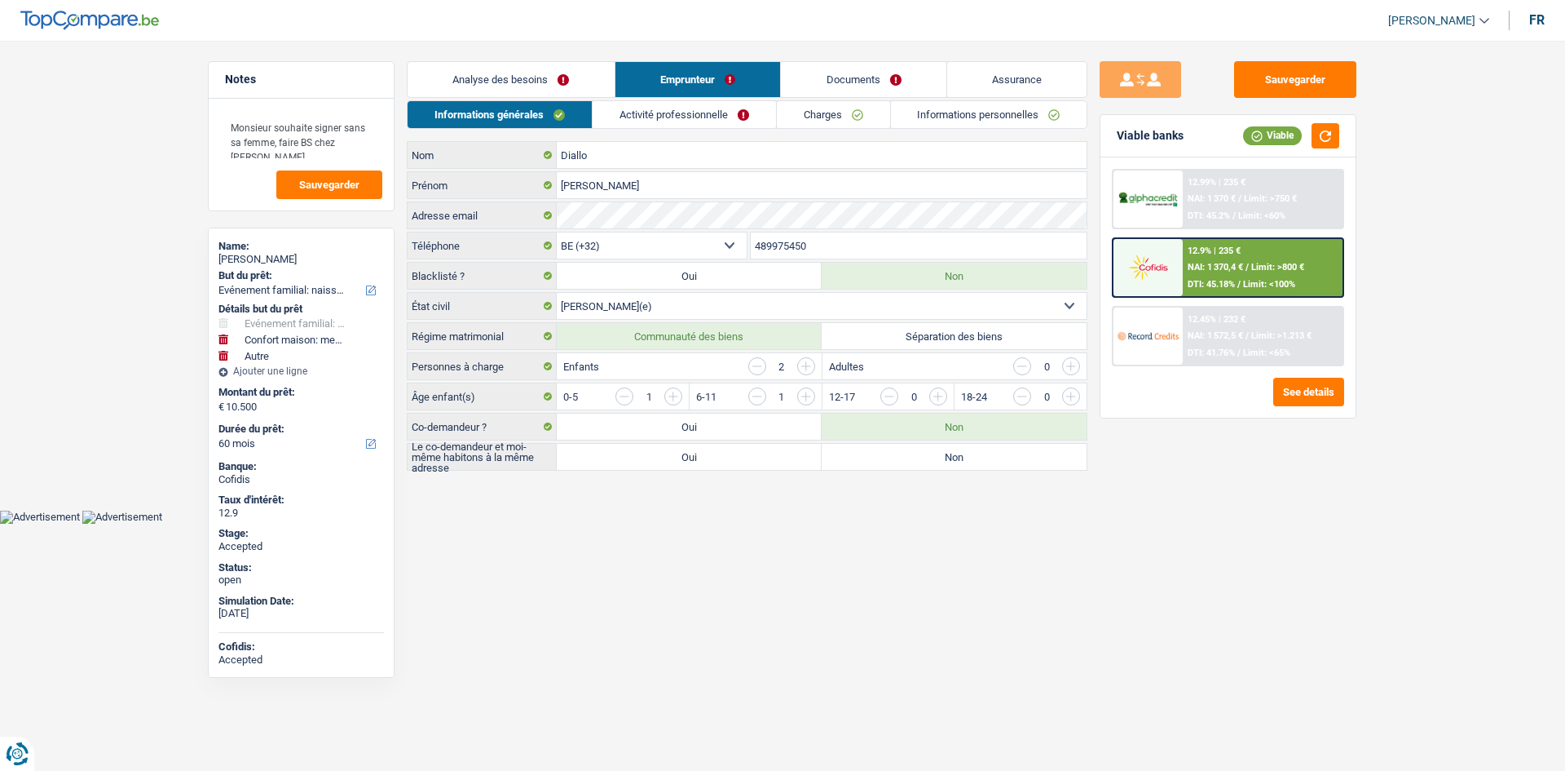
drag, startPoint x: 731, startPoint y: 117, endPoint x: 752, endPoint y: 115, distance: 21.3
click at [731, 118] on link "Activité professionnelle" at bounding box center [684, 114] width 183 height 27
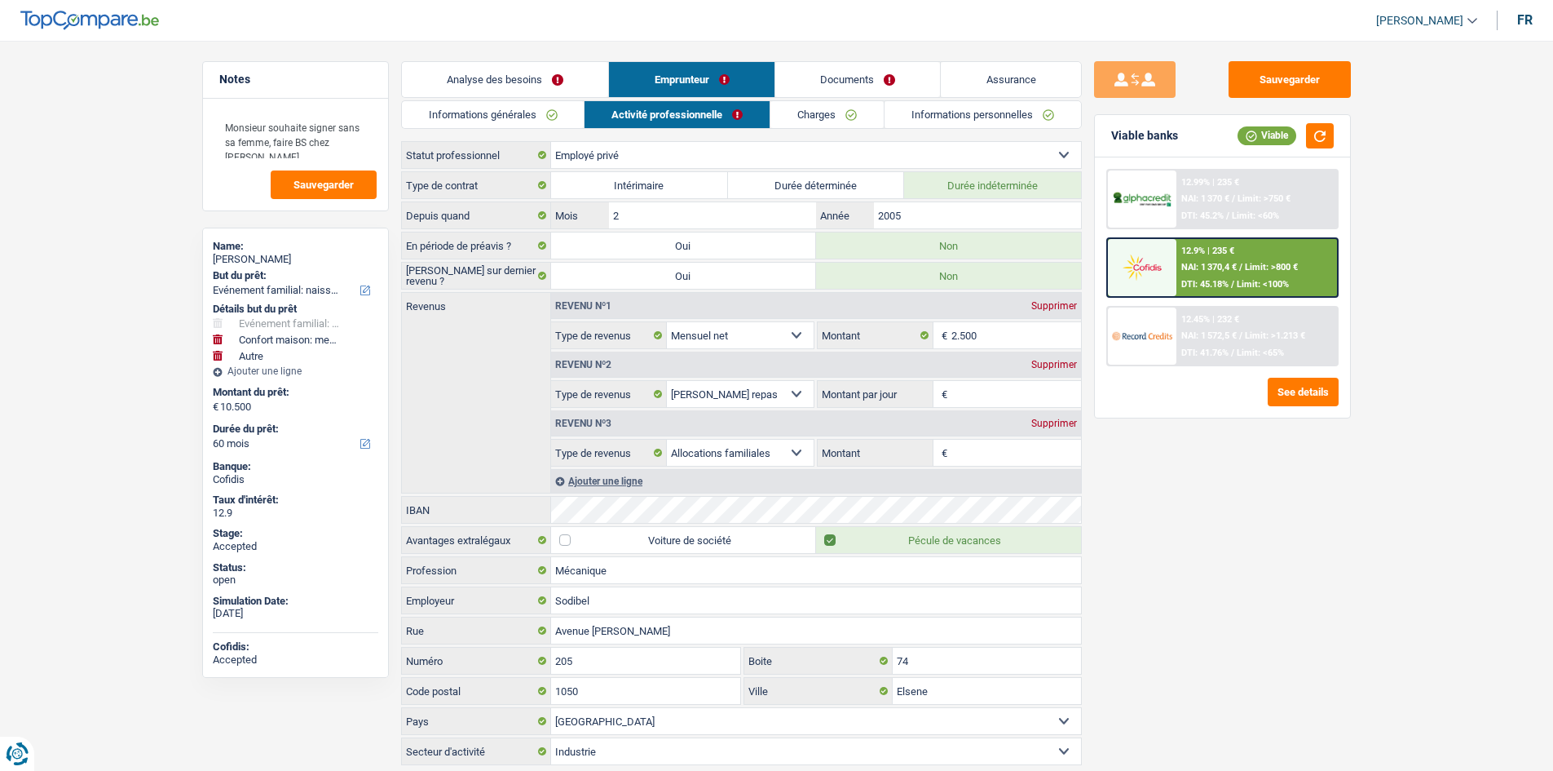
click at [829, 114] on link "Charges" at bounding box center [827, 114] width 113 height 27
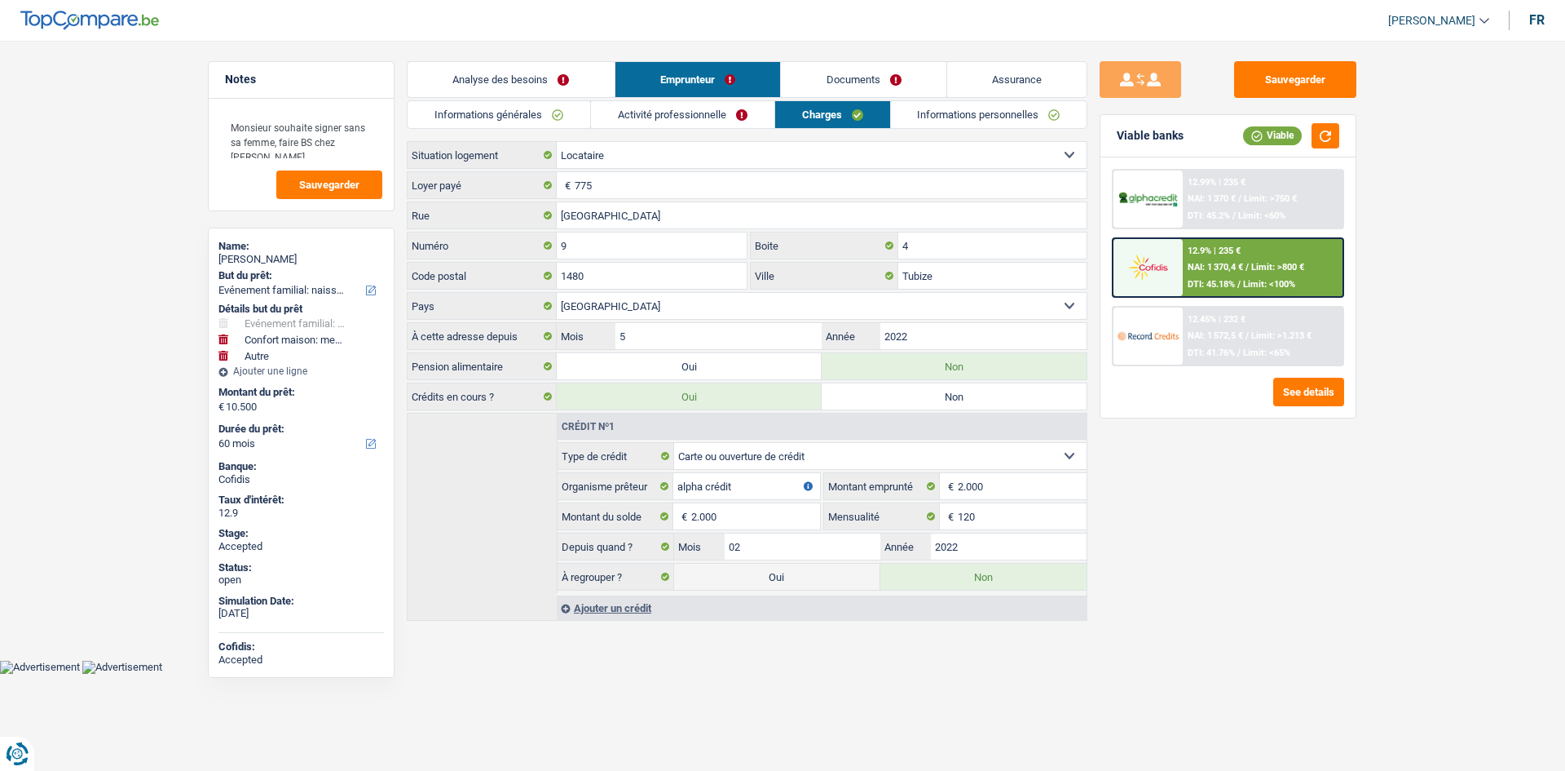
click at [580, 75] on link "Analyse des besoins" at bounding box center [511, 79] width 207 height 35
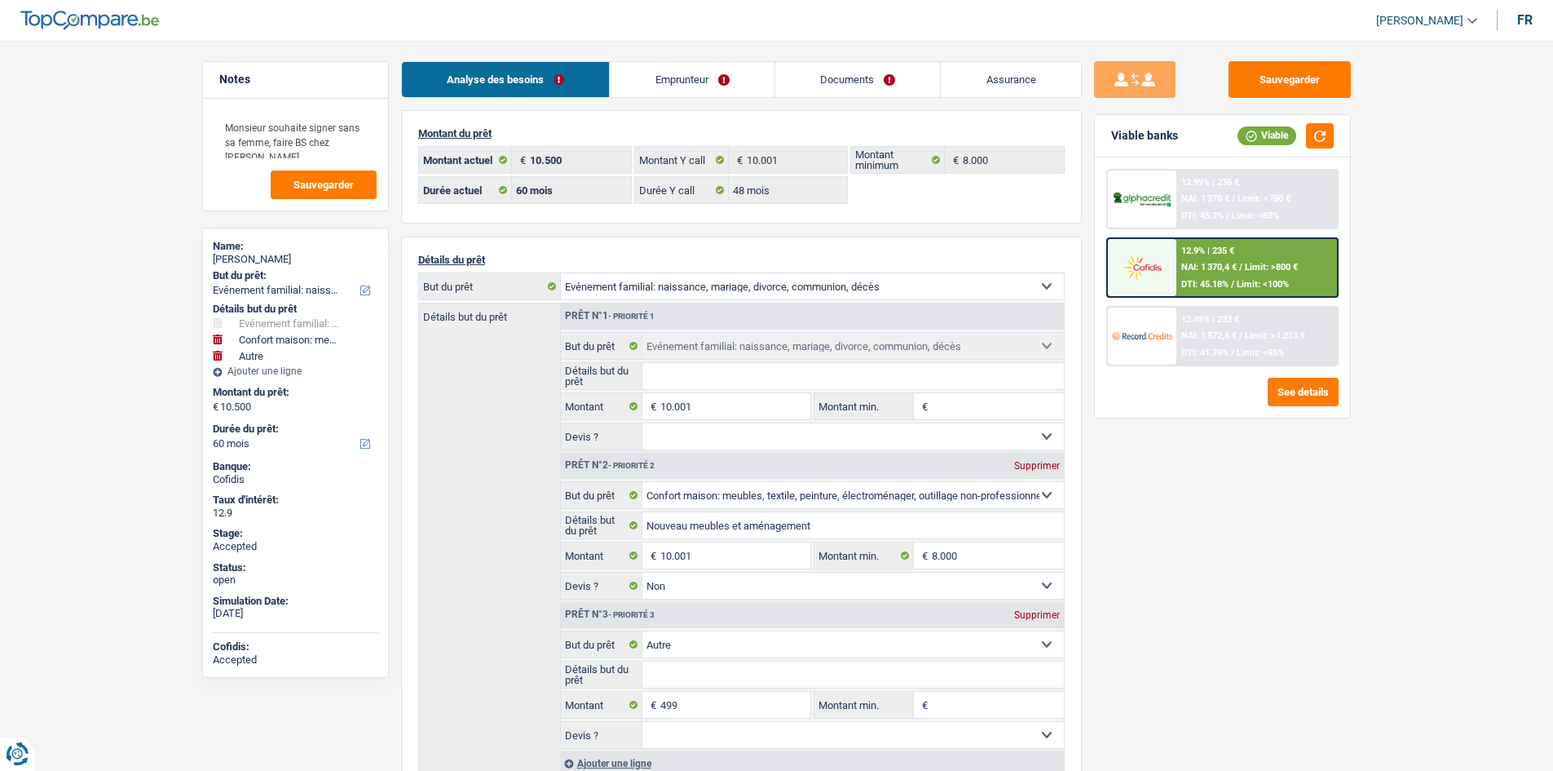
click at [1001, 71] on link "Assurance" at bounding box center [1011, 79] width 140 height 35
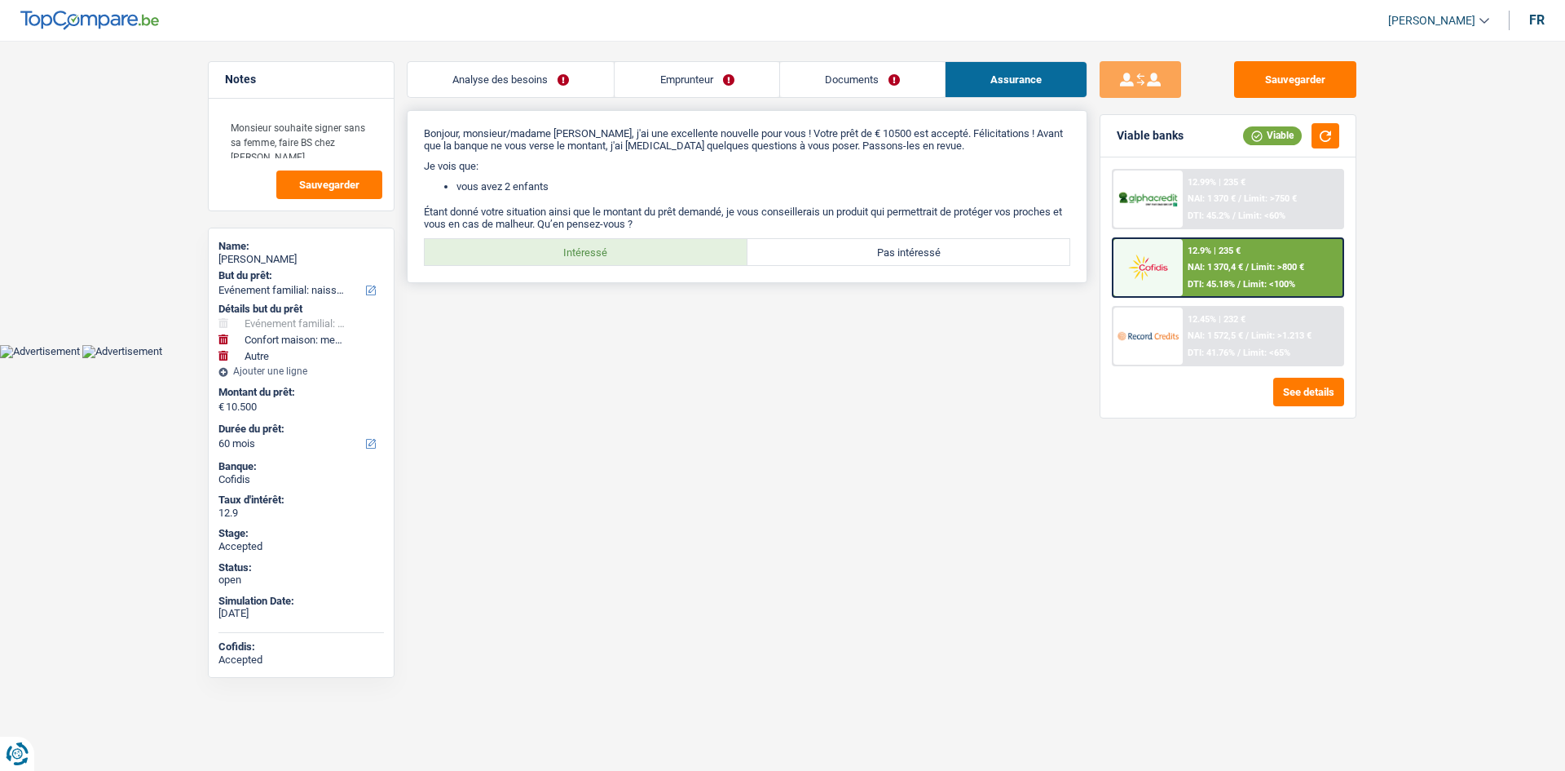
click at [607, 256] on label "Intéressé" at bounding box center [586, 252] width 323 height 26
click at [607, 256] on input "Intéressé" at bounding box center [586, 252] width 323 height 26
radio input "true"
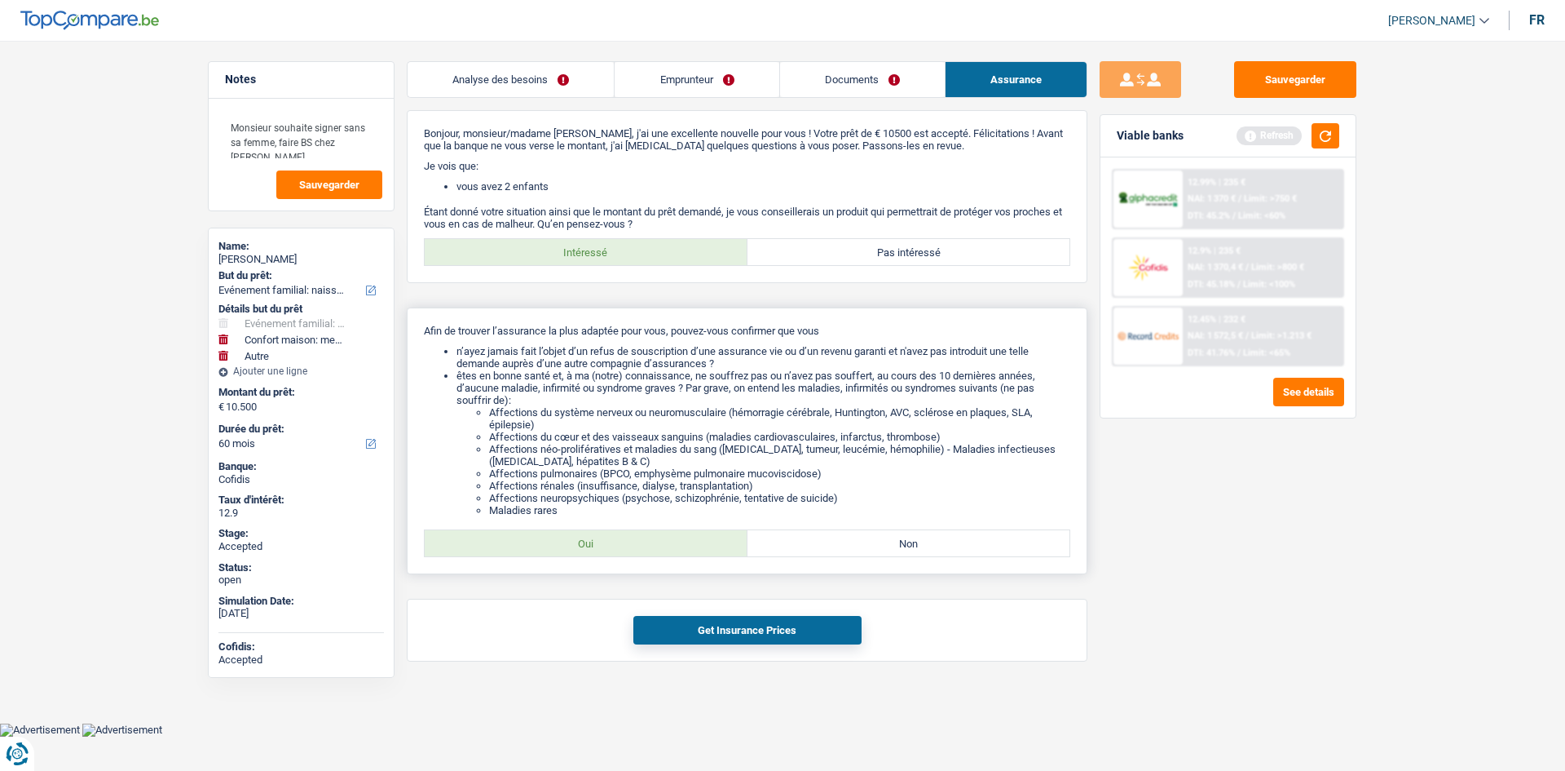
click at [660, 538] on label "Oui" at bounding box center [586, 543] width 323 height 26
click at [660, 538] on input "Oui" at bounding box center [586, 543] width 323 height 26
radio input "true"
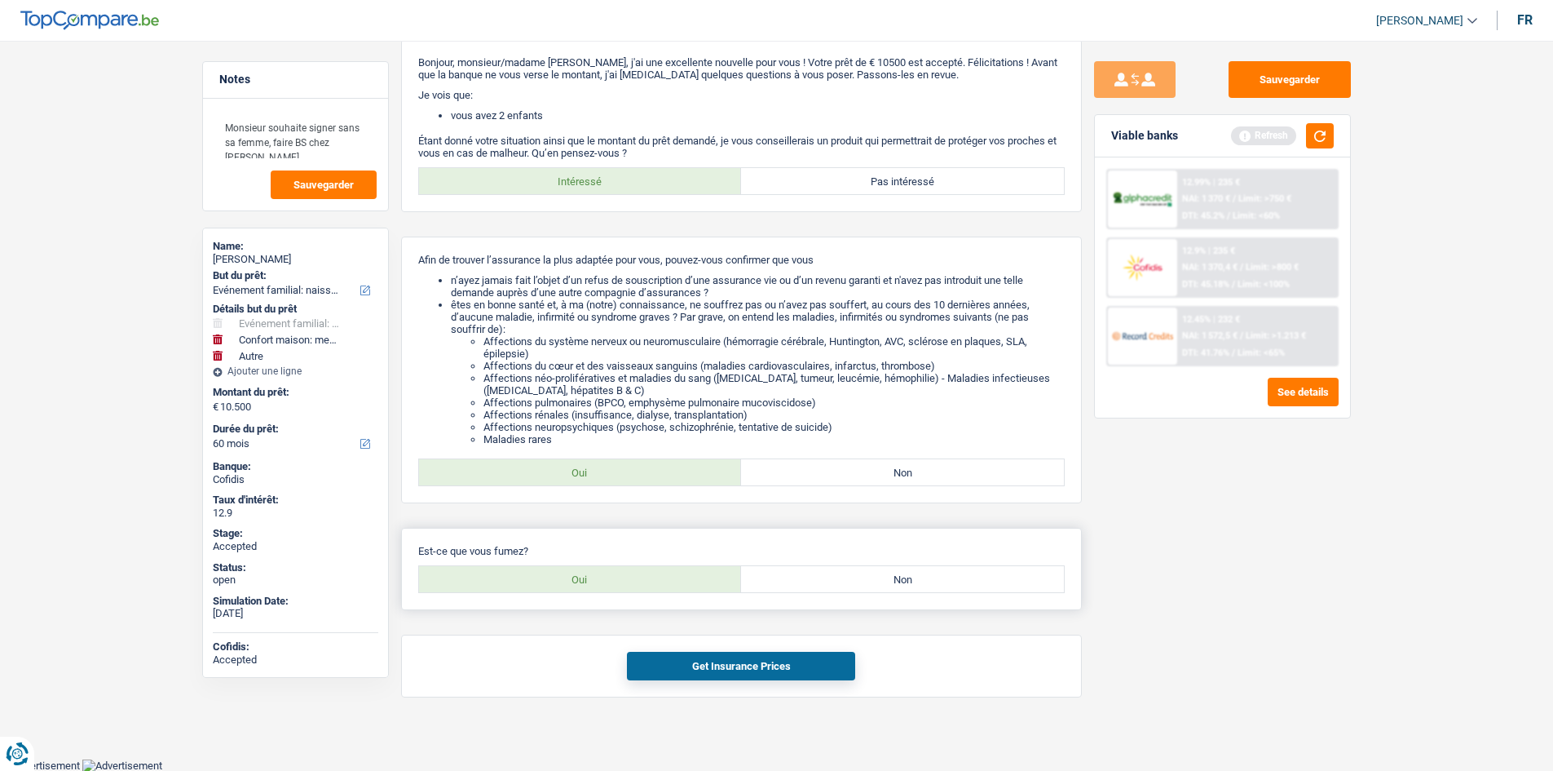
click at [930, 567] on label "Non" at bounding box center [902, 579] width 323 height 26
click at [930, 567] on input "Non" at bounding box center [902, 579] width 323 height 26
radio input "true"
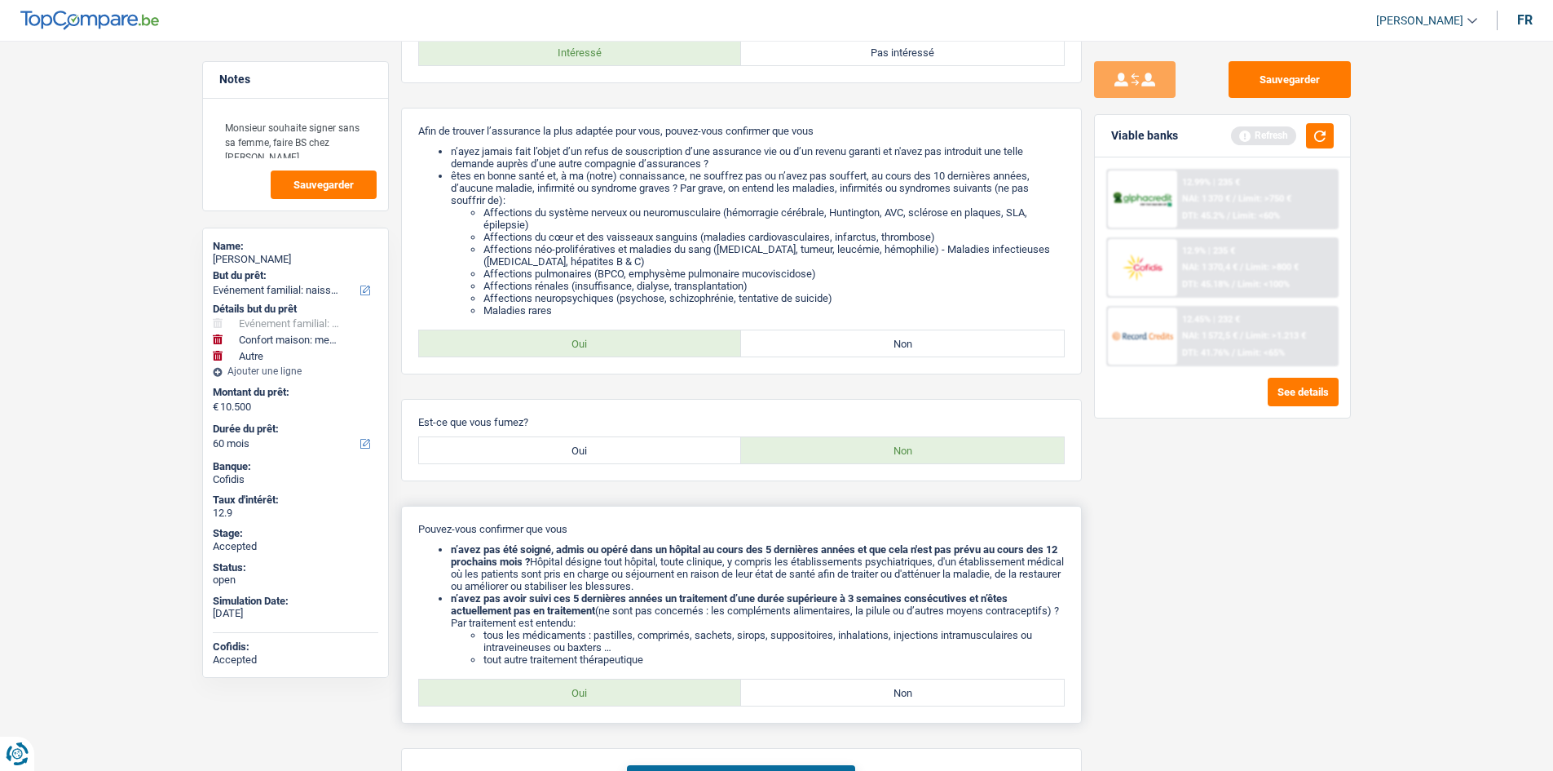
scroll to position [313, 0]
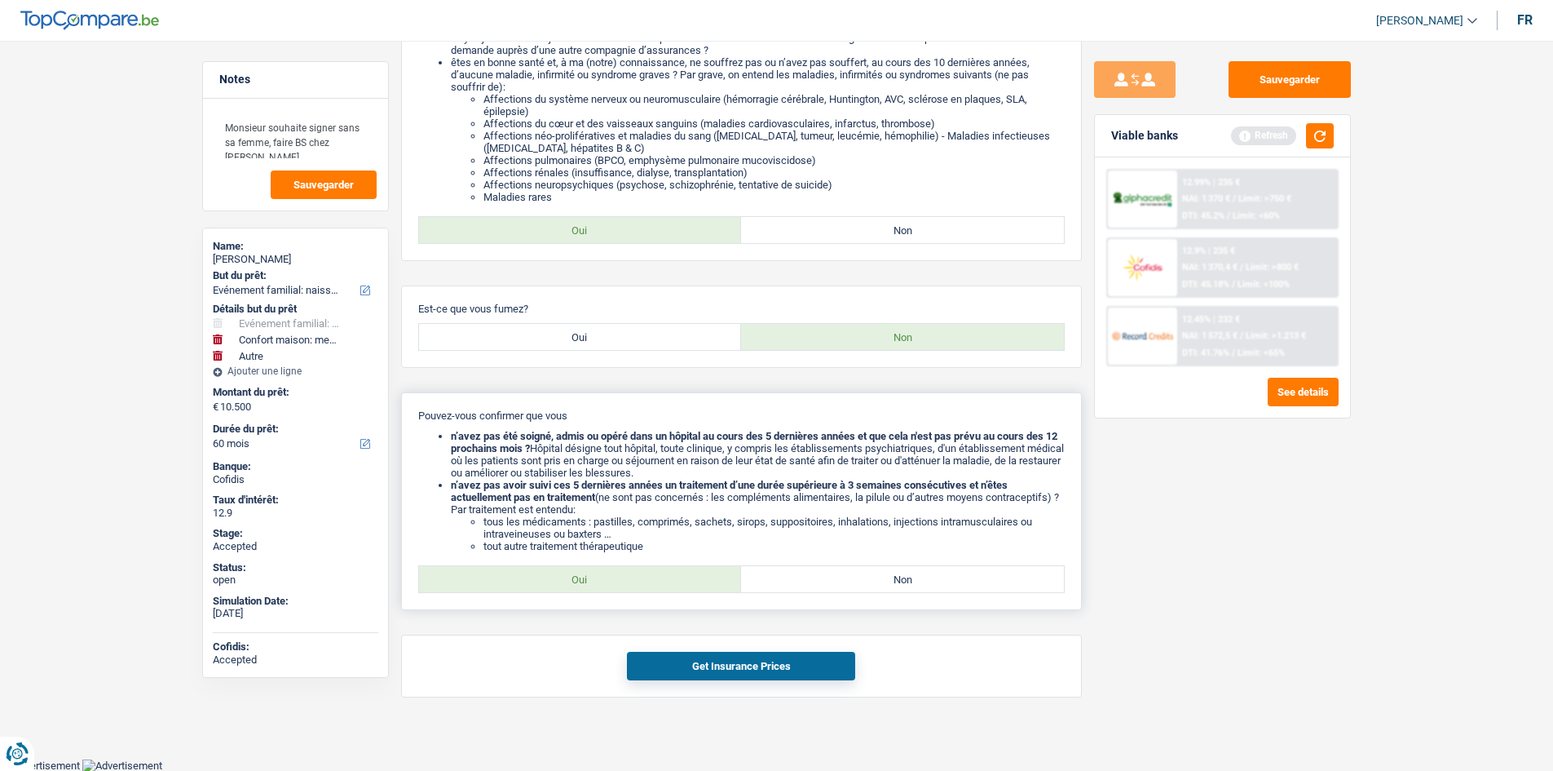
click at [642, 581] on label "Oui" at bounding box center [580, 579] width 323 height 26
click at [642, 581] on input "Oui" at bounding box center [580, 579] width 323 height 26
radio input "true"
click at [737, 669] on button "Get Insurance Prices" at bounding box center [741, 665] width 228 height 29
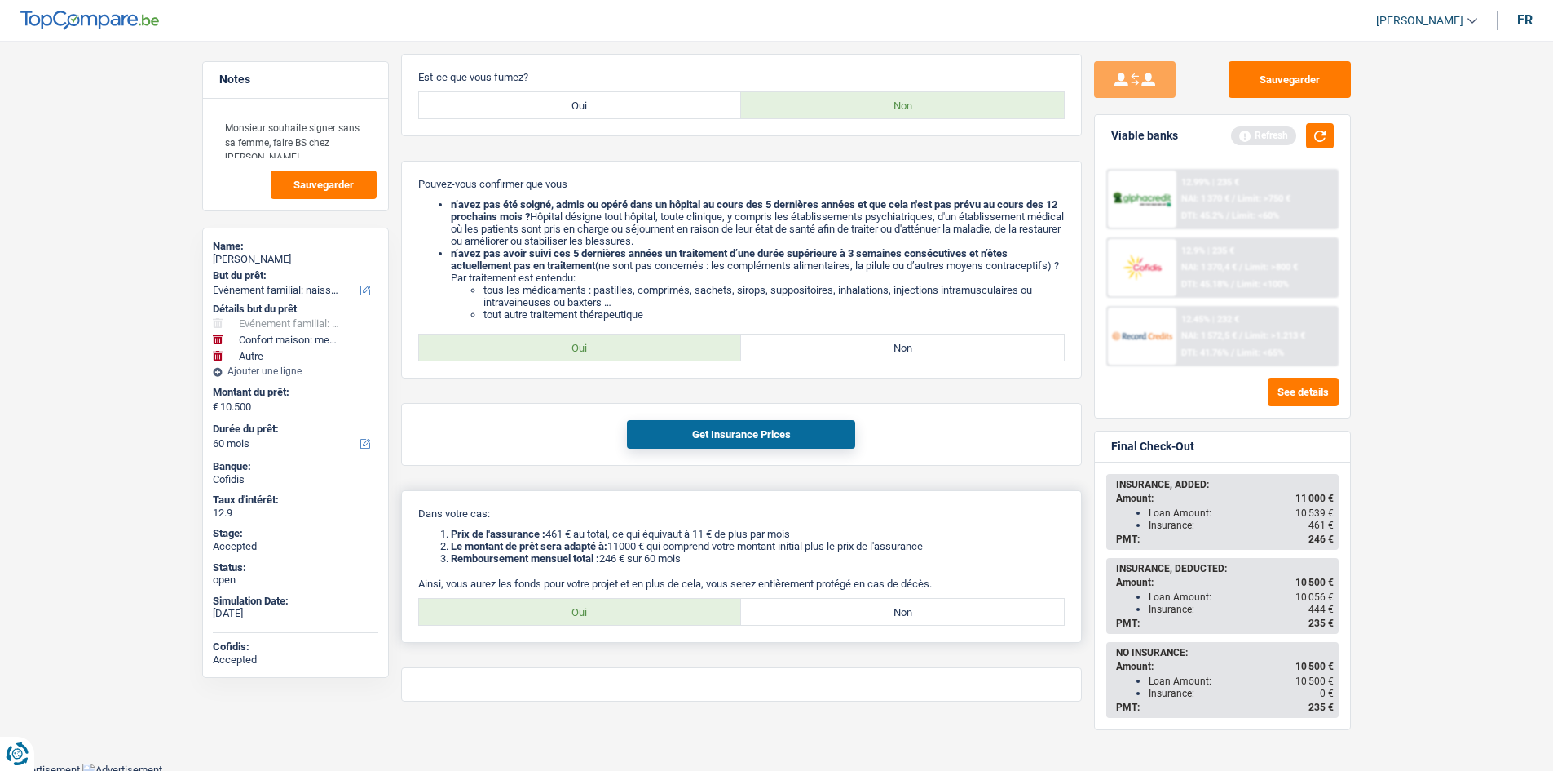
scroll to position [549, 0]
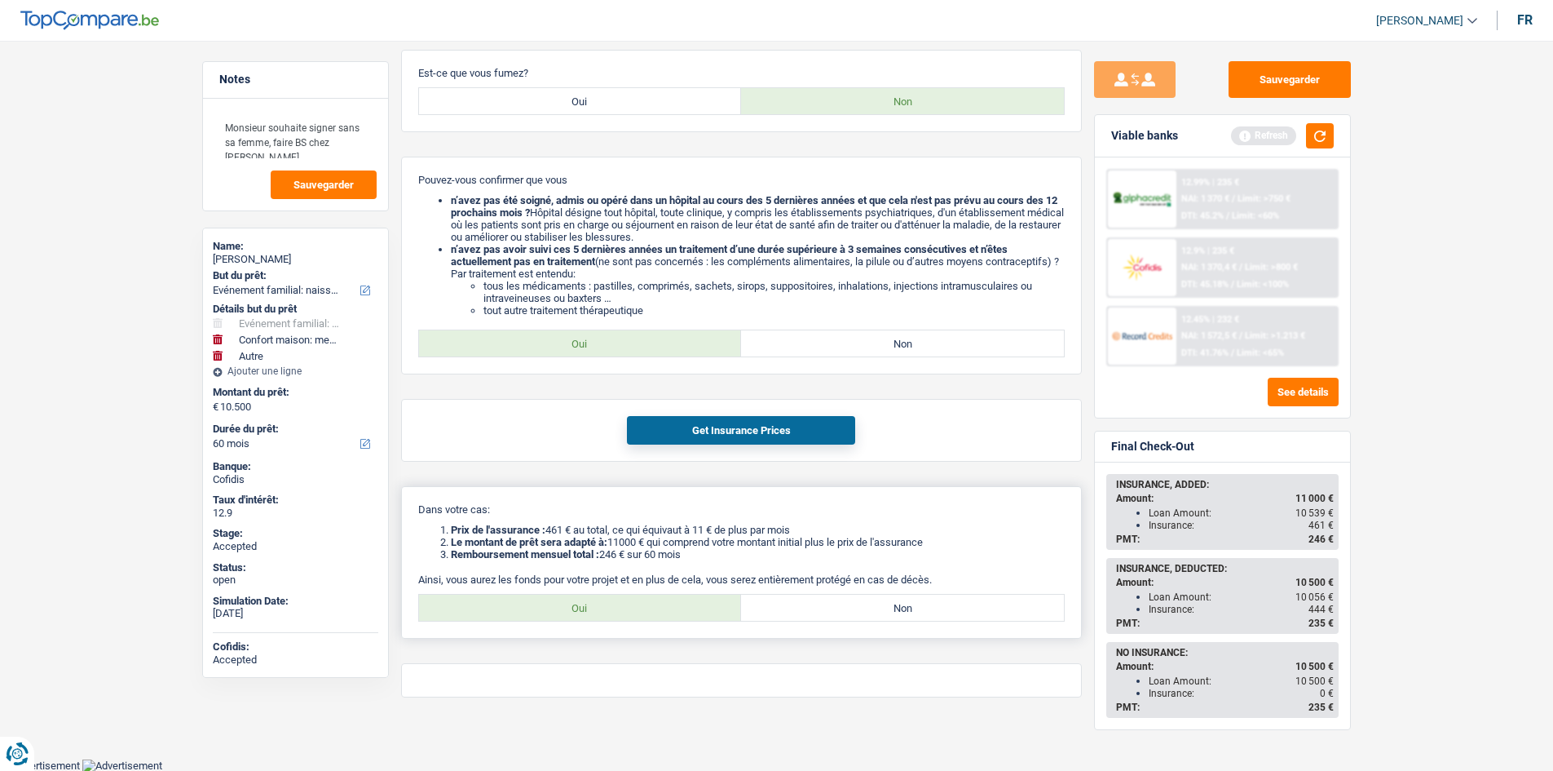
click at [631, 610] on label "Oui" at bounding box center [580, 607] width 323 height 26
click at [631, 610] on input "Oui" at bounding box center [580, 607] width 323 height 26
radio input "true"
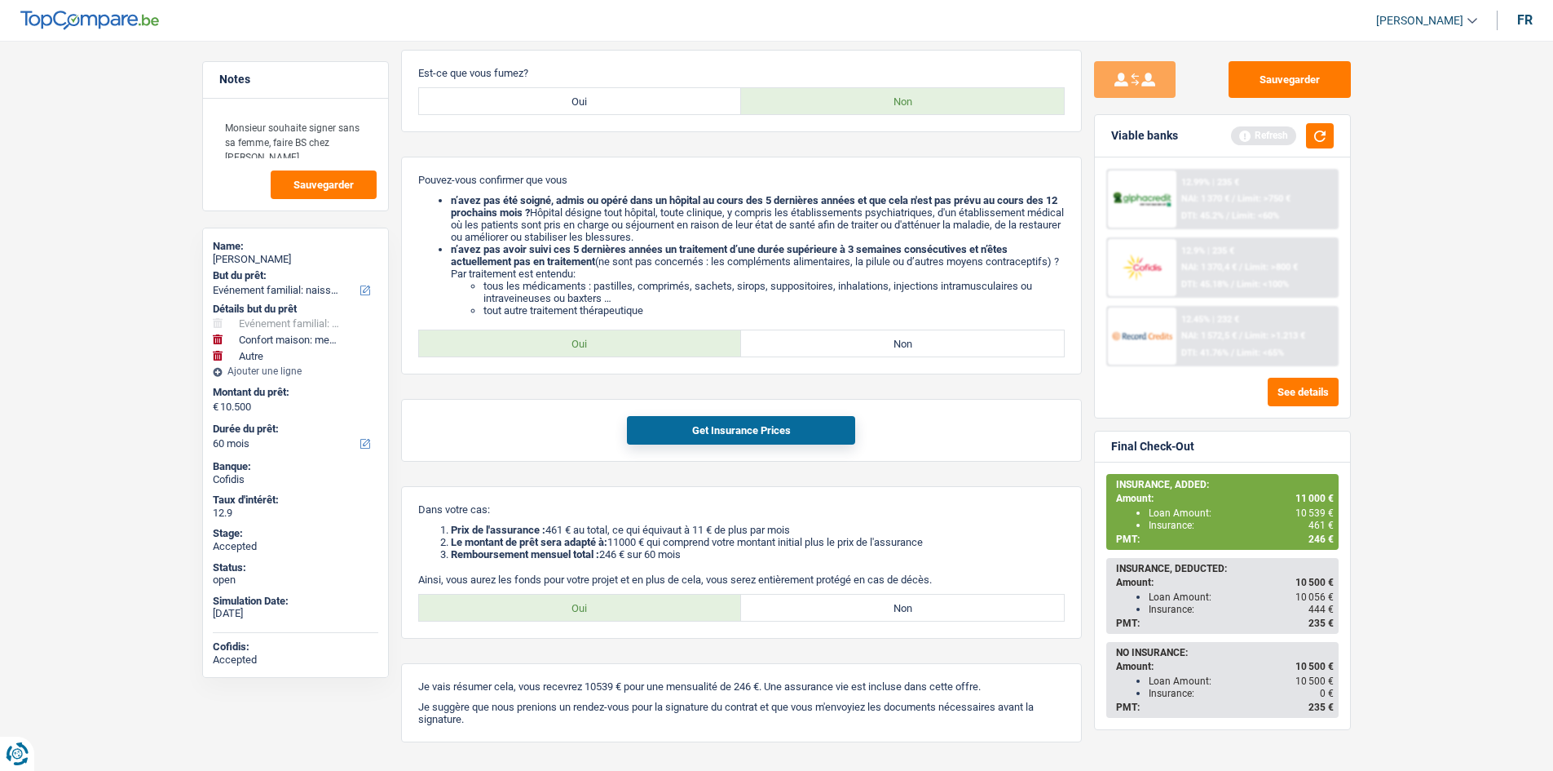
click at [1501, 421] on main "Notes [PERSON_NAME] souhaite signer sans sa femme, faire BS chez [PERSON_NAME] …" at bounding box center [776, 139] width 1553 height 1327
click at [163, 253] on main "Notes [PERSON_NAME] souhaite signer sans sa femme, faire BS chez [PERSON_NAME] …" at bounding box center [776, 139] width 1553 height 1327
click at [1428, 440] on main "Notes [PERSON_NAME] souhaite signer sans sa femme, faire BS chez [PERSON_NAME] …" at bounding box center [776, 139] width 1553 height 1327
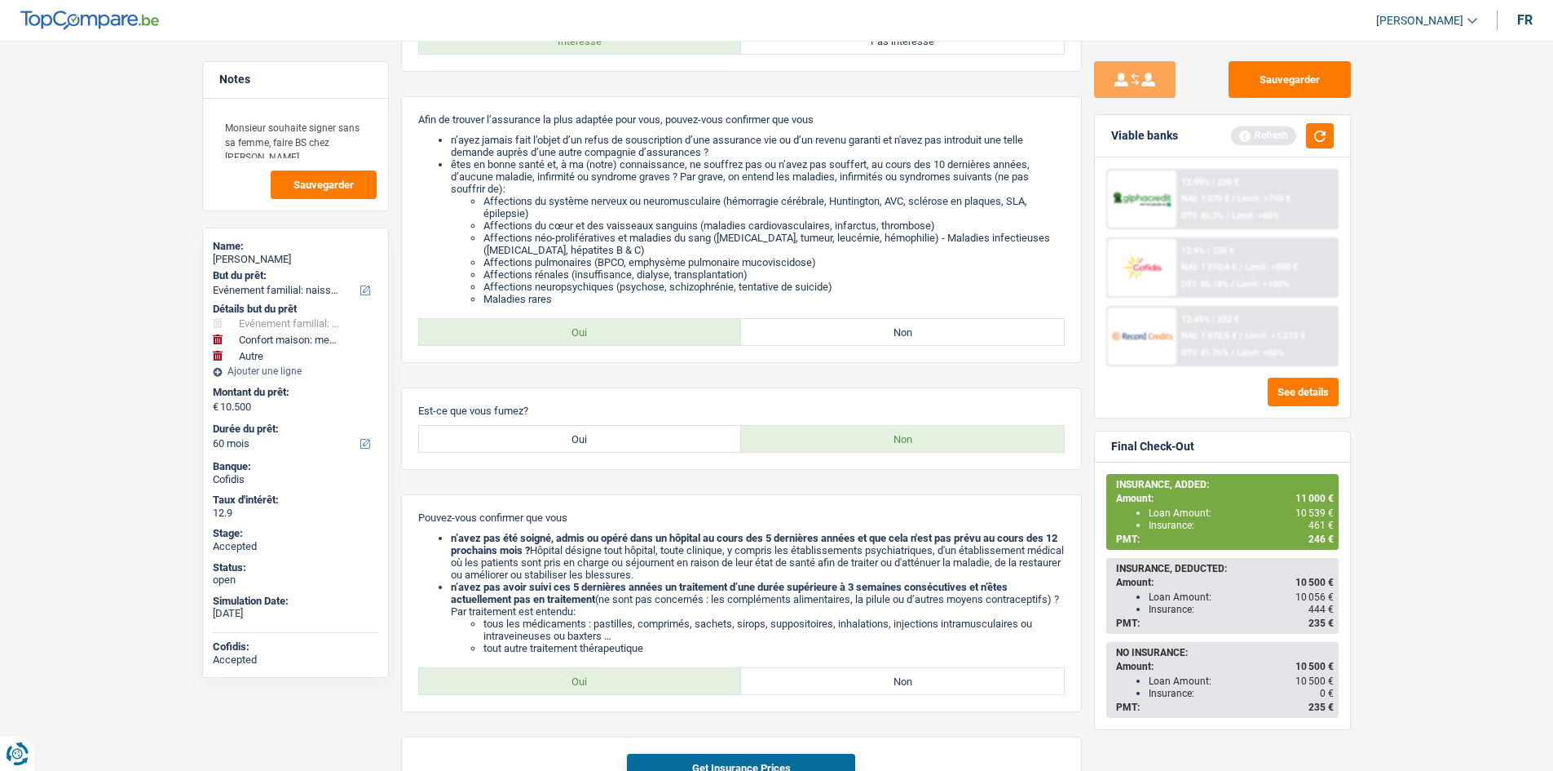
scroll to position [0, 0]
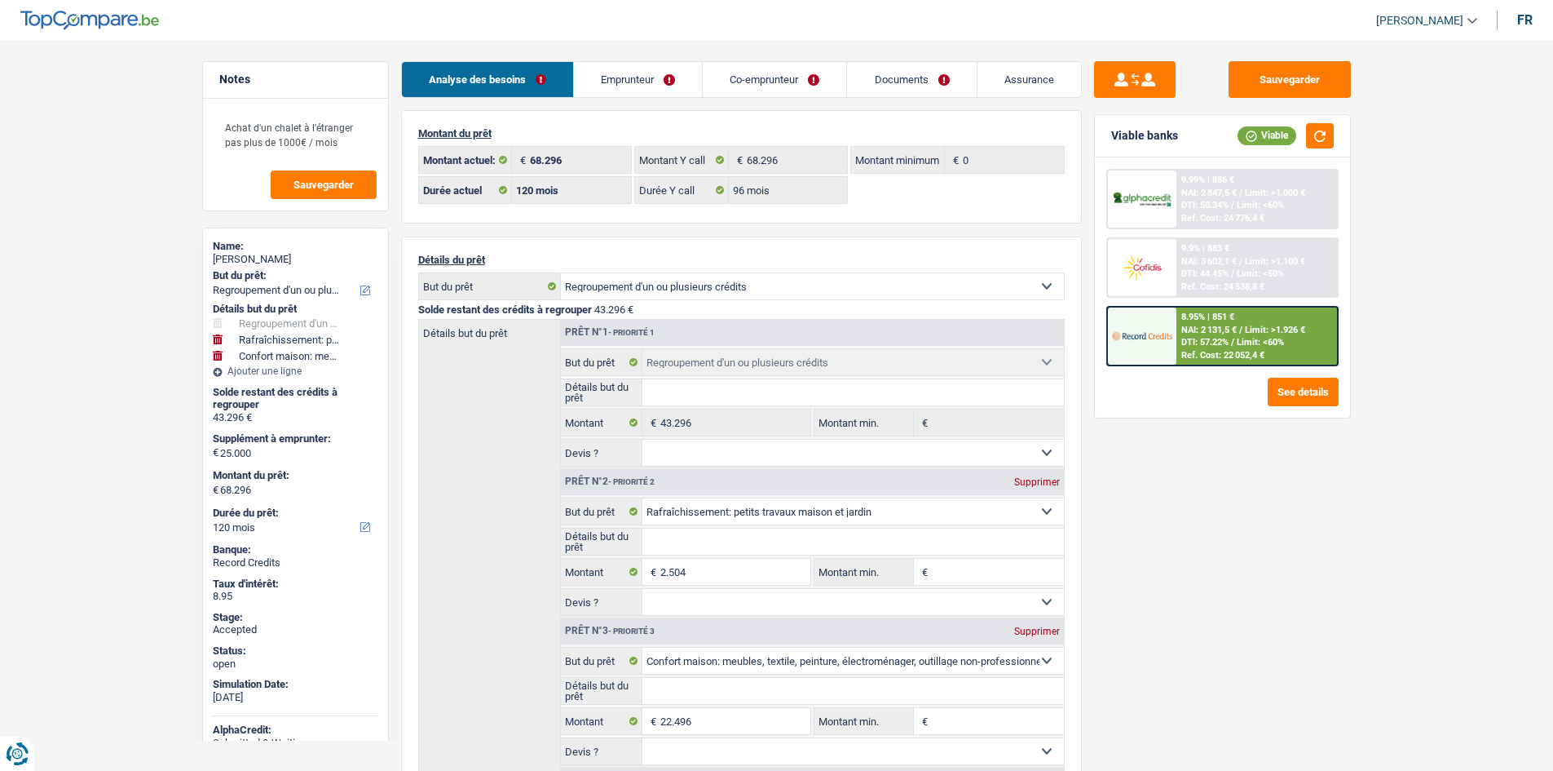
select select "refinancing"
select select "houseOrGarden"
select select "household"
select select "120"
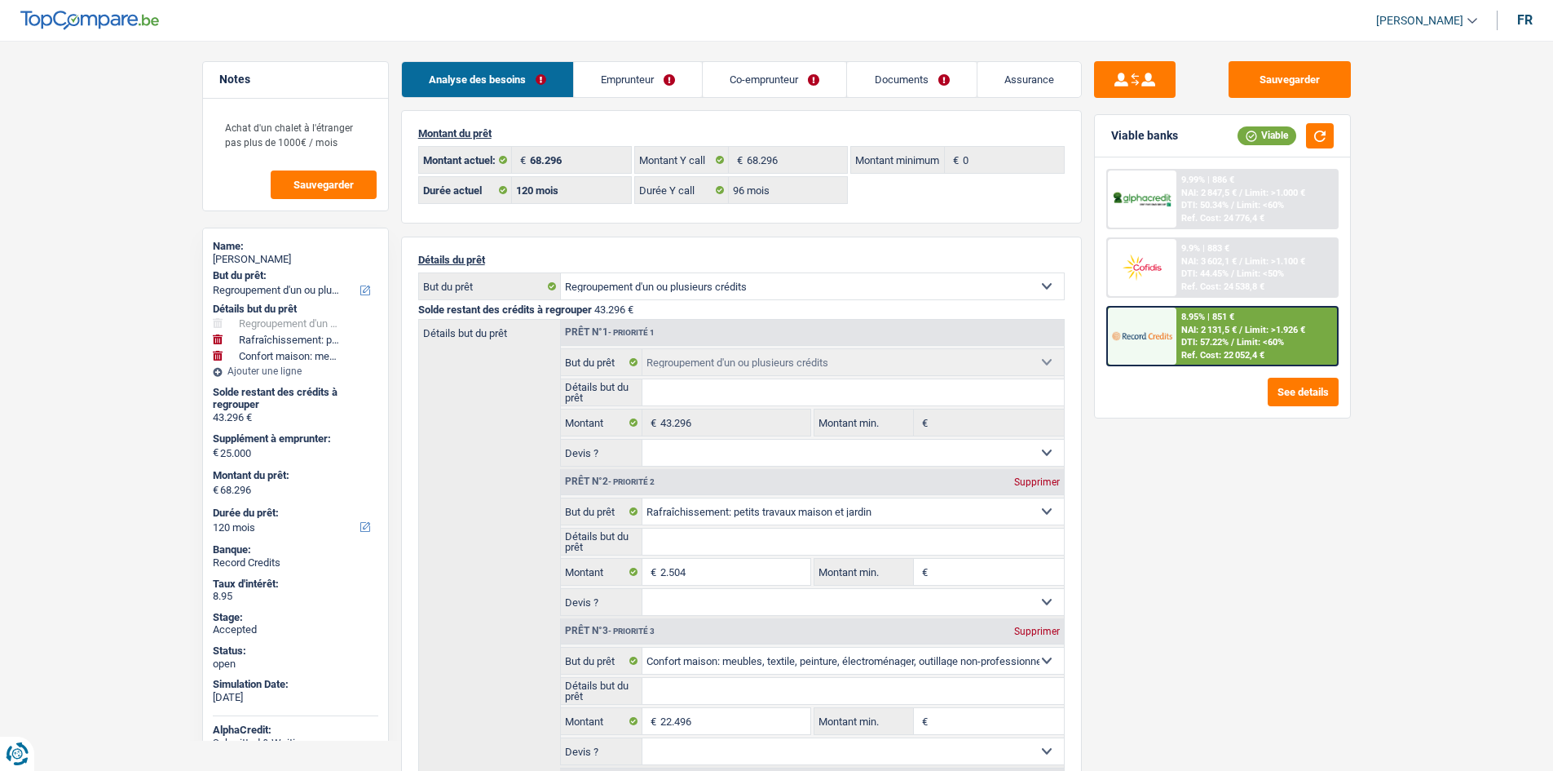
select select "120"
select select "96"
select select "refinancing"
select select "houseOrGarden"
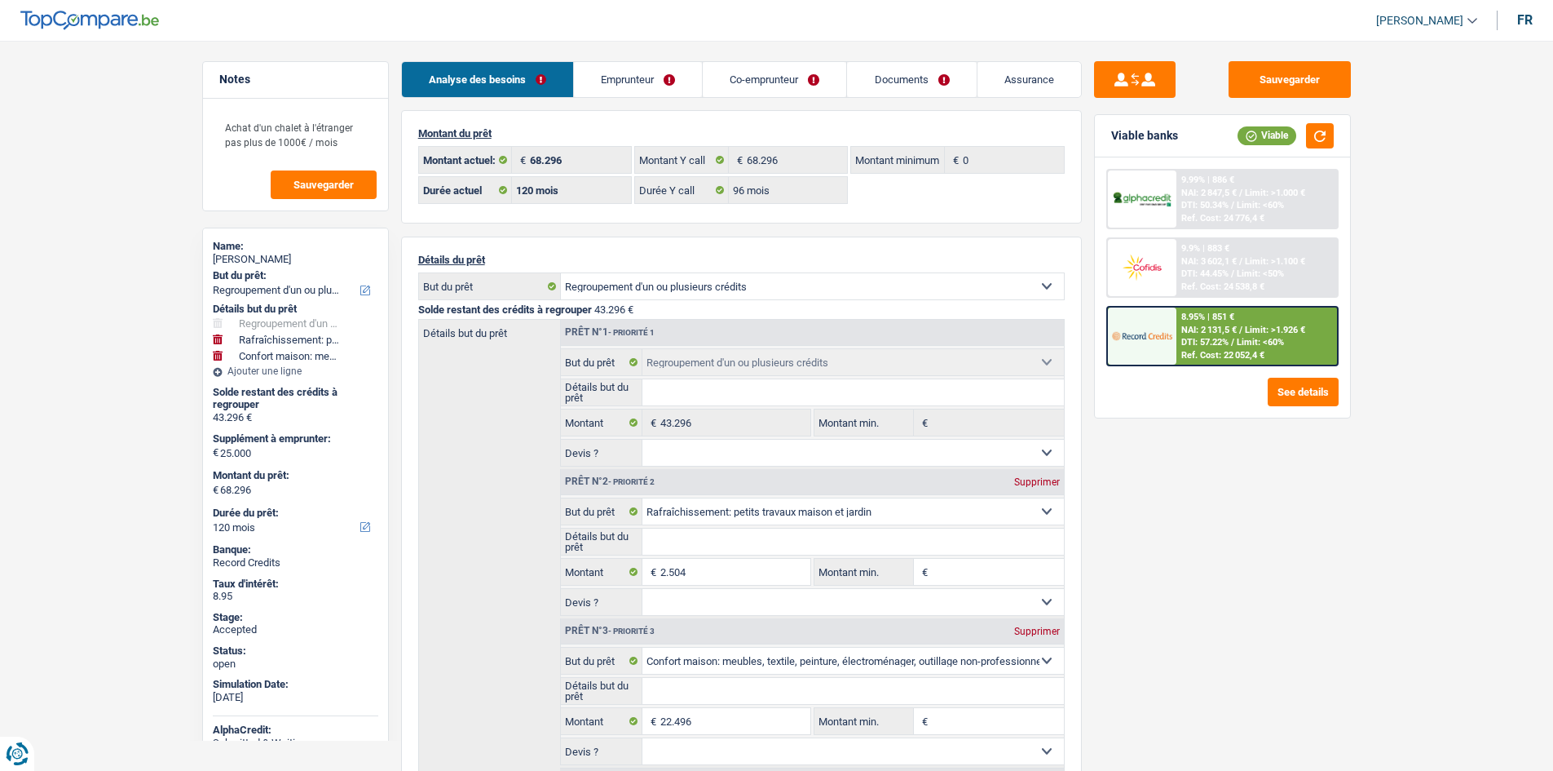
select select "household"
select select "120"
